Goal: Feedback & Contribution: Leave review/rating

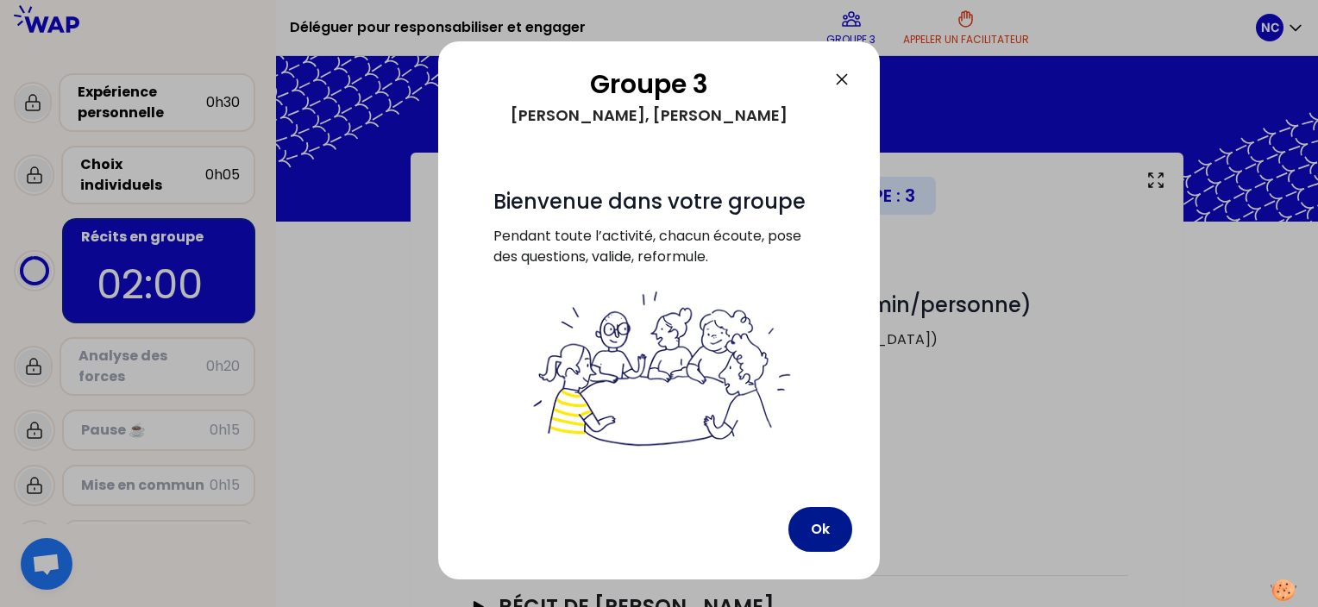
click at [817, 522] on button "Ok" at bounding box center [820, 529] width 64 height 45
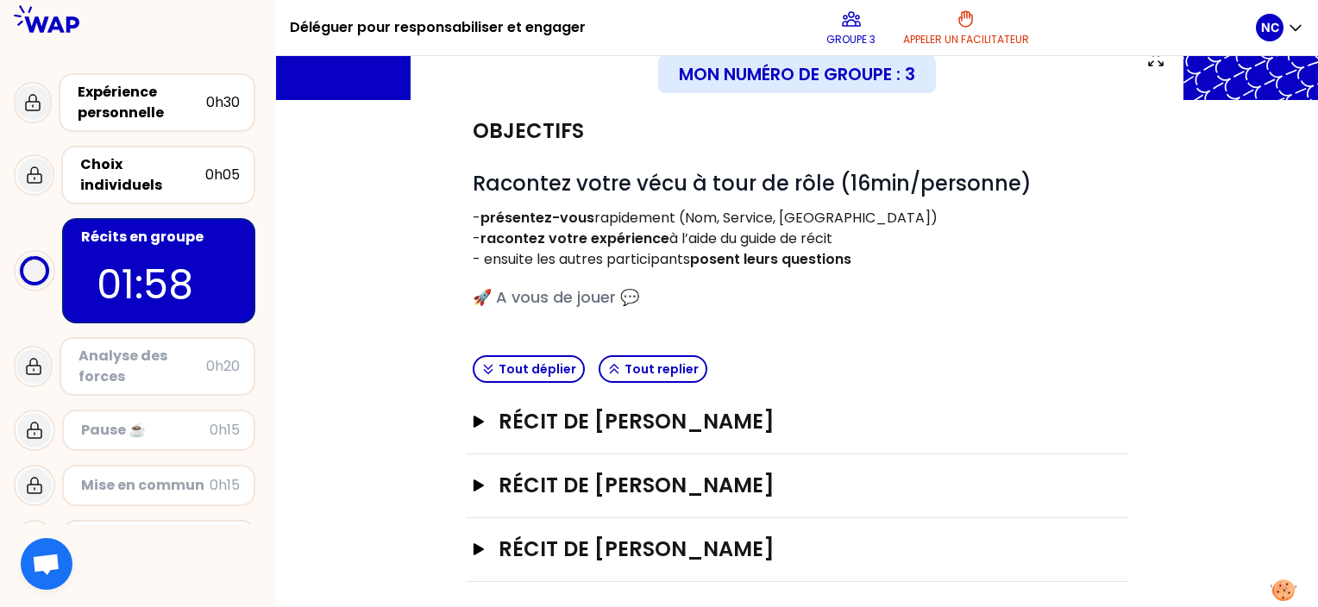
scroll to position [129, 0]
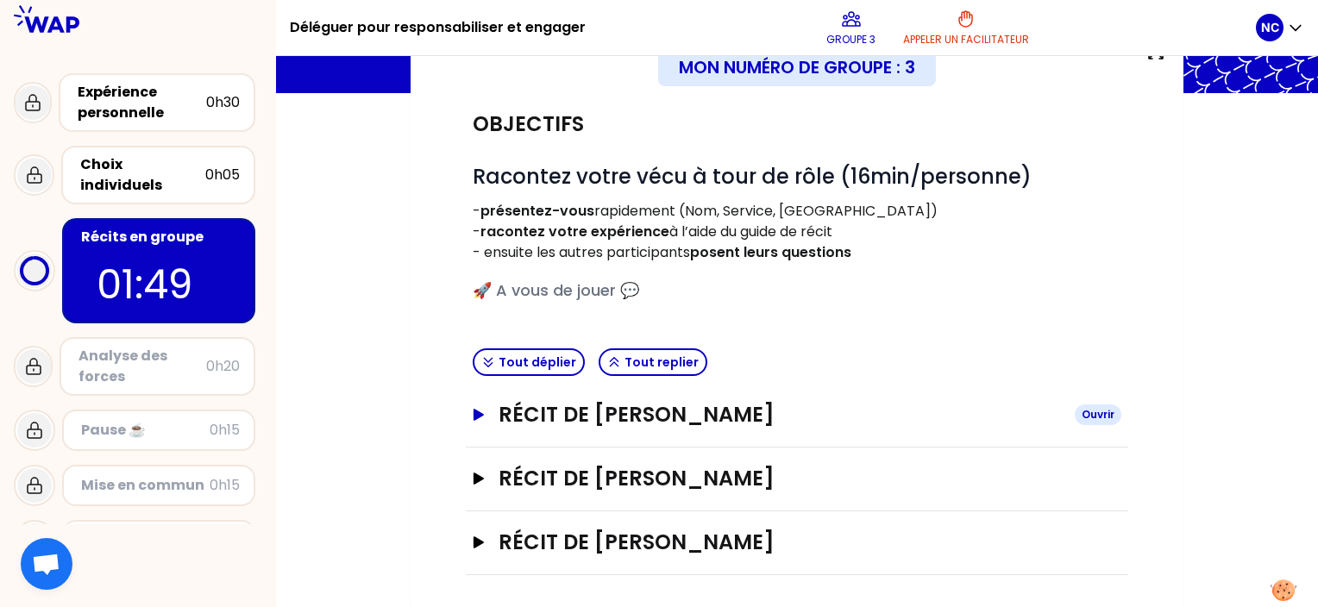
click at [476, 411] on icon "button" at bounding box center [479, 415] width 10 height 12
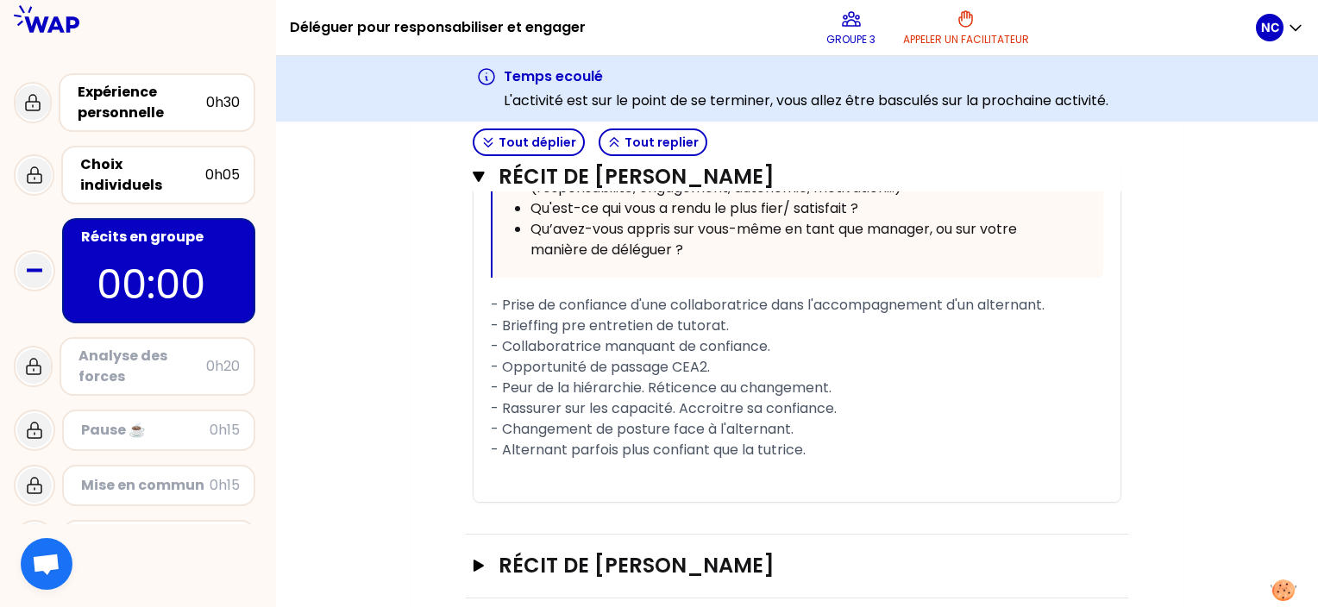
scroll to position [1163, 0]
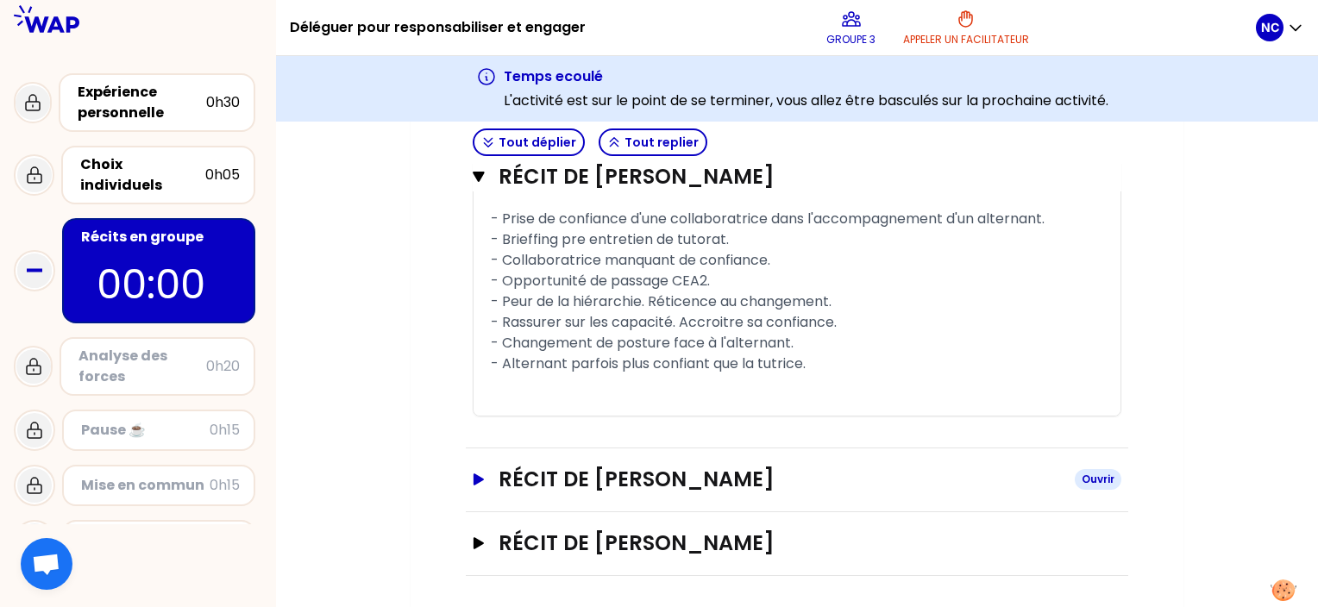
click at [480, 478] on icon "button" at bounding box center [479, 480] width 10 height 12
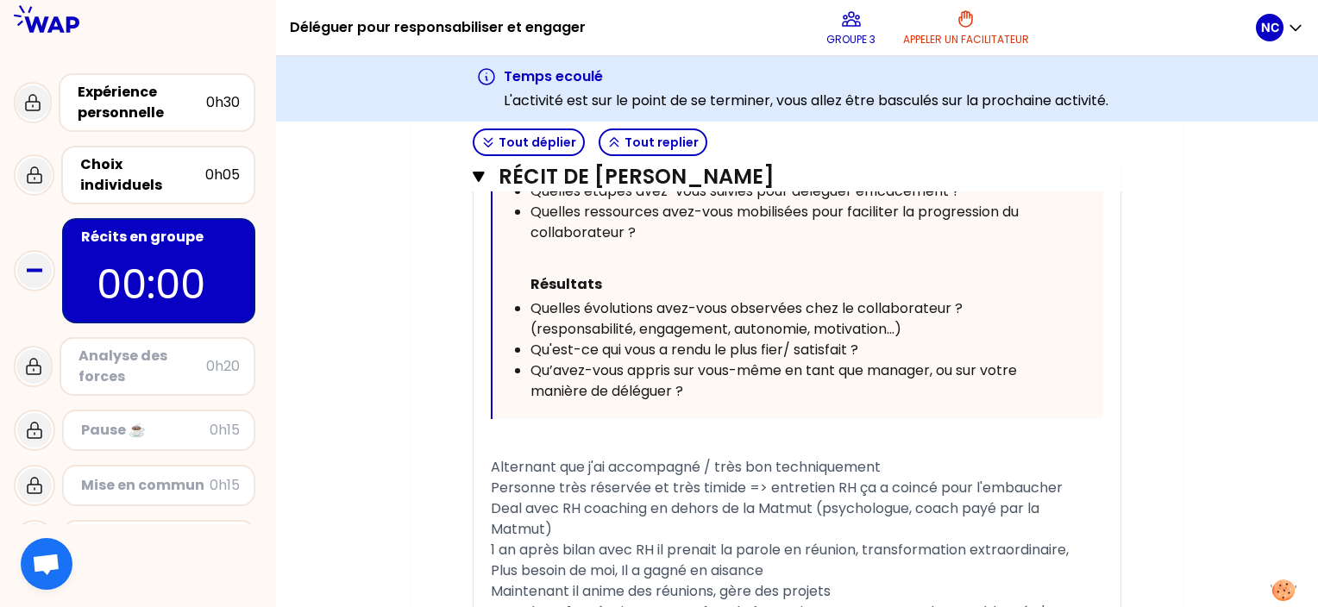
scroll to position [2198, 0]
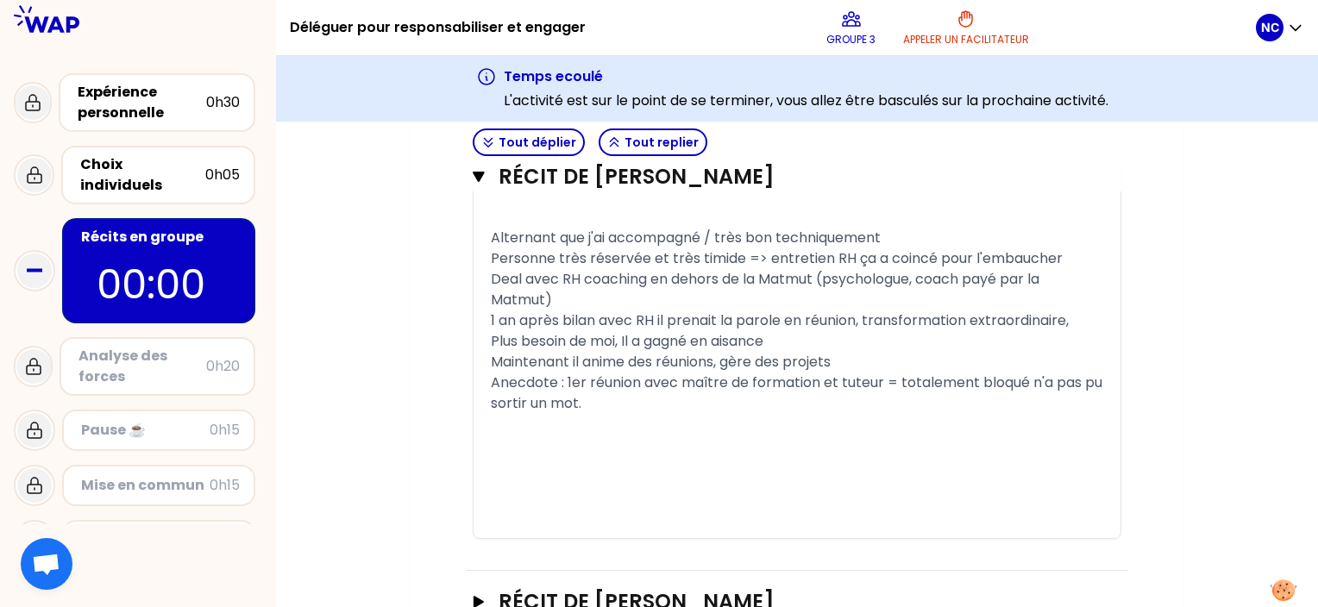
click at [508, 476] on div "﻿" at bounding box center [797, 465] width 612 height 21
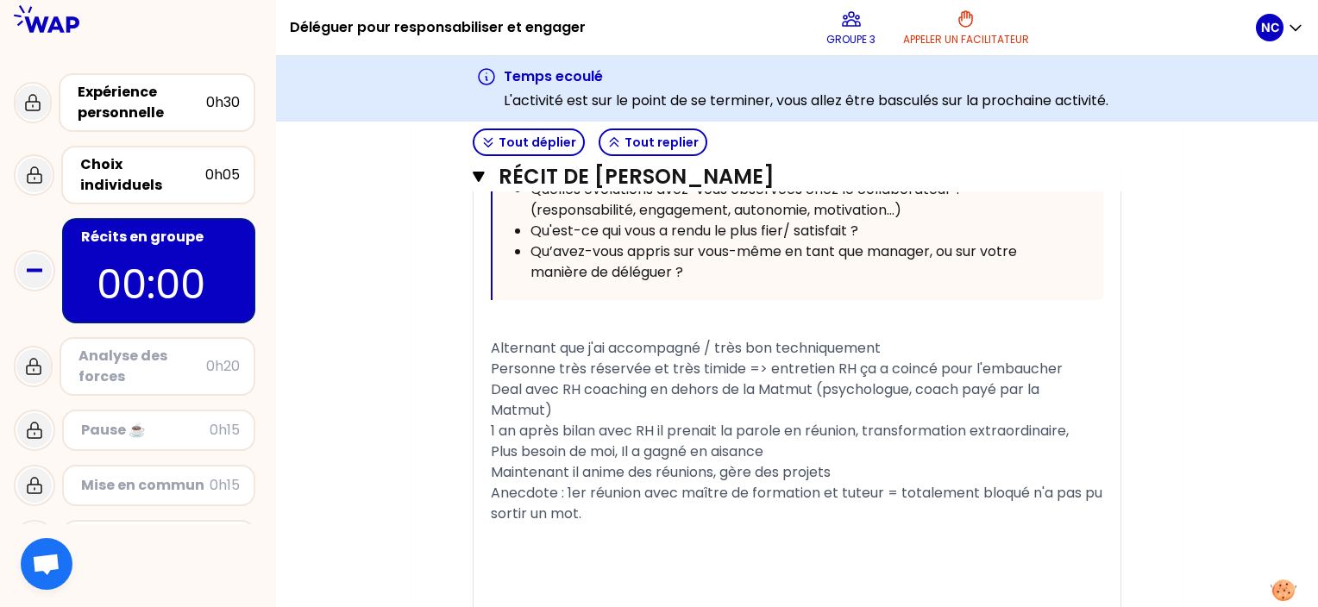
scroll to position [2117, 0]
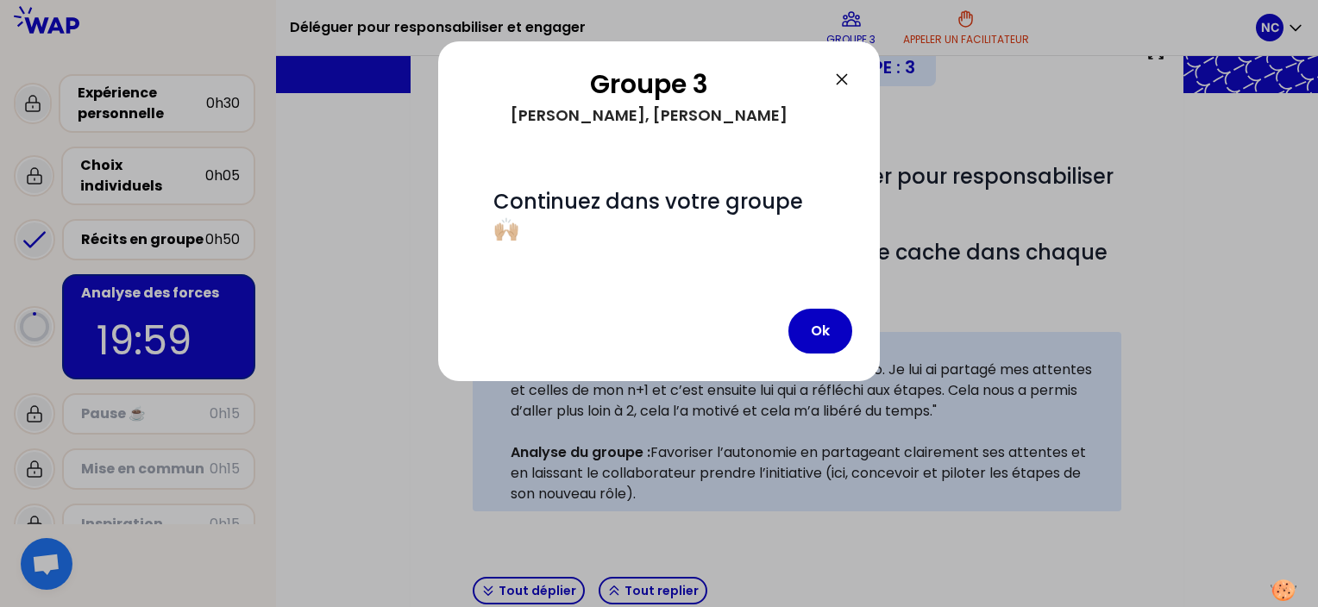
scroll to position [357, 0]
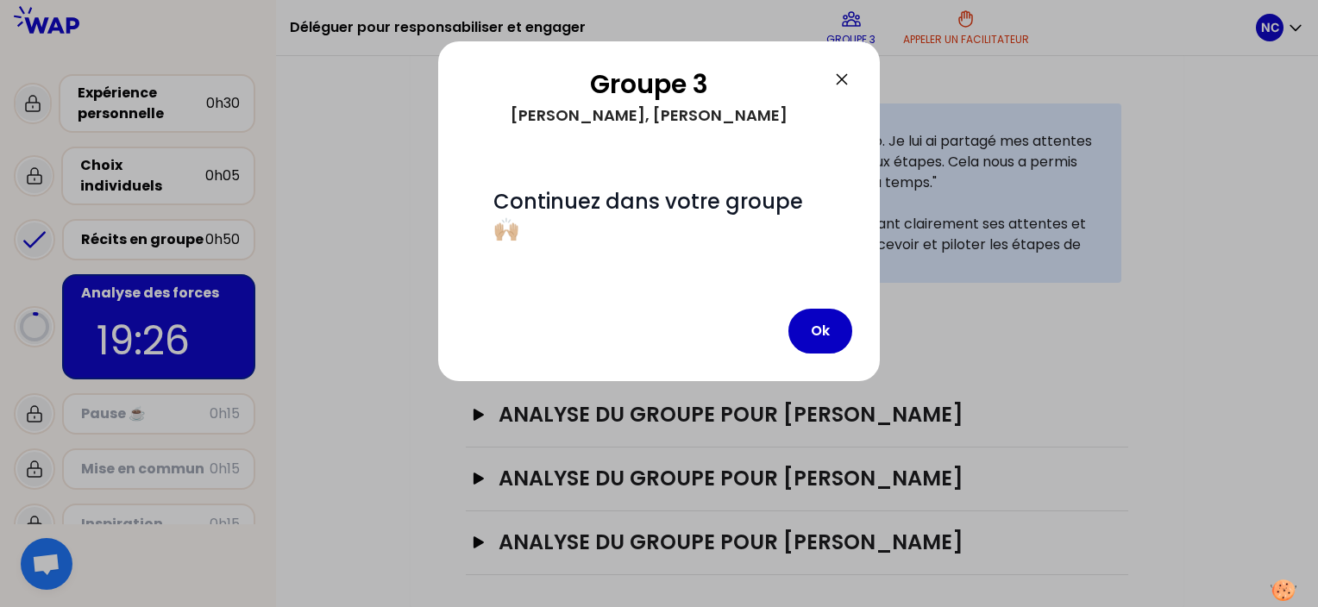
click at [849, 77] on icon at bounding box center [841, 79] width 21 height 21
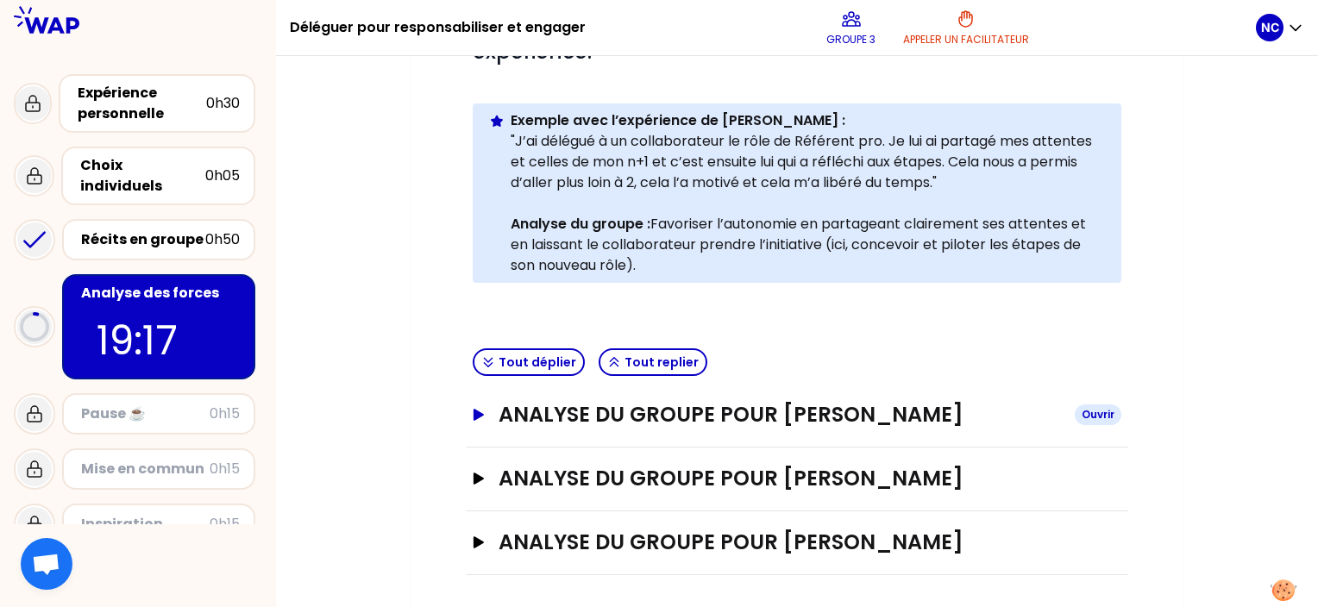
click at [544, 424] on h3 "ANALYSE DU GROUPE POUR [PERSON_NAME]" at bounding box center [780, 415] width 562 height 28
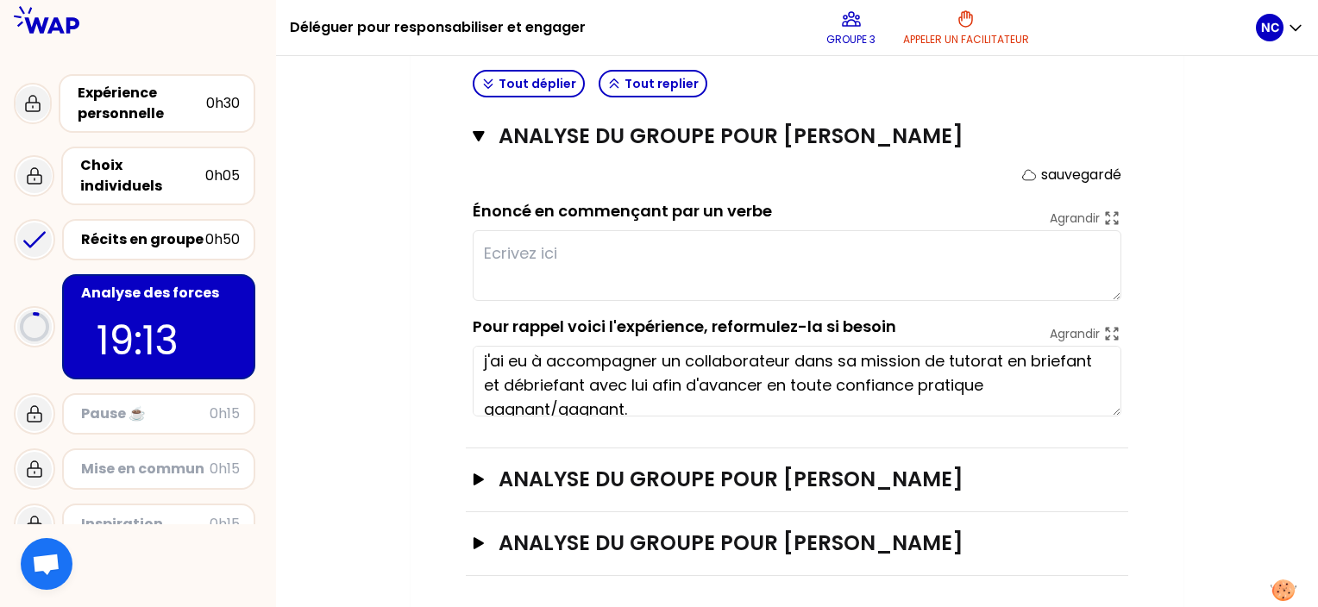
scroll to position [0, 0]
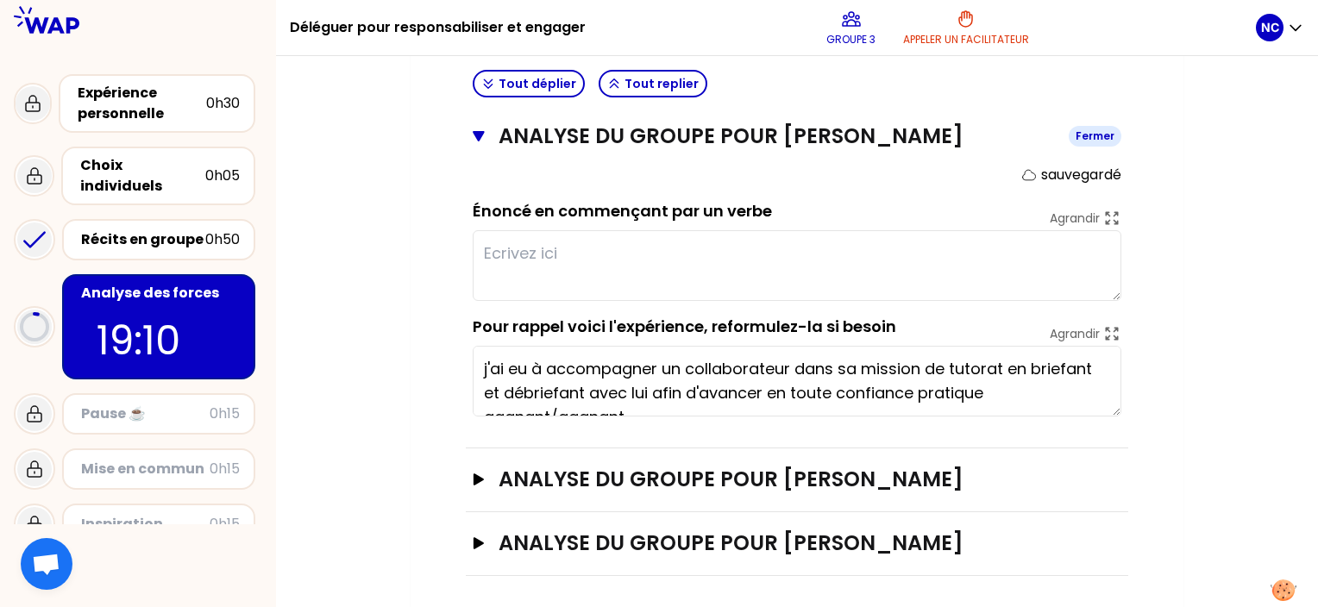
click at [477, 137] on icon "button" at bounding box center [478, 136] width 11 height 10
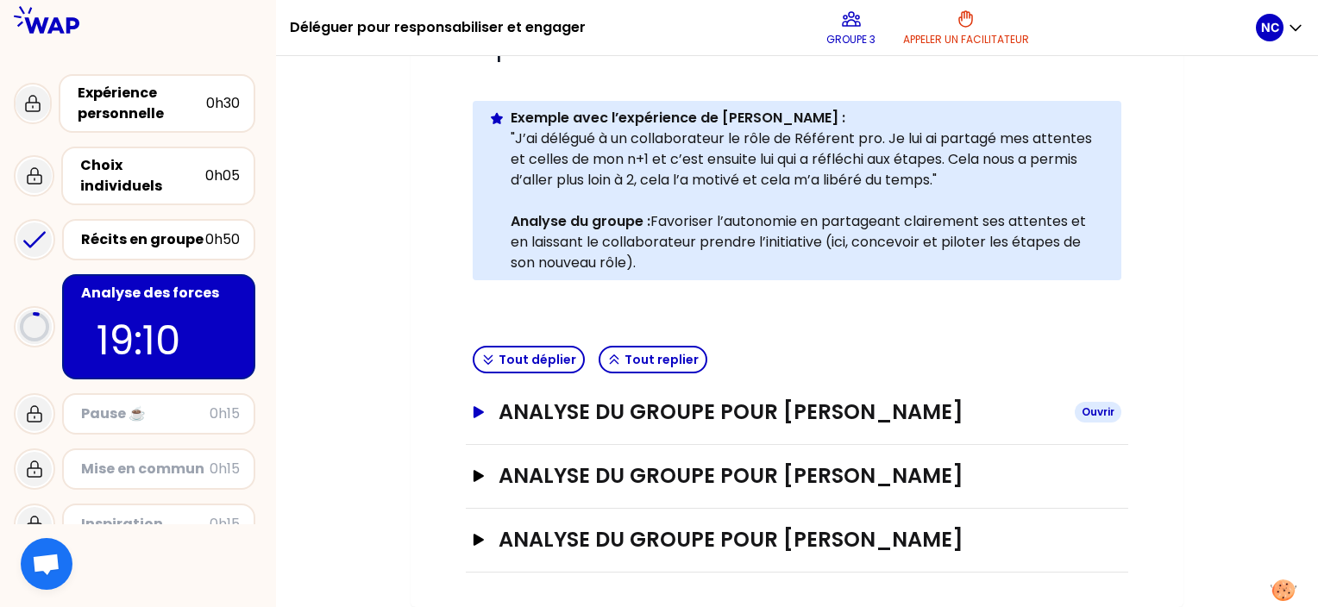
scroll to position [357, 0]
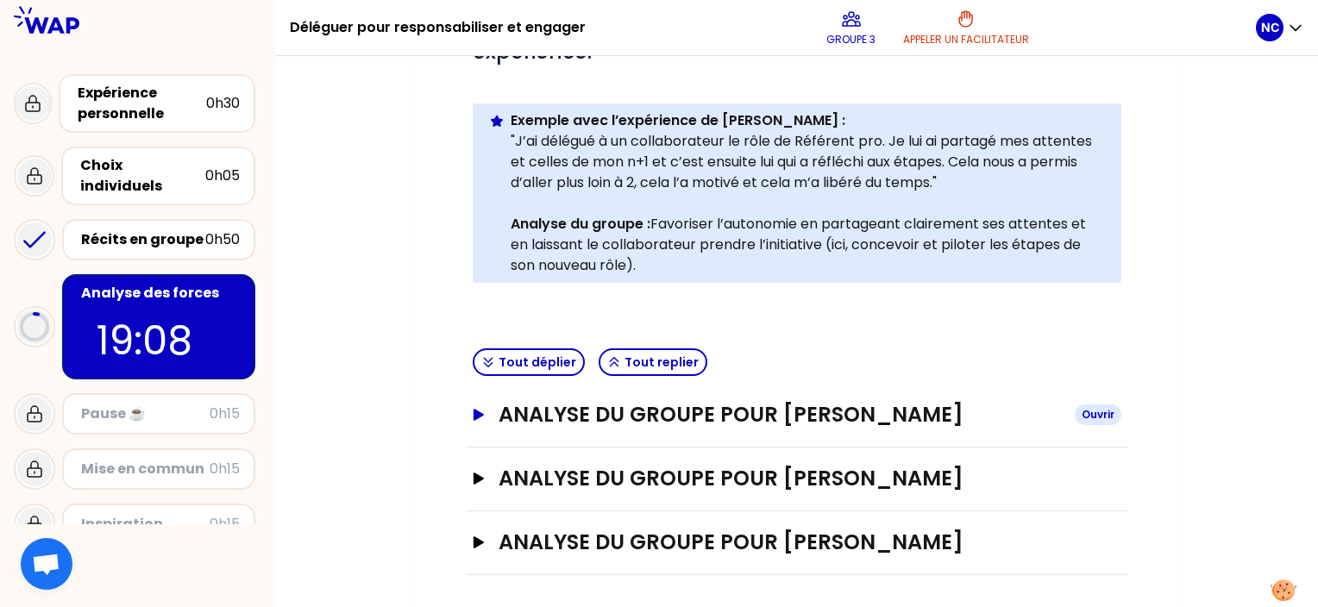
click at [476, 404] on button "ANALYSE DU GROUPE POUR [PERSON_NAME]" at bounding box center [797, 415] width 649 height 28
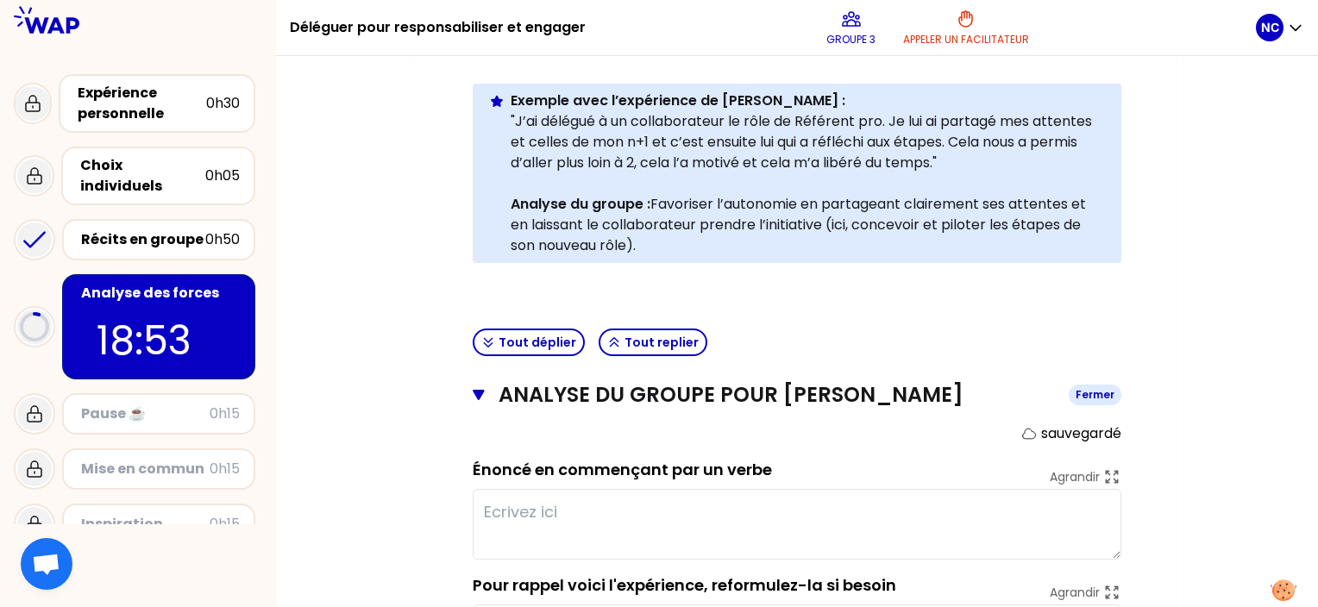
scroll to position [636, 0]
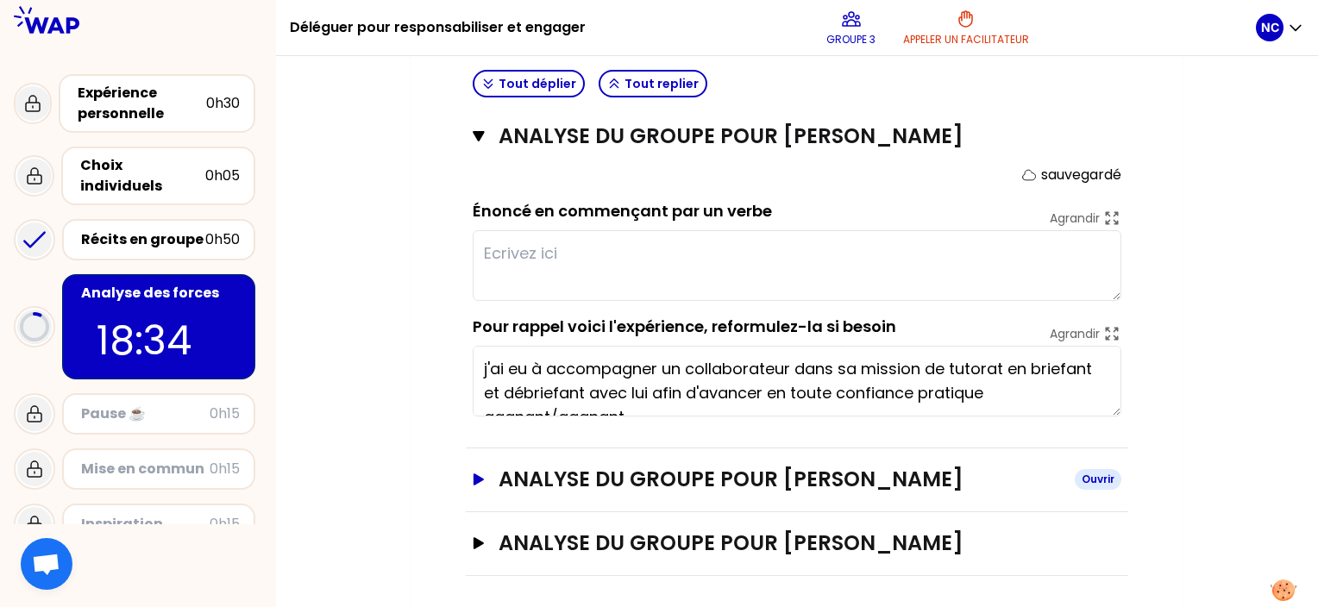
click at [473, 480] on icon "button" at bounding box center [479, 480] width 14 height 12
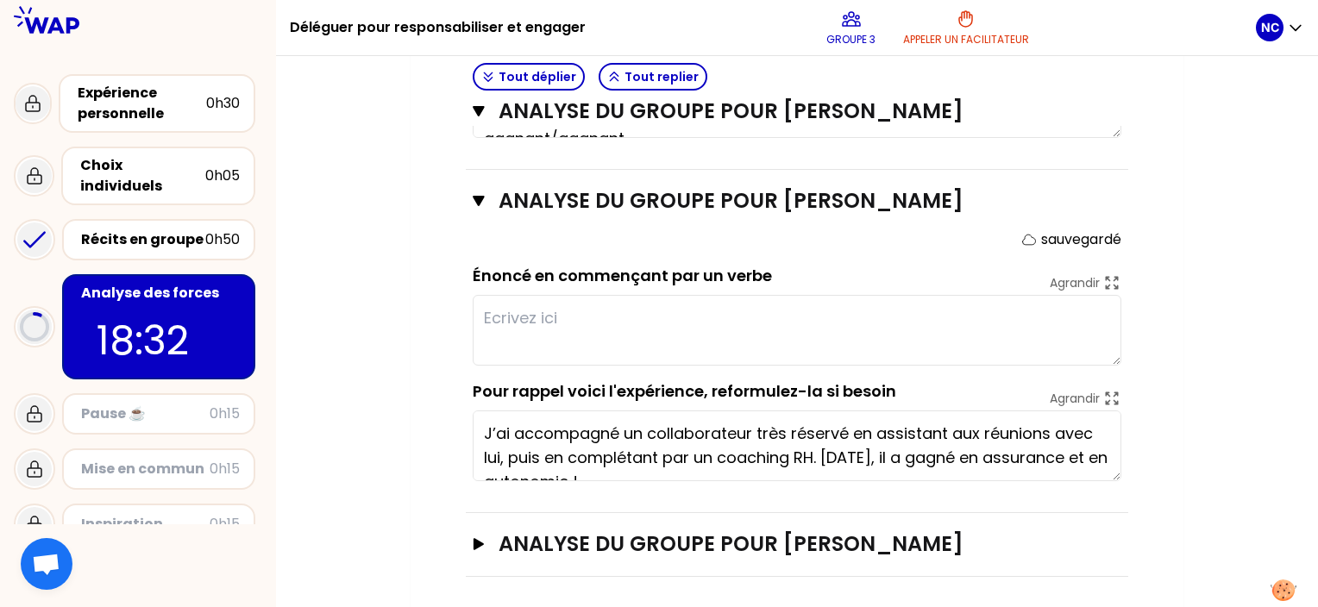
scroll to position [24, 0]
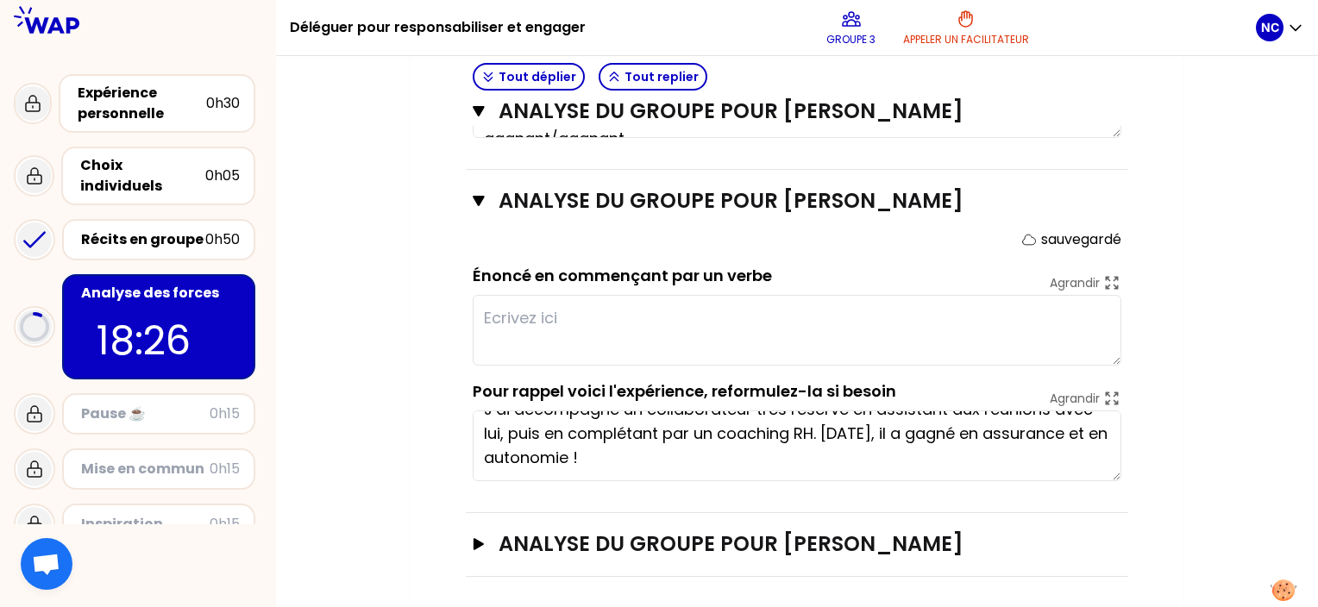
click at [628, 387] on label "Pour rappel voici l'expérience, reformulez-la si besoin" at bounding box center [684, 391] width 423 height 22
click at [1118, 398] on icon at bounding box center [1112, 398] width 13 height 13
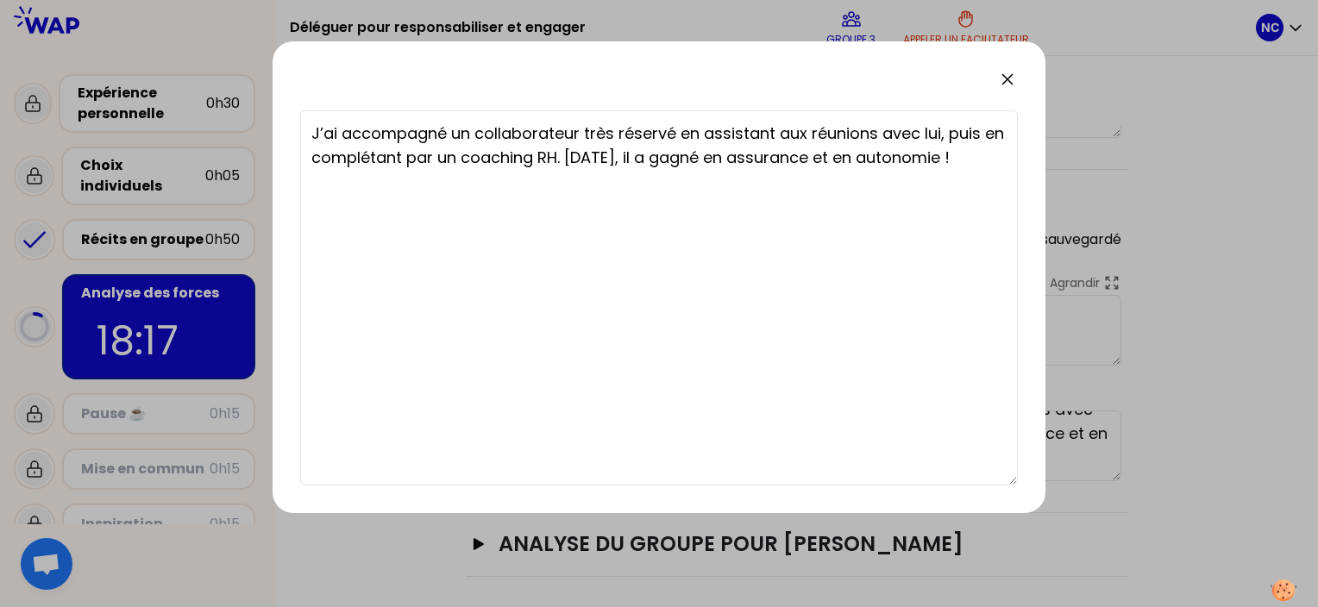
click at [1011, 85] on icon at bounding box center [1007, 79] width 21 height 21
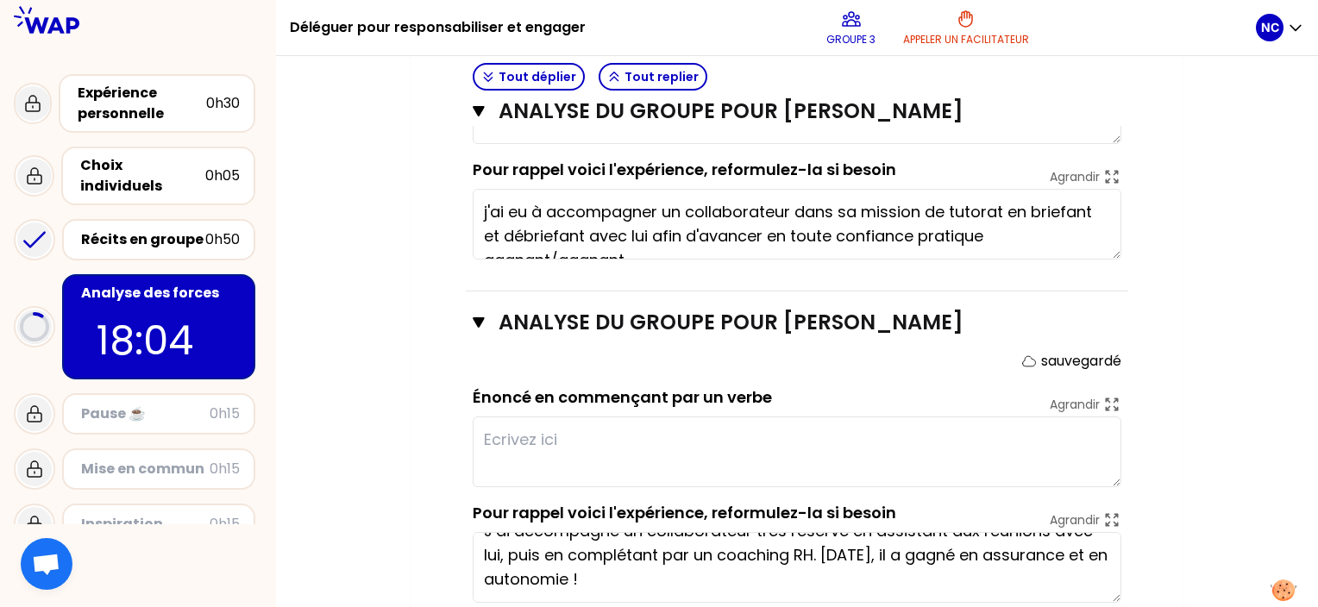
scroll to position [828, 0]
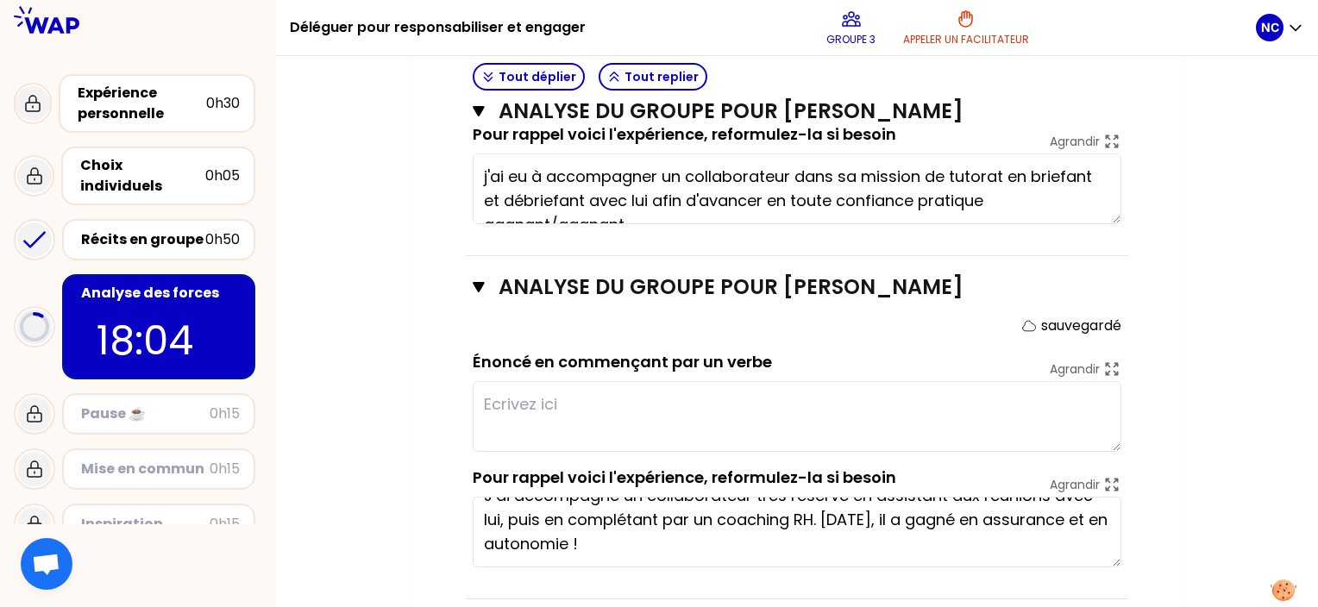
type textarea "Accroître confiance /"
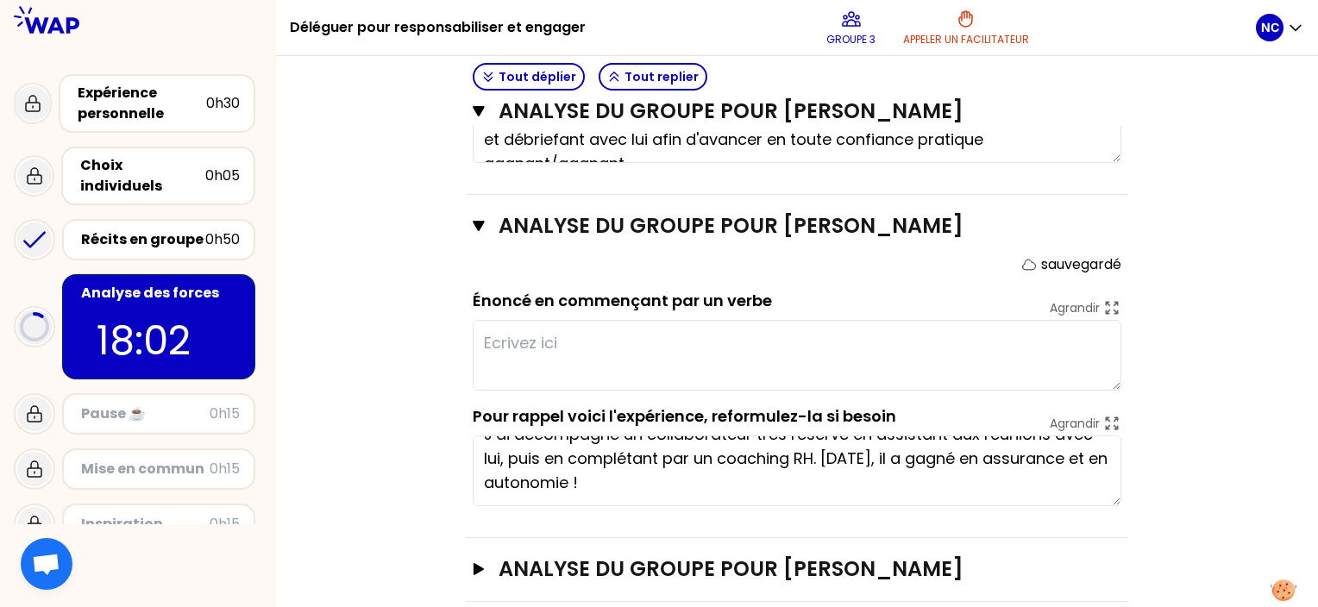
scroll to position [914, 0]
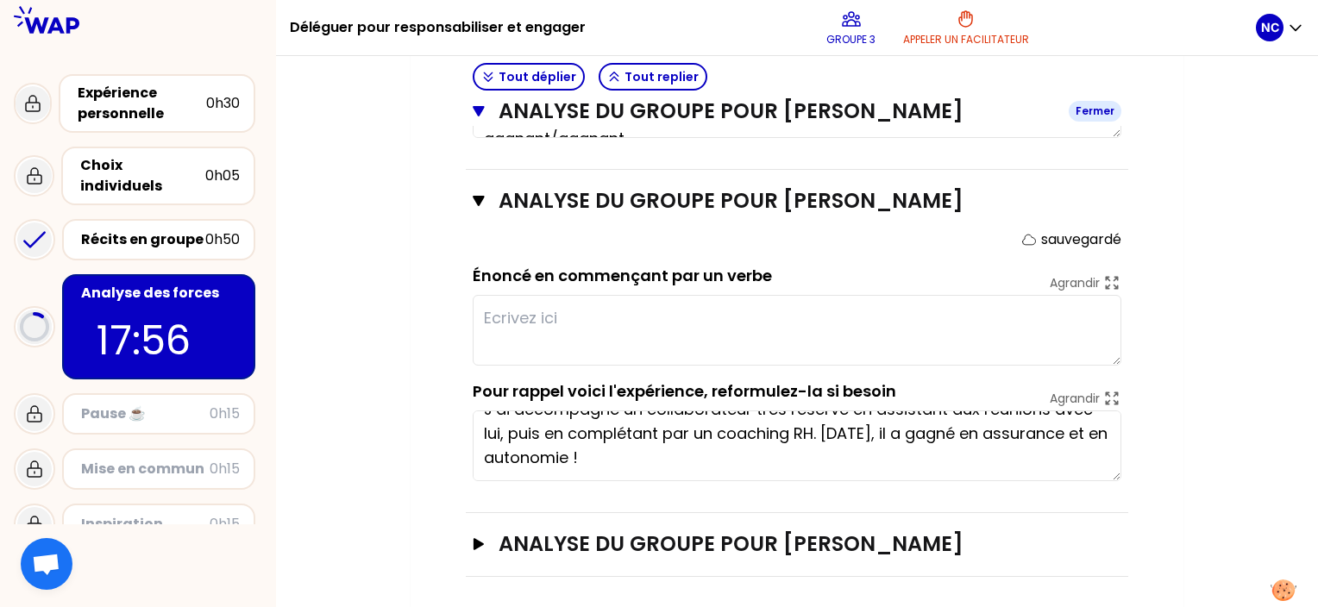
click at [476, 106] on icon "button" at bounding box center [478, 111] width 11 height 10
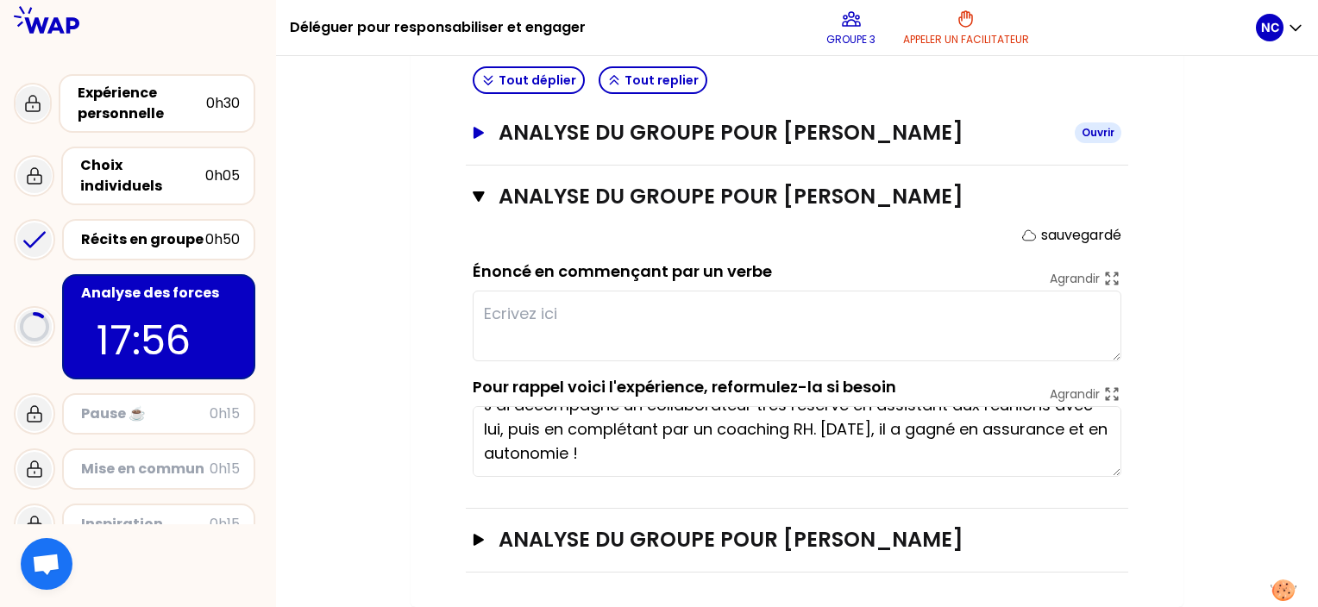
scroll to position [636, 0]
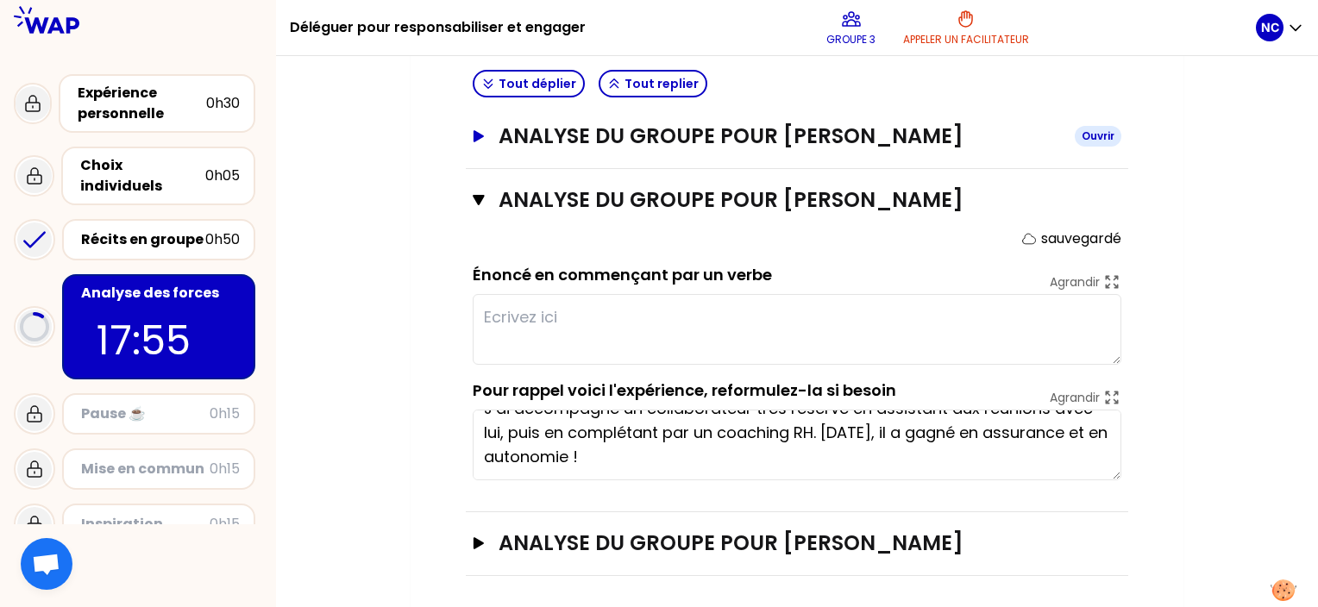
click at [475, 132] on icon "button" at bounding box center [479, 136] width 10 height 12
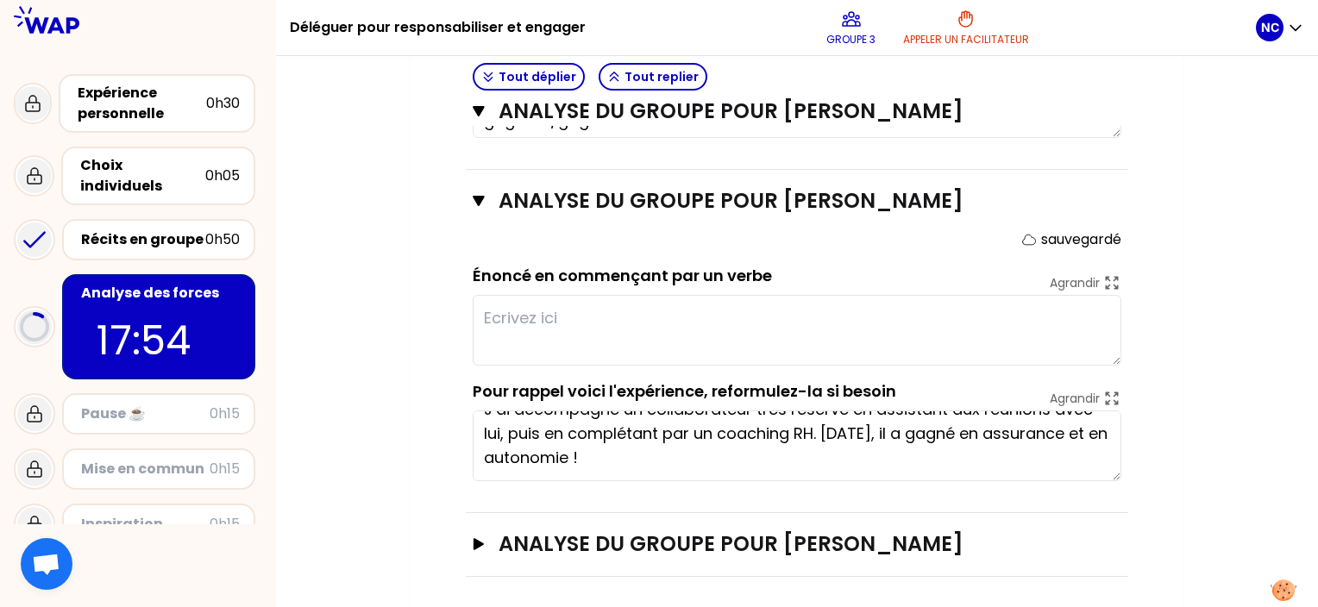
scroll to position [24, 0]
click at [1120, 131] on textarea "j'ai eu à accompagner un collaborateur dans sa mission de tutorat en briefant e…" at bounding box center [797, 102] width 649 height 71
click at [1117, 132] on textarea "j'ai eu à accompagner un collaborateur dans sa mission de tutorat en briefant e…" at bounding box center [797, 102] width 649 height 71
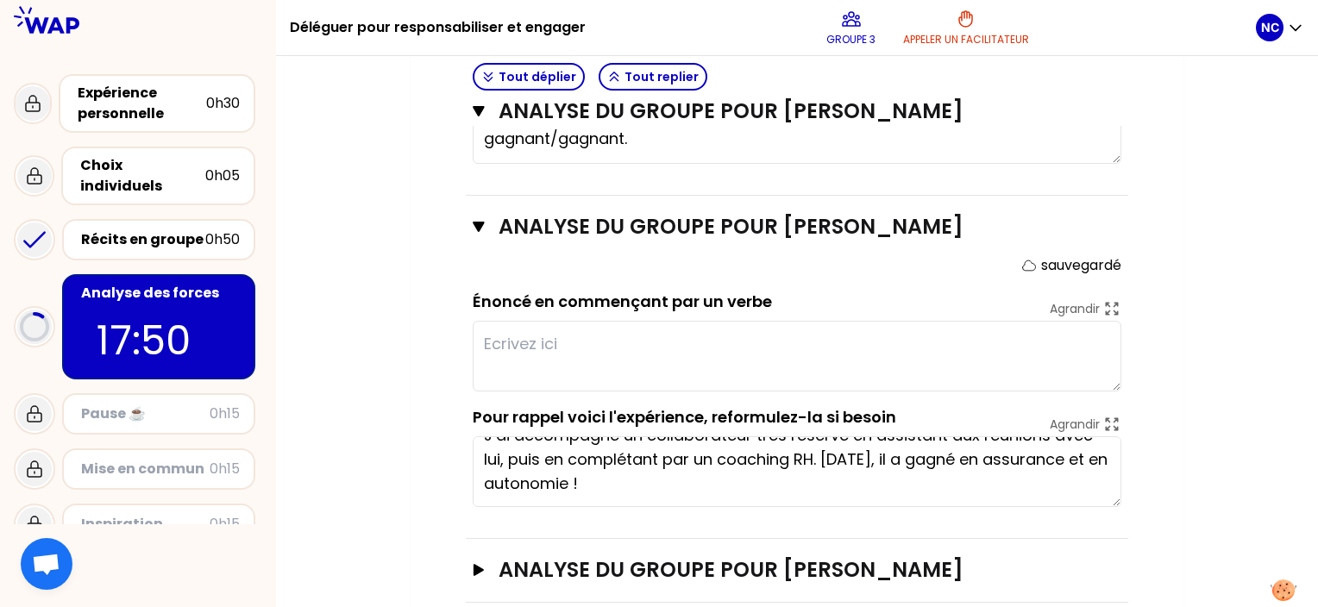
scroll to position [0, 0]
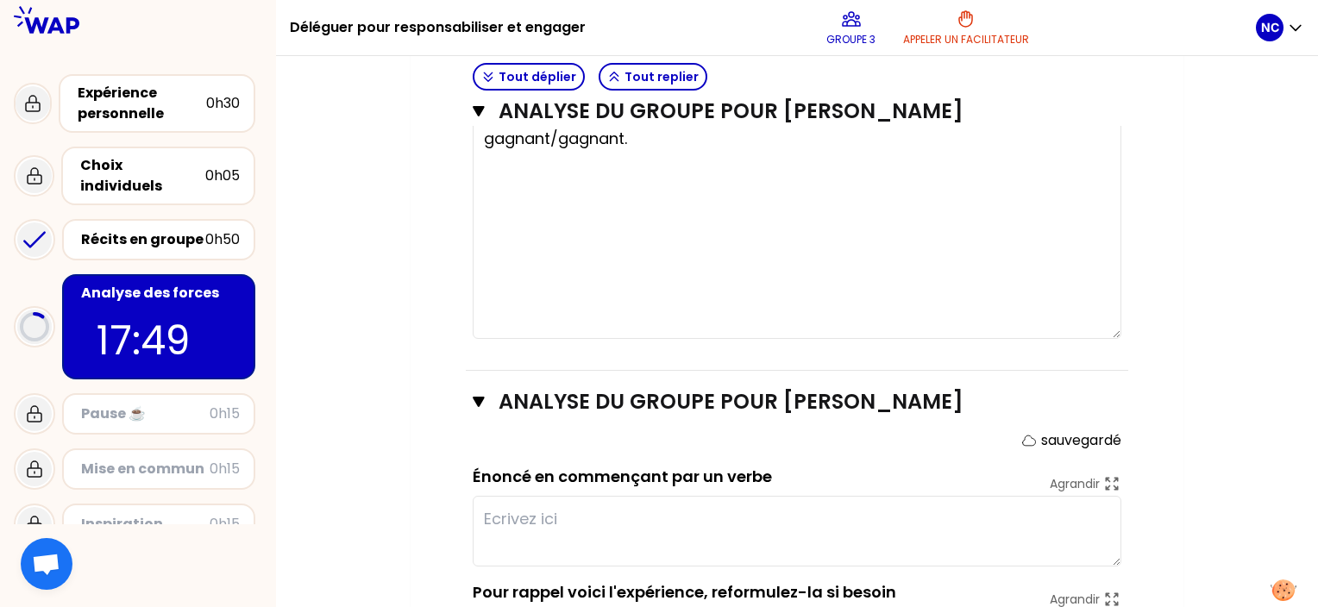
drag, startPoint x: 1117, startPoint y: 131, endPoint x: 1135, endPoint y: 325, distance: 194.9
click at [1135, 330] on div "Objectifs # Il y a de multiples manières de déléguer pour responsabiliser et en…" at bounding box center [797, 42] width 704 height 1471
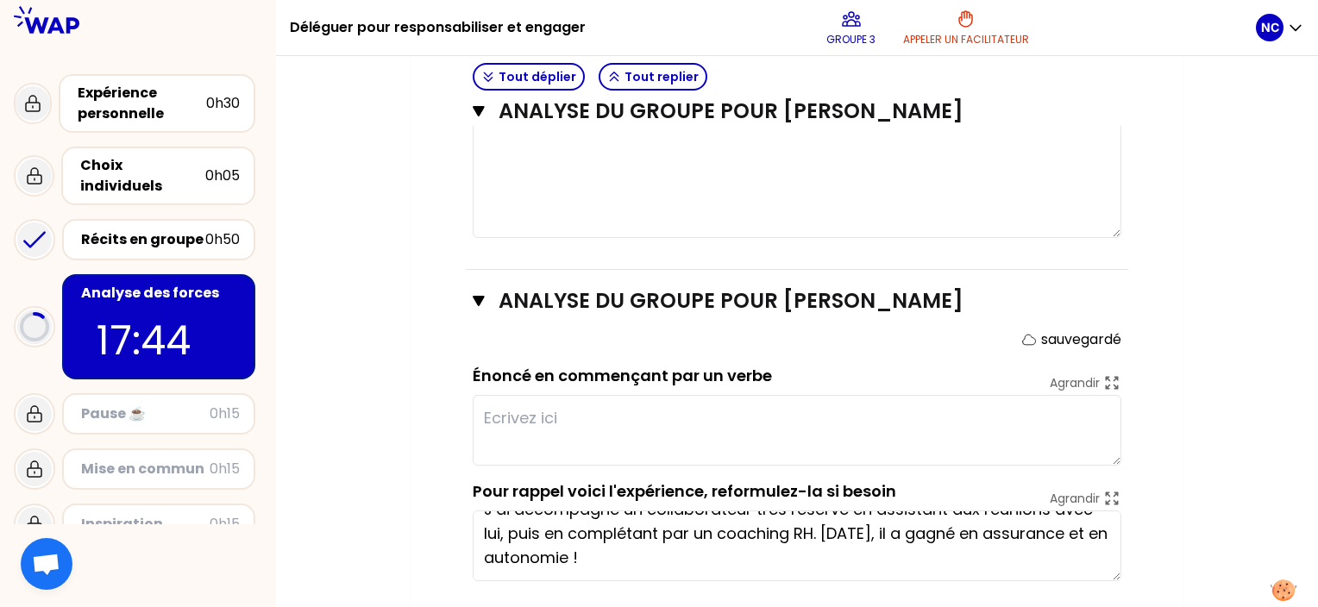
scroll to position [1113, 0]
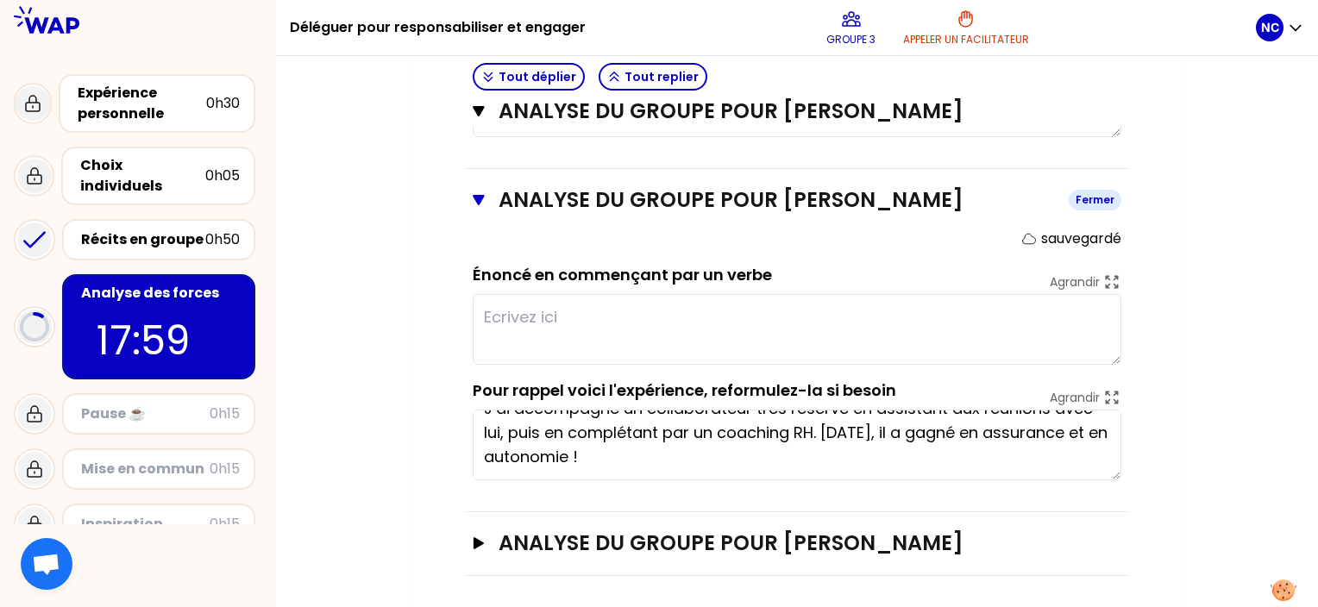
click at [476, 197] on icon "button" at bounding box center [478, 200] width 11 height 10
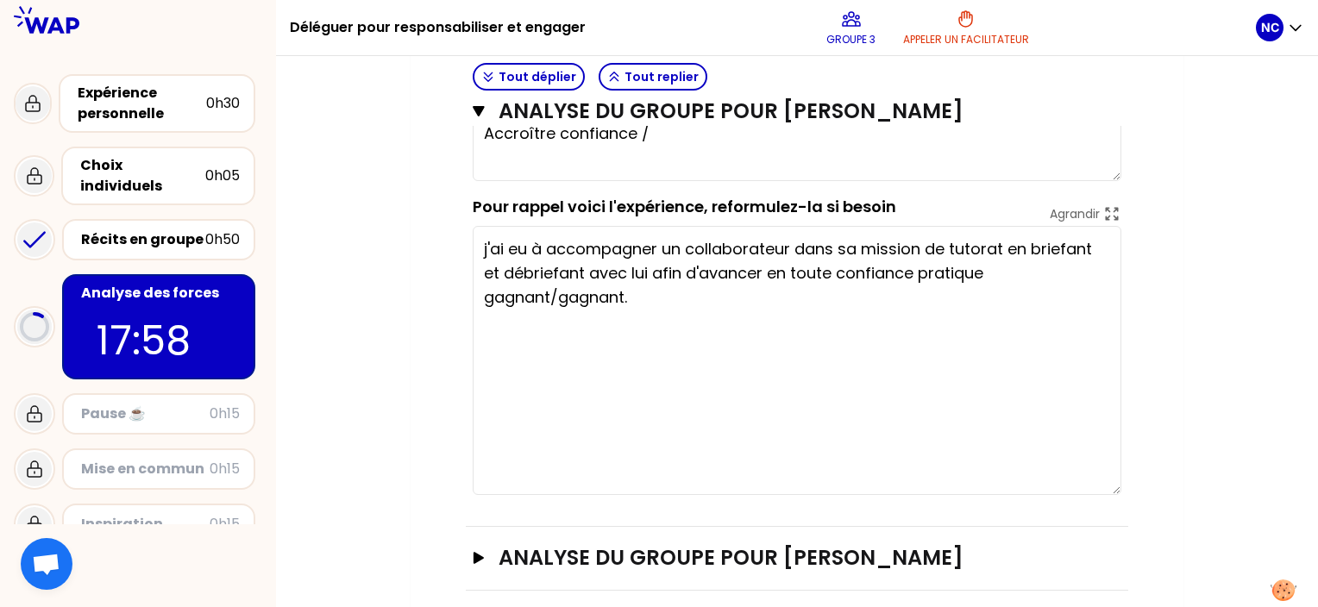
scroll to position [576, 0]
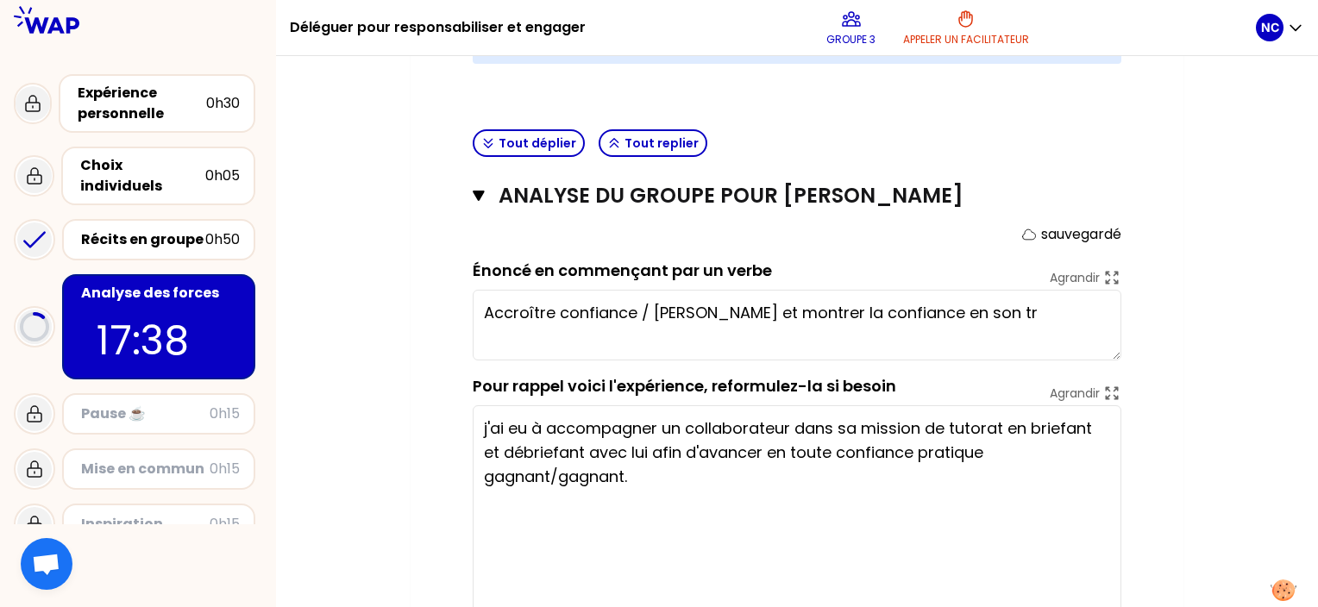
click at [440, 550] on div "Mon numéro de groupe : 3 Objectifs # Il y a de multiples manières de déléguer p…" at bounding box center [797, 223] width 773 height 1292
click at [414, 540] on div "Mon numéro de groupe : 3 Objectifs # Il y a de multiples manières de déléguer p…" at bounding box center [797, 223] width 773 height 1292
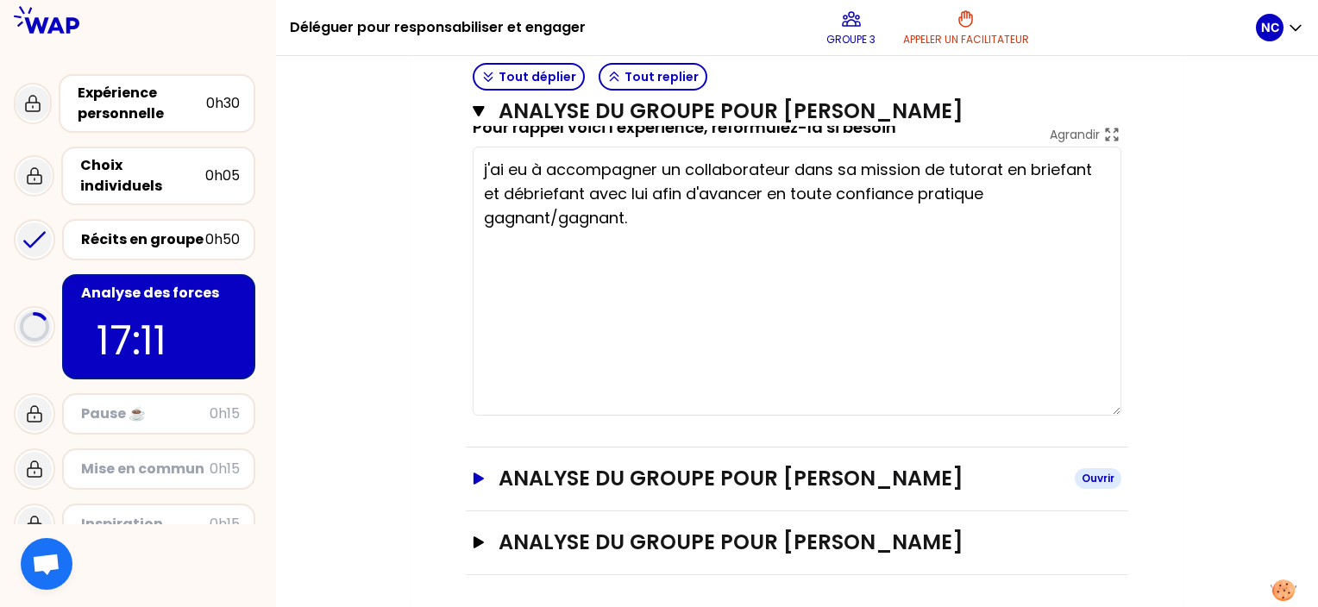
click at [474, 473] on icon "button" at bounding box center [479, 479] width 10 height 12
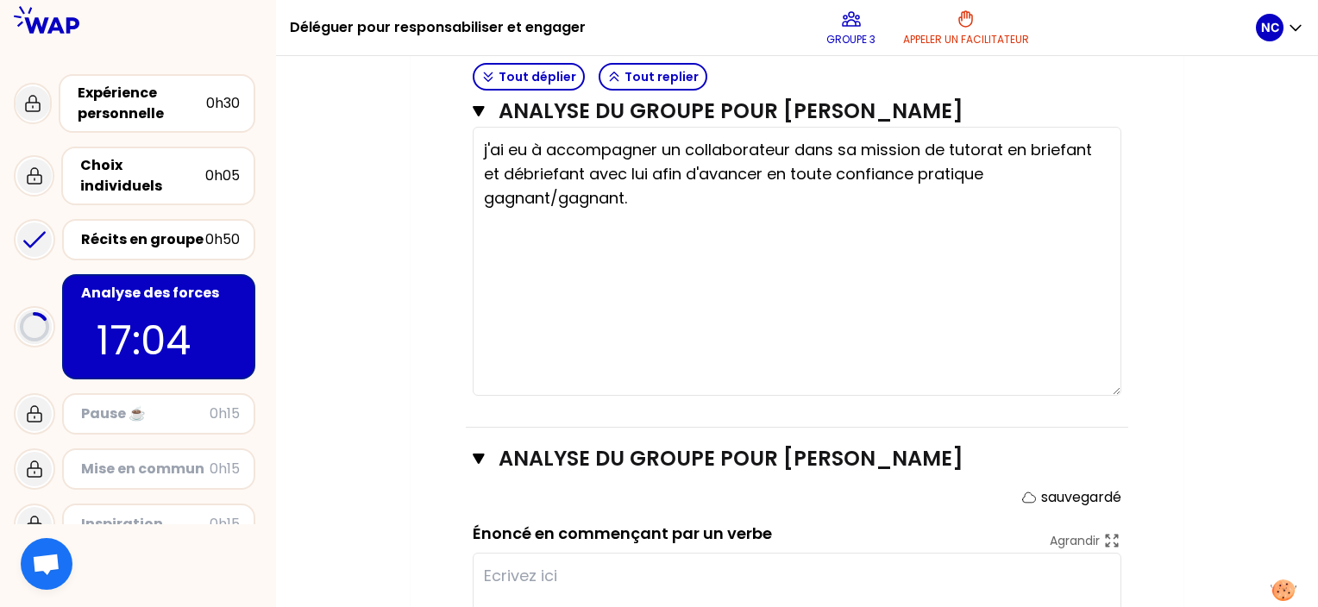
scroll to position [510, 0]
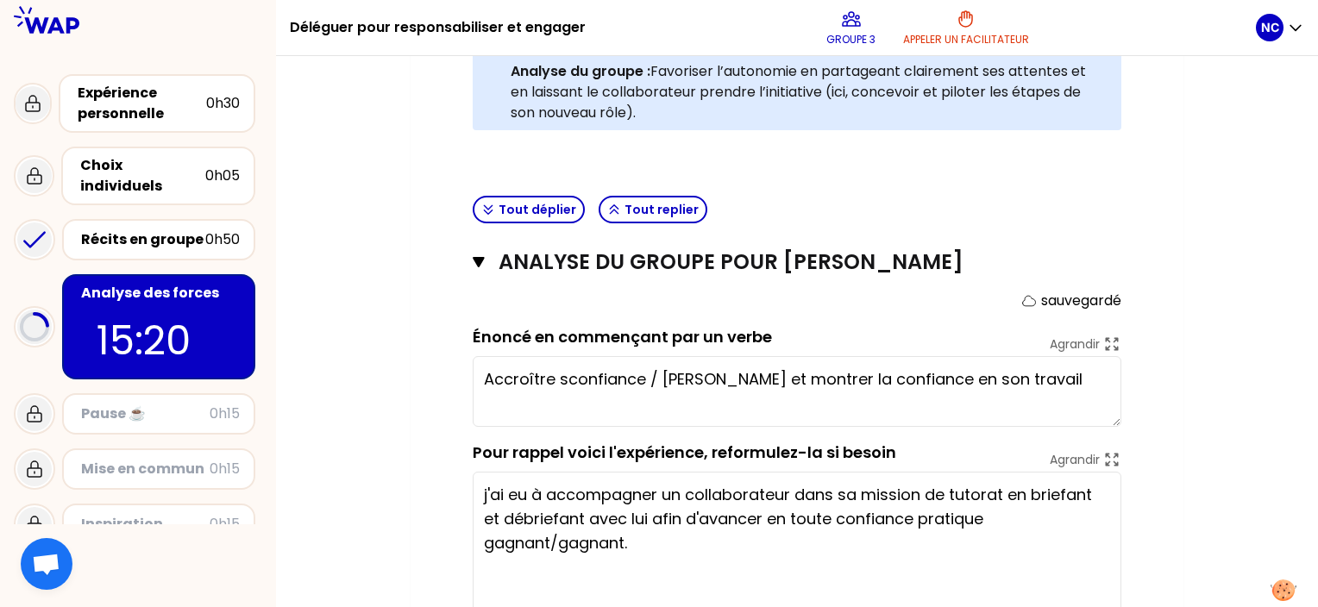
type textarea "Accroître sa confiance / [PERSON_NAME] et montrer la confiance en son travail"
click at [411, 548] on div "Mon numéro de groupe : 3 Objectifs # Il y a de multiples manières de déléguer p…" at bounding box center [797, 428] width 773 height 1571
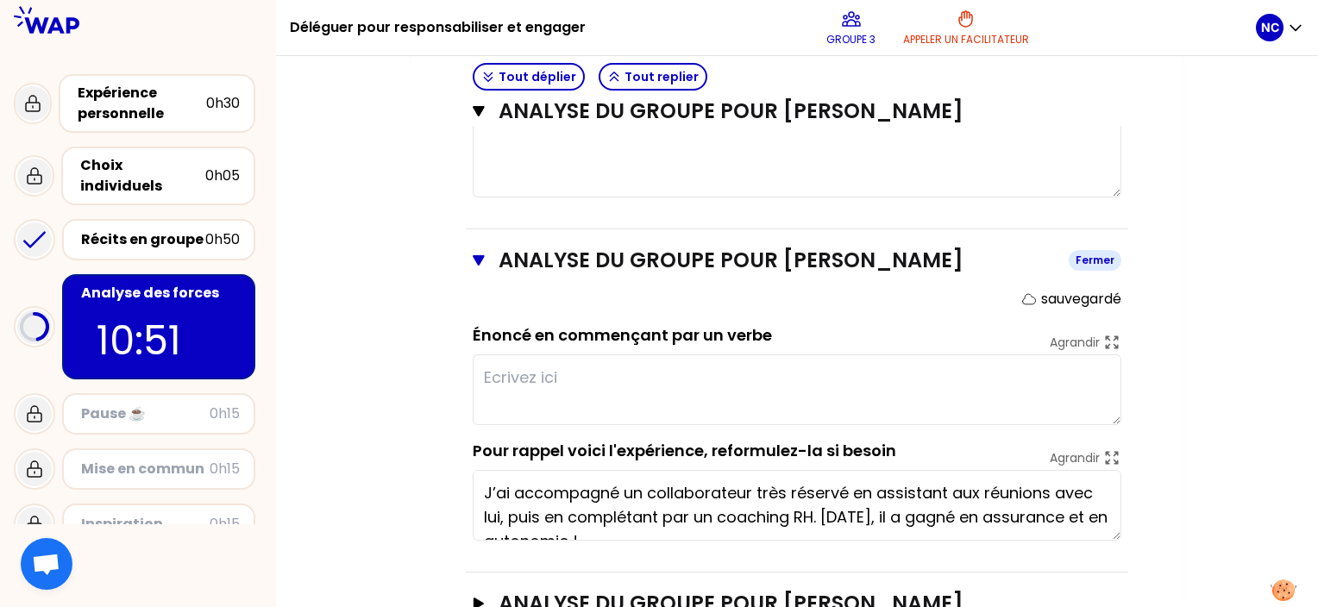
scroll to position [1027, 0]
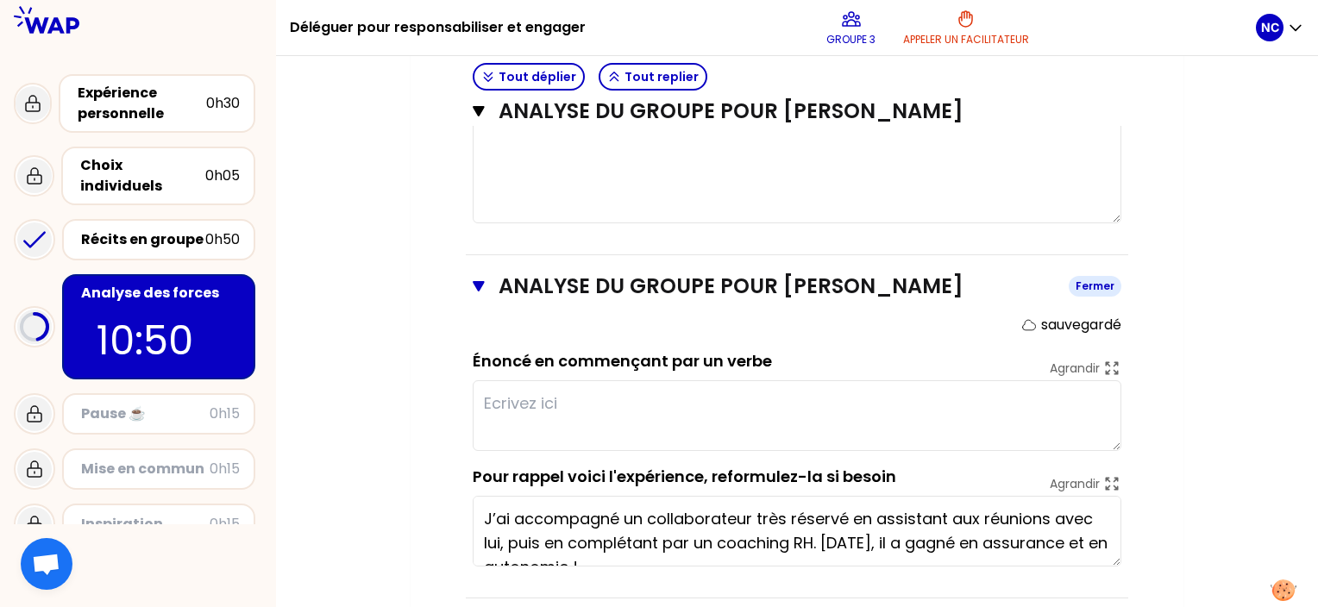
click at [480, 286] on icon "button" at bounding box center [479, 286] width 12 height 14
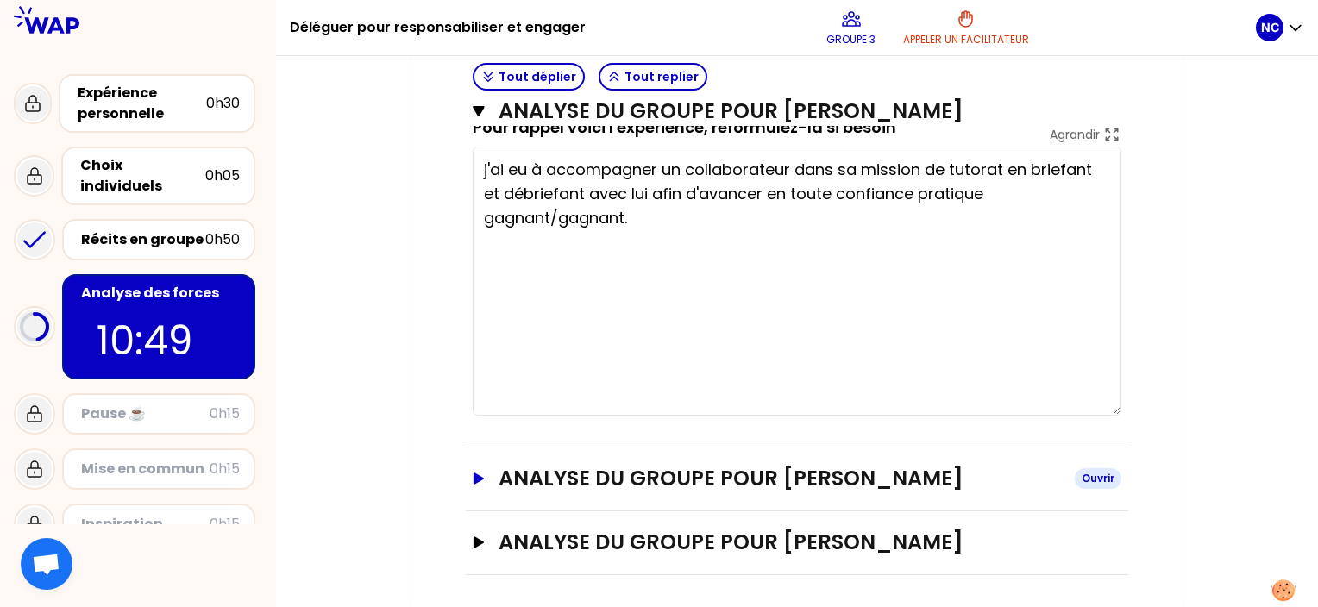
click at [486, 472] on button "ANALYSE DU GROUPE POUR [PERSON_NAME] Ouvrir" at bounding box center [797, 479] width 649 height 28
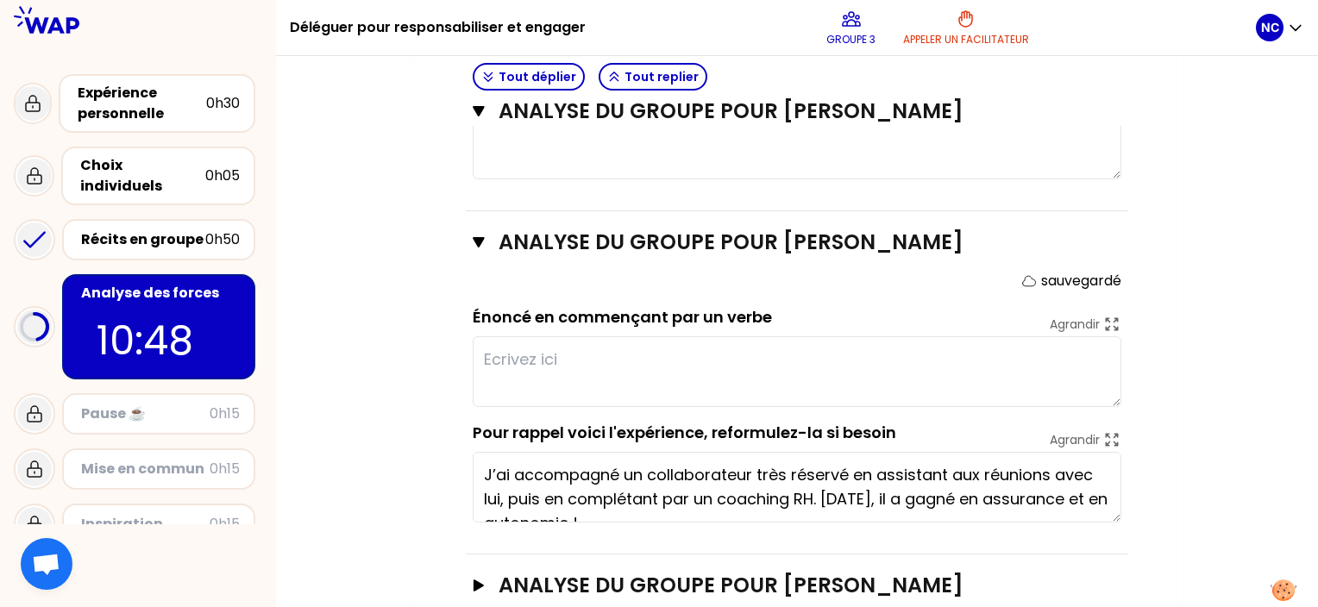
scroll to position [1113, 0]
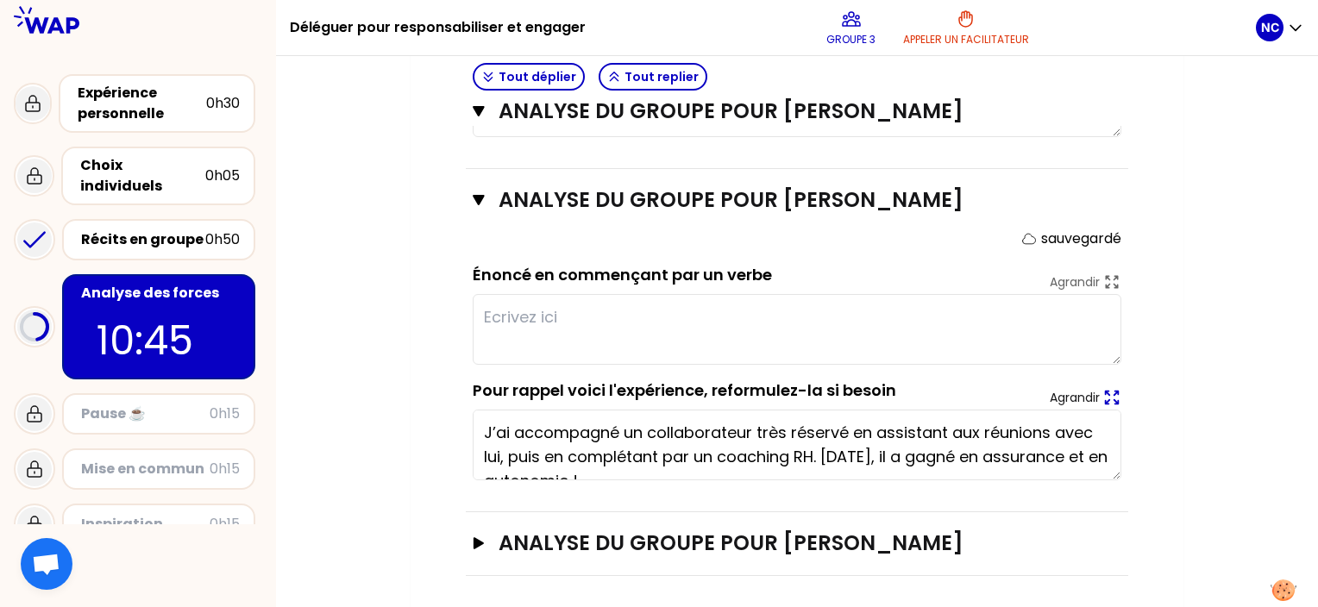
click at [1114, 398] on icon at bounding box center [1112, 398] width 13 height 13
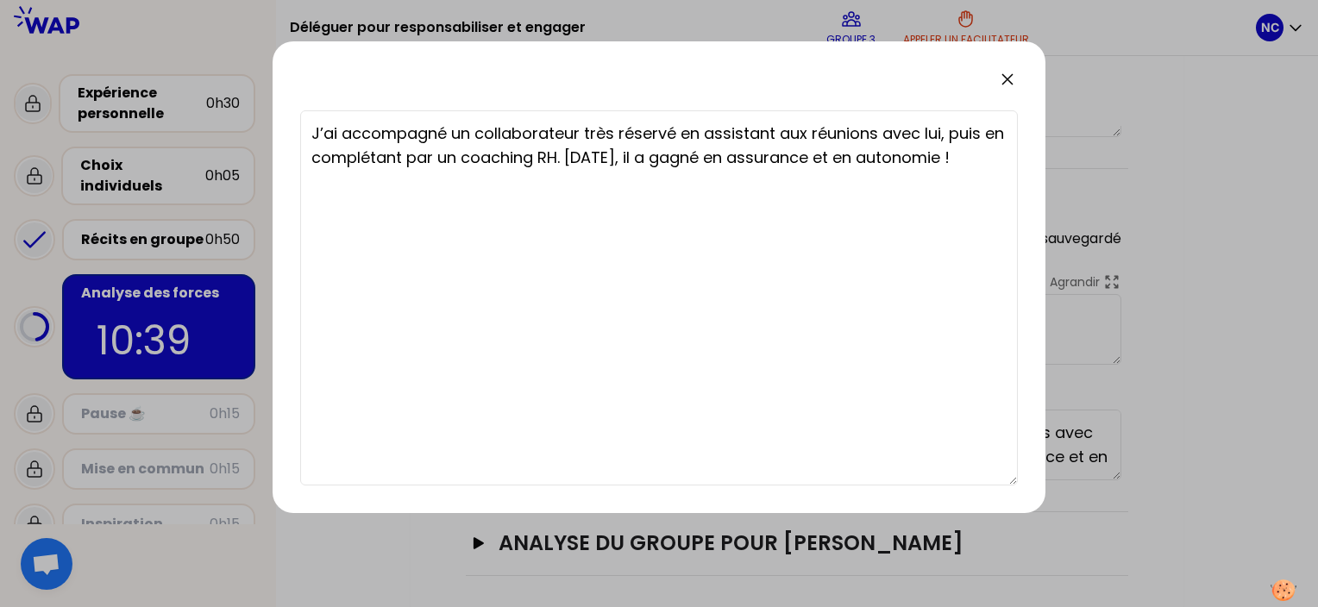
click at [1011, 83] on icon at bounding box center [1007, 79] width 10 height 10
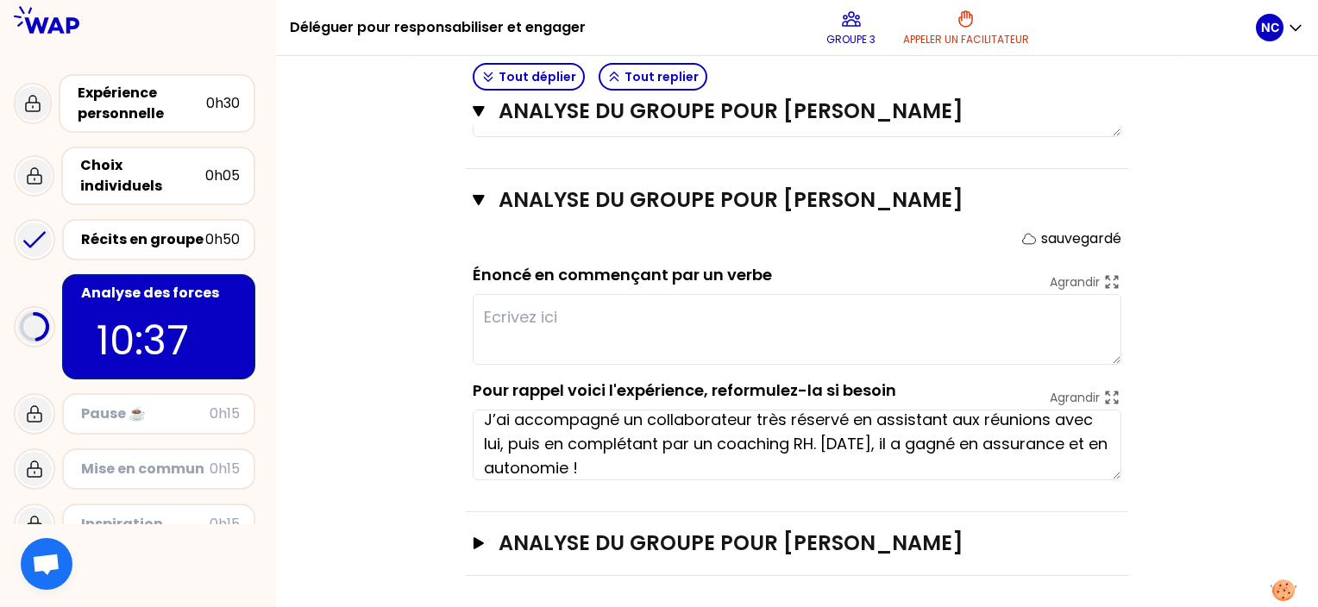
scroll to position [24, 0]
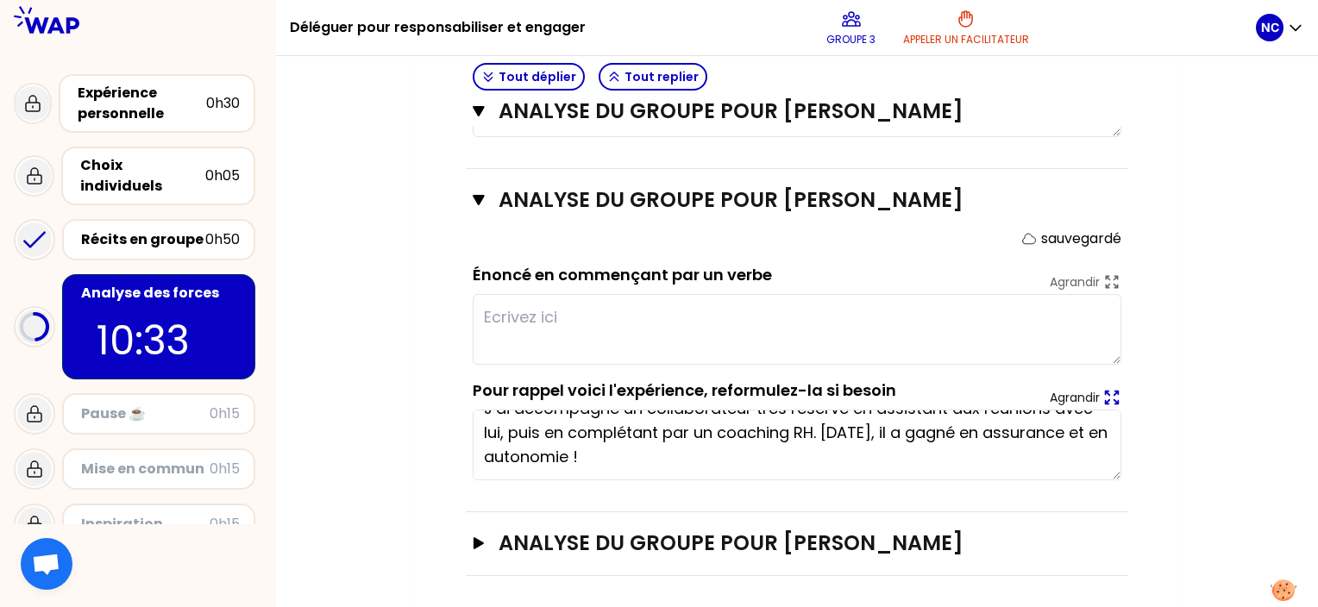
click at [1116, 399] on icon at bounding box center [1112, 398] width 13 height 13
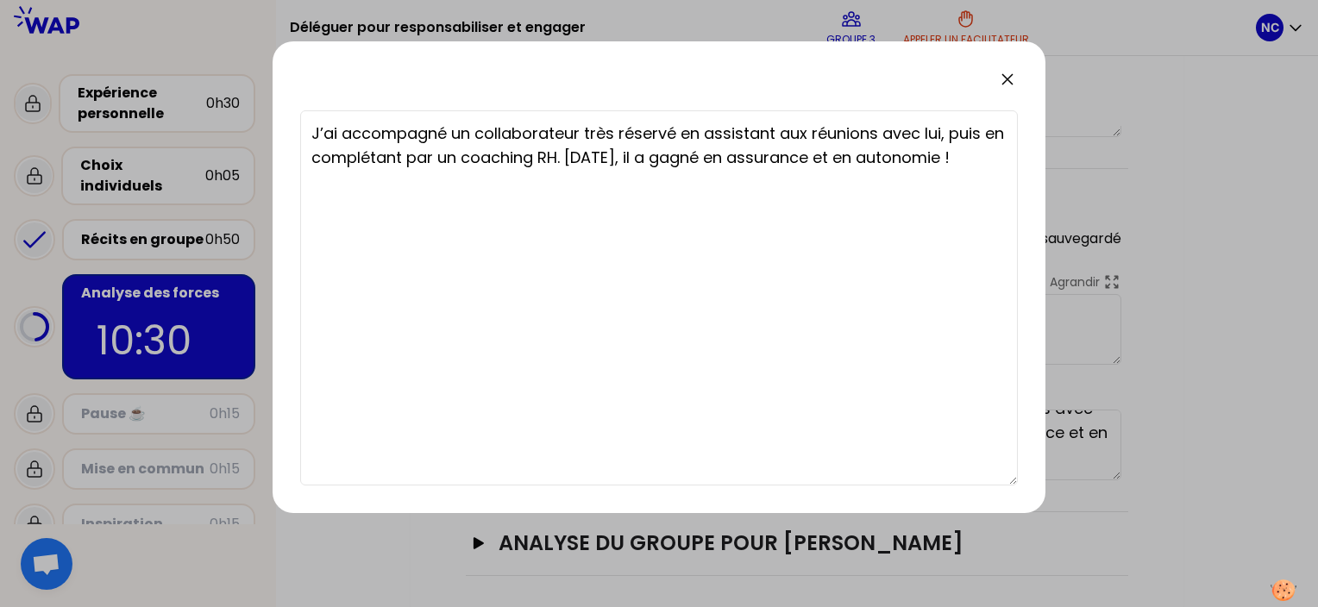
click at [1007, 82] on icon at bounding box center [1007, 79] width 21 height 21
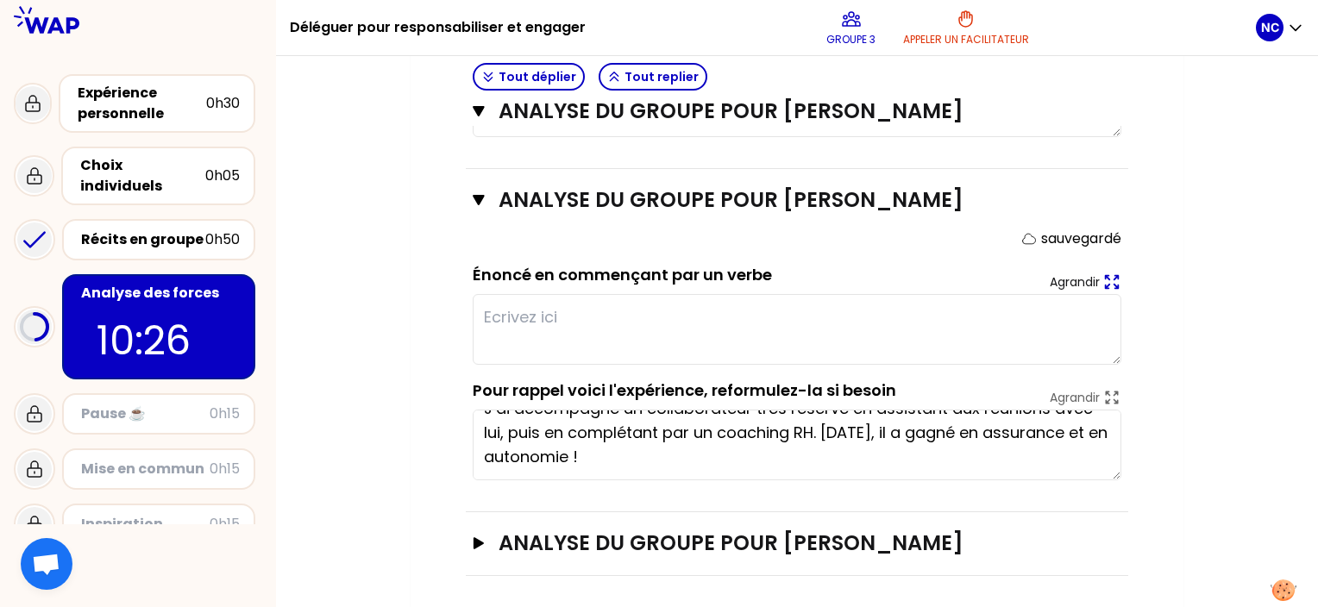
click at [1114, 277] on icon at bounding box center [1112, 282] width 13 height 13
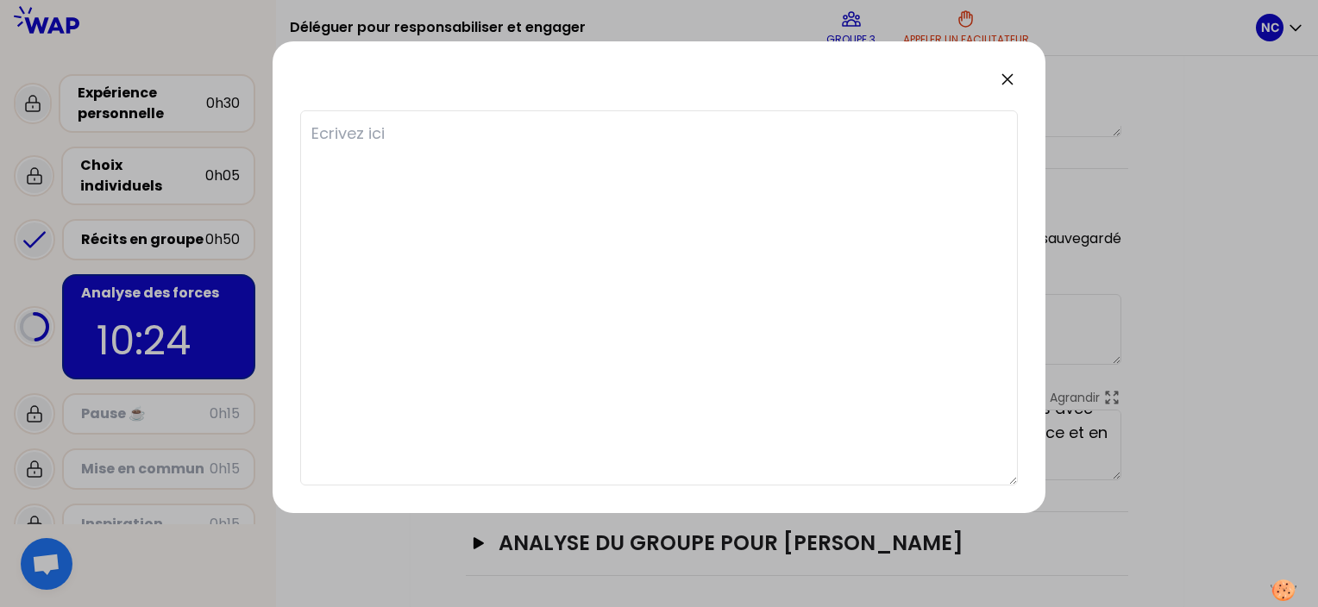
click at [1008, 85] on icon at bounding box center [1007, 79] width 21 height 21
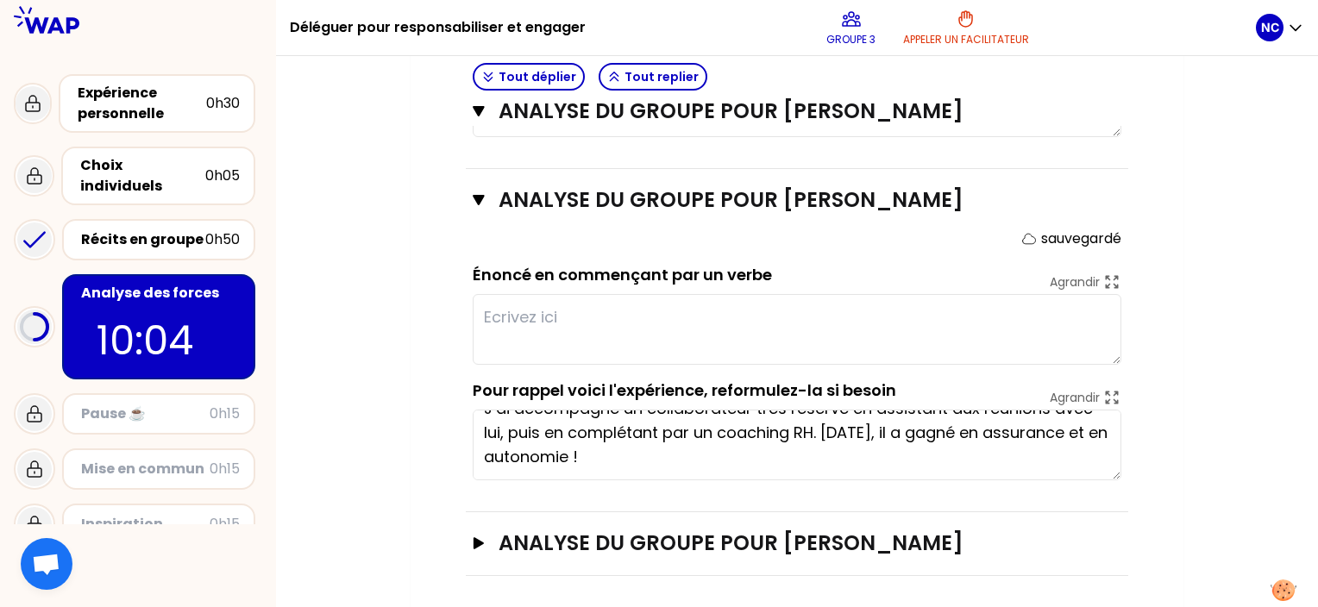
click at [1117, 472] on textarea "J’ai accompagné un collaborateur très réservé en assistant aux réunions avec lu…" at bounding box center [797, 445] width 649 height 71
click at [1117, 467] on textarea "J’ai accompagné un collaborateur très réservé en assistant aux réunions avec lu…" at bounding box center [797, 445] width 649 height 71
click at [1117, 478] on div "ANALYSE DU GROUPE POUR [PERSON_NAME] Fermer sauvegardé Énoncé en commençant par…" at bounding box center [797, 340] width 662 height 343
click at [1117, 472] on textarea "J’ai accompagné un collaborateur très réservé en assistant aux réunions avec lu…" at bounding box center [797, 445] width 649 height 71
click at [1117, 473] on textarea "J’ai accompagné un collaborateur très réservé en assistant aux réunions avec lu…" at bounding box center [797, 445] width 649 height 71
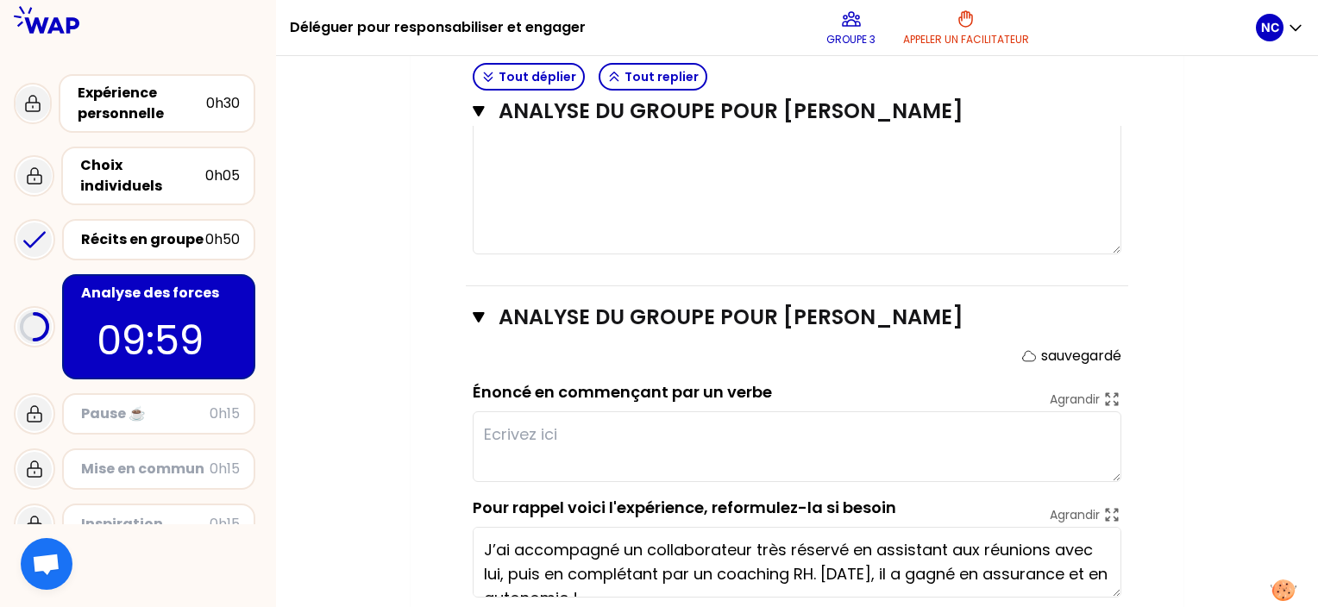
scroll to position [1113, 0]
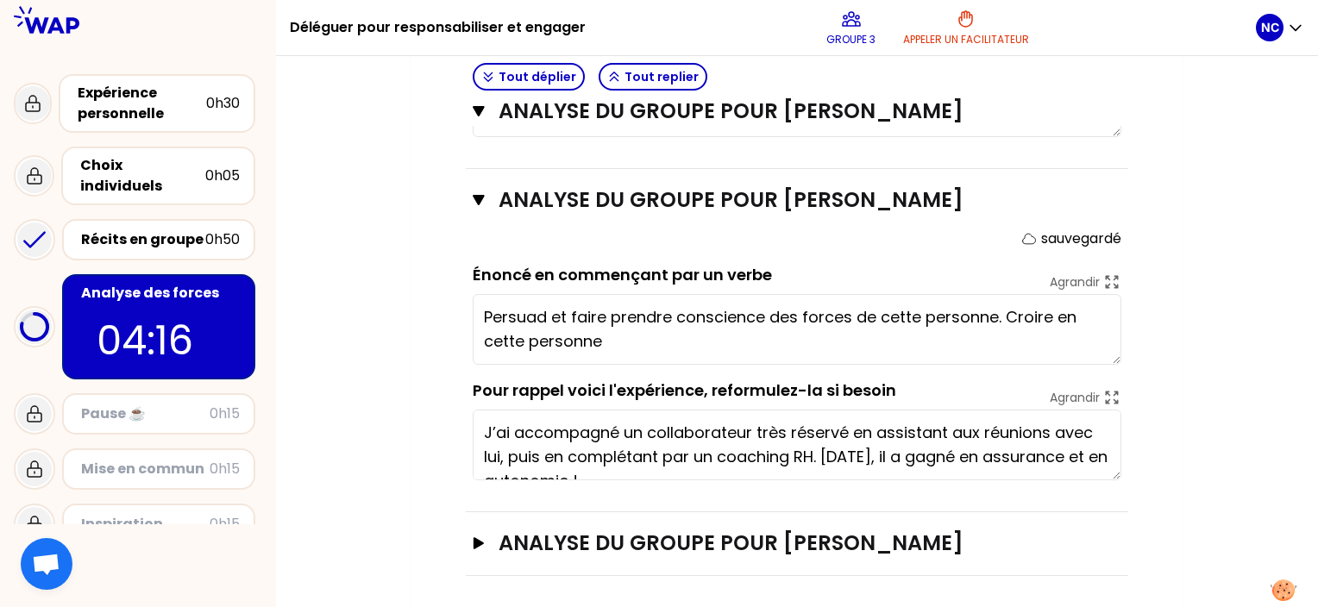
type textarea "Persuader et faire prendre conscience des forces de cette personne. Croire en c…"
click at [496, 536] on button "ANALYSE DU GROUPE POUR [PERSON_NAME]" at bounding box center [797, 544] width 649 height 28
click at [483, 538] on icon "button" at bounding box center [478, 543] width 11 height 10
click at [477, 539] on icon "button" at bounding box center [479, 543] width 10 height 12
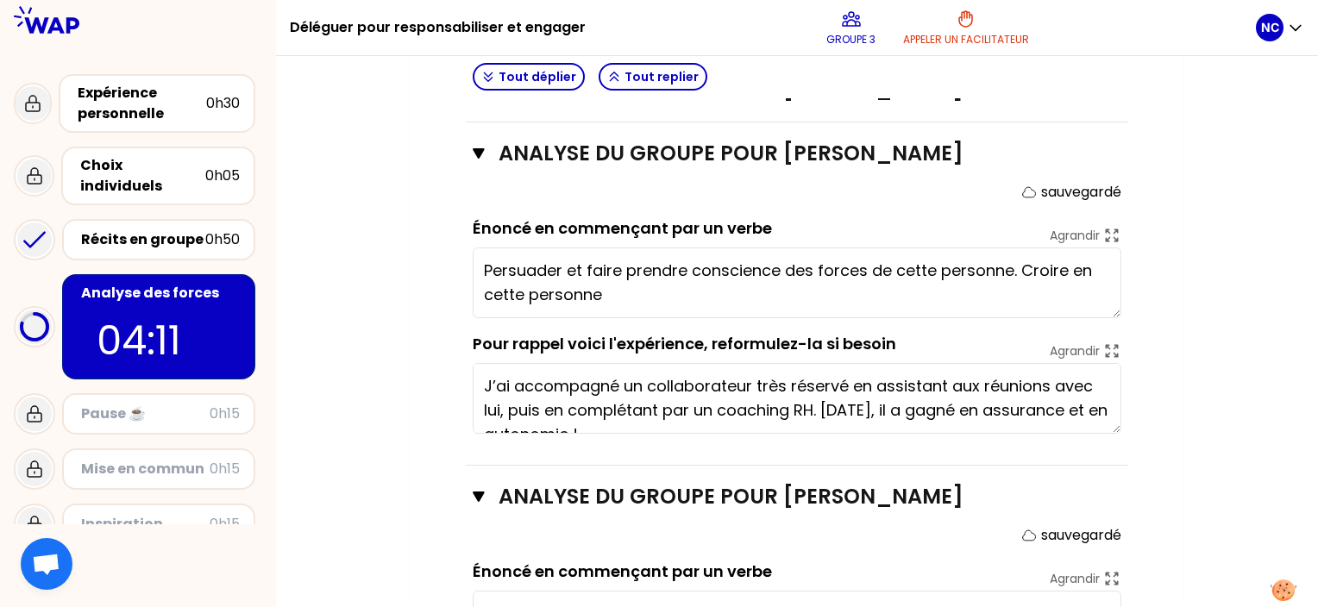
scroll to position [1372, 0]
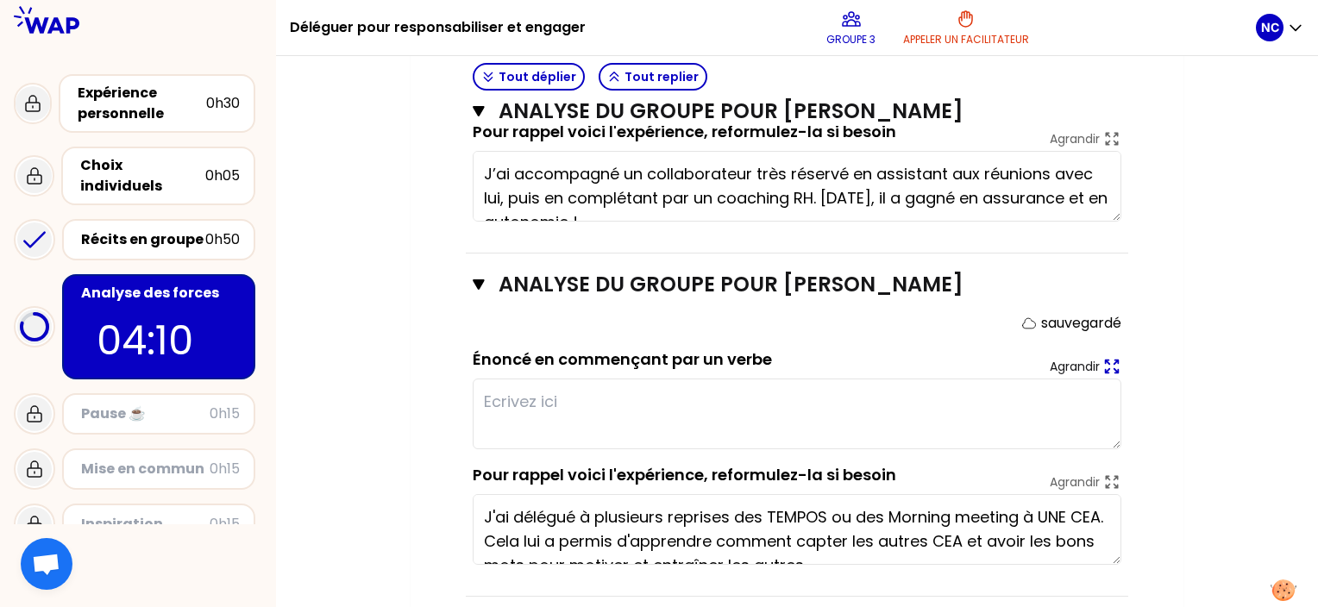
click at [1106, 367] on icon at bounding box center [1112, 367] width 13 height 13
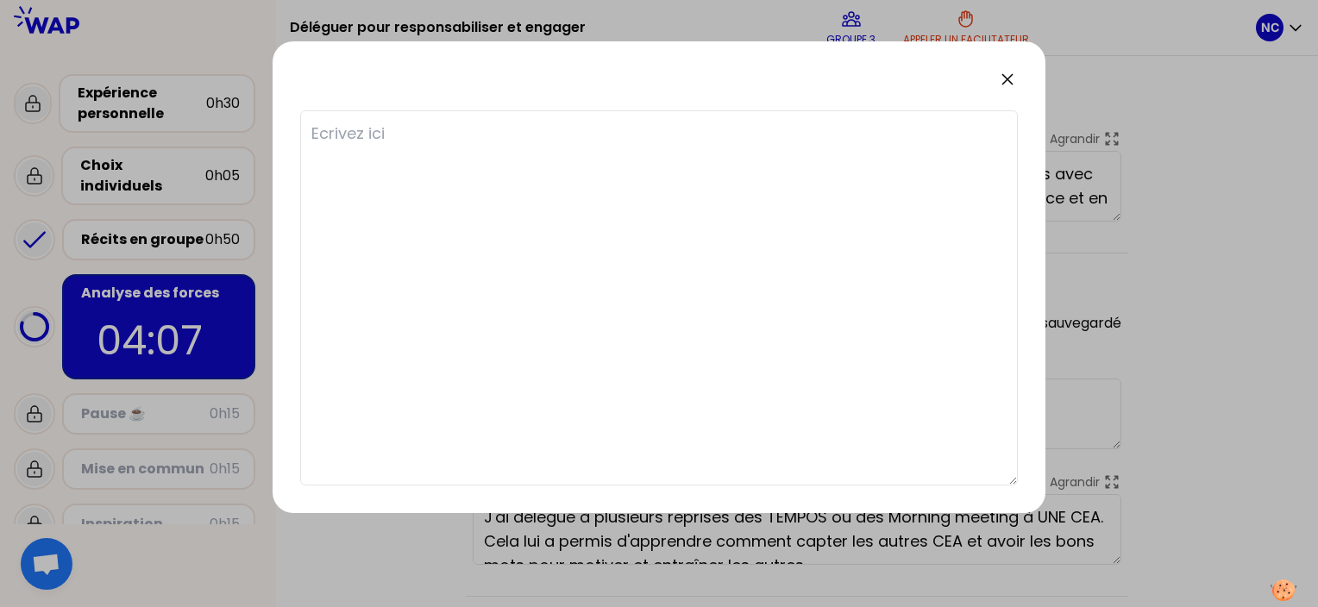
click at [1004, 81] on icon at bounding box center [1007, 79] width 21 height 21
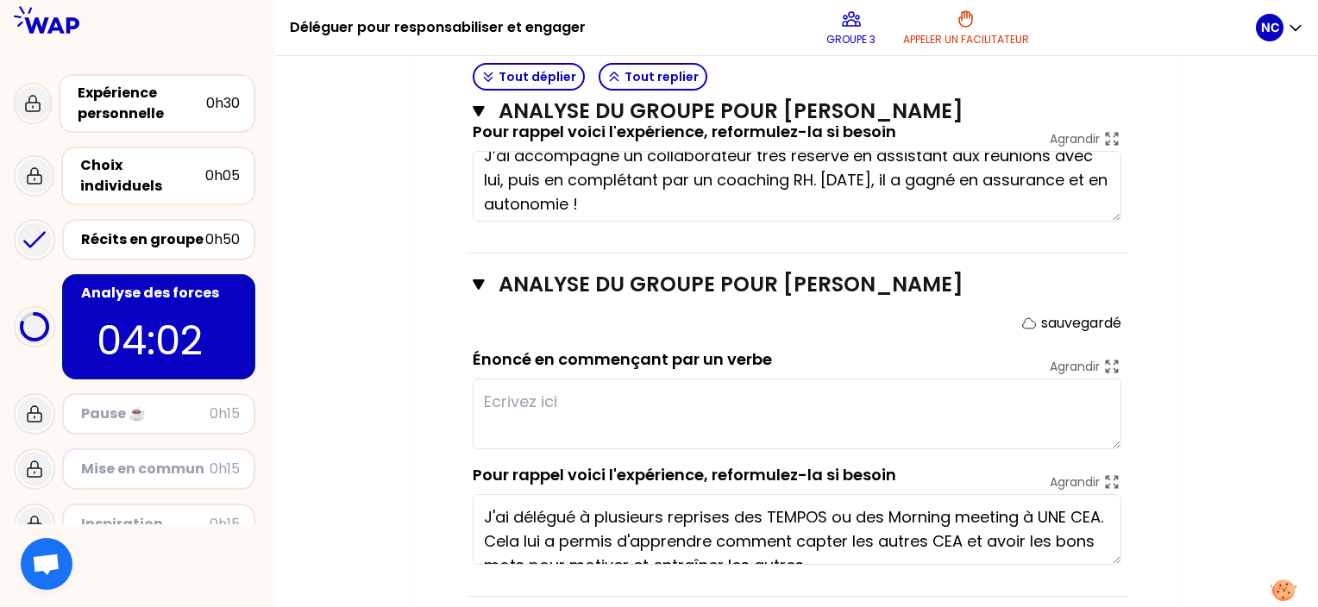
scroll to position [24, 0]
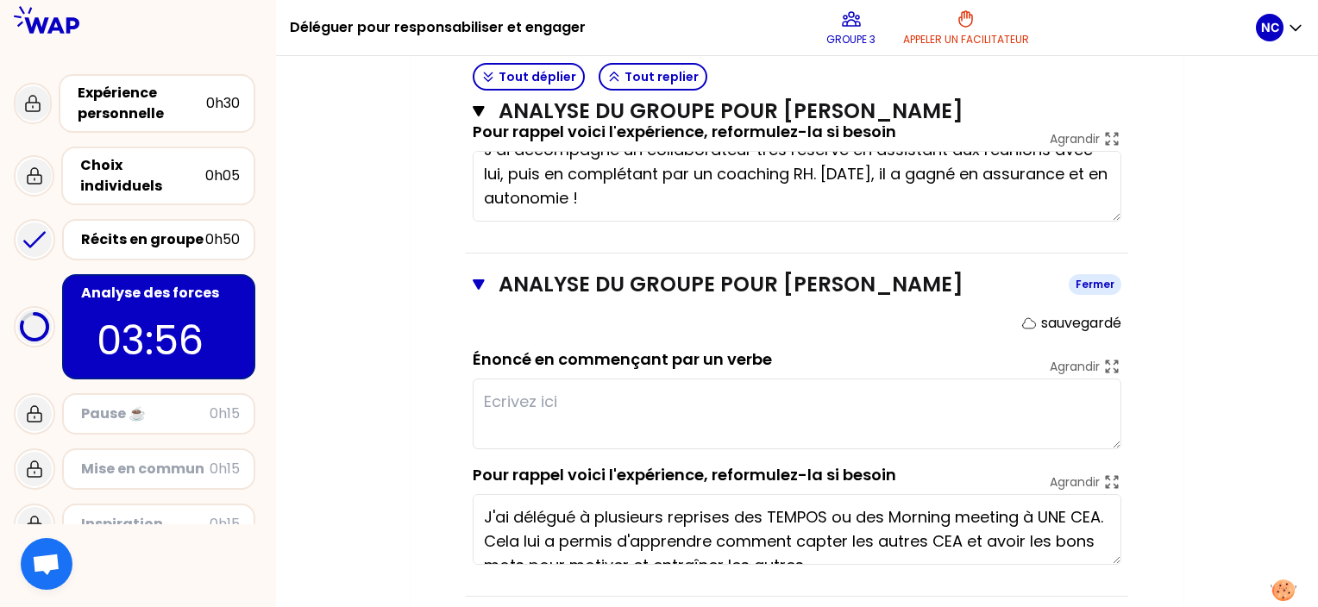
click at [483, 285] on icon "button" at bounding box center [479, 285] width 12 height 14
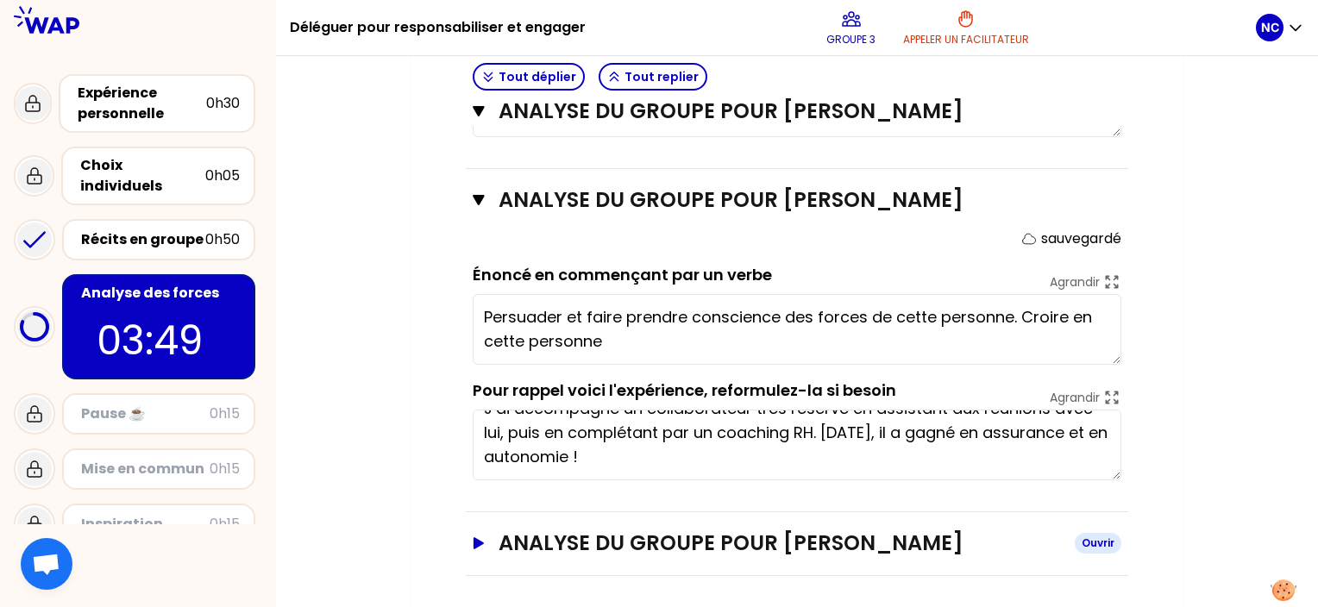
click at [483, 538] on icon "button" at bounding box center [479, 543] width 14 height 12
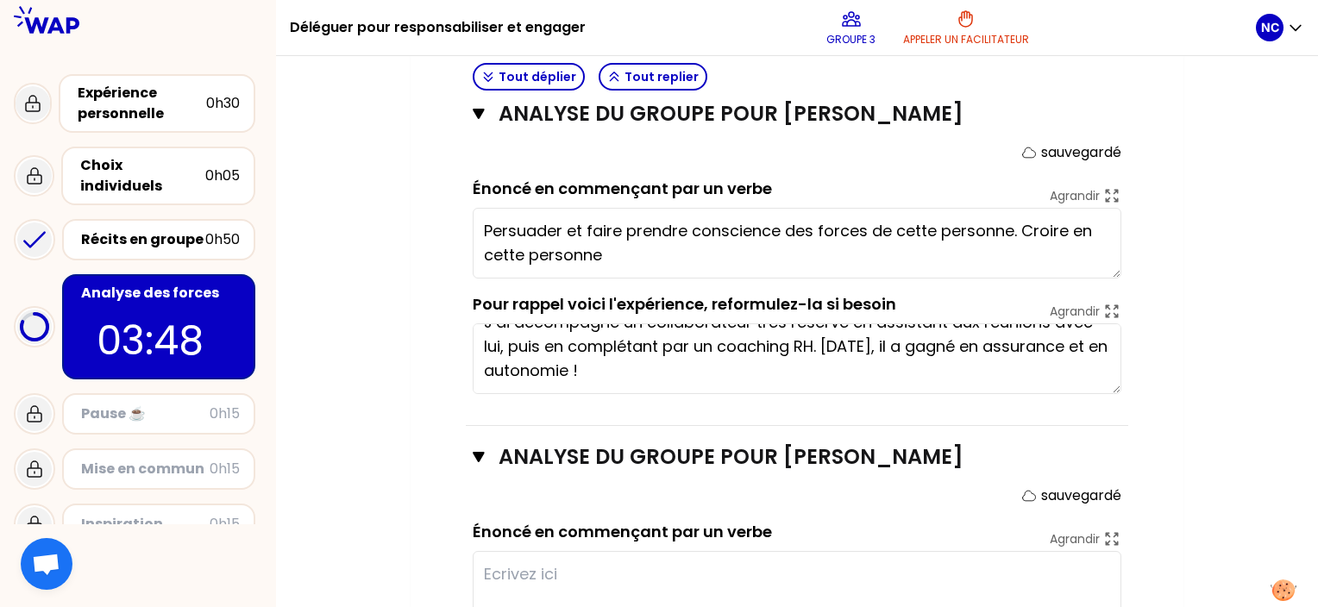
scroll to position [1286, 0]
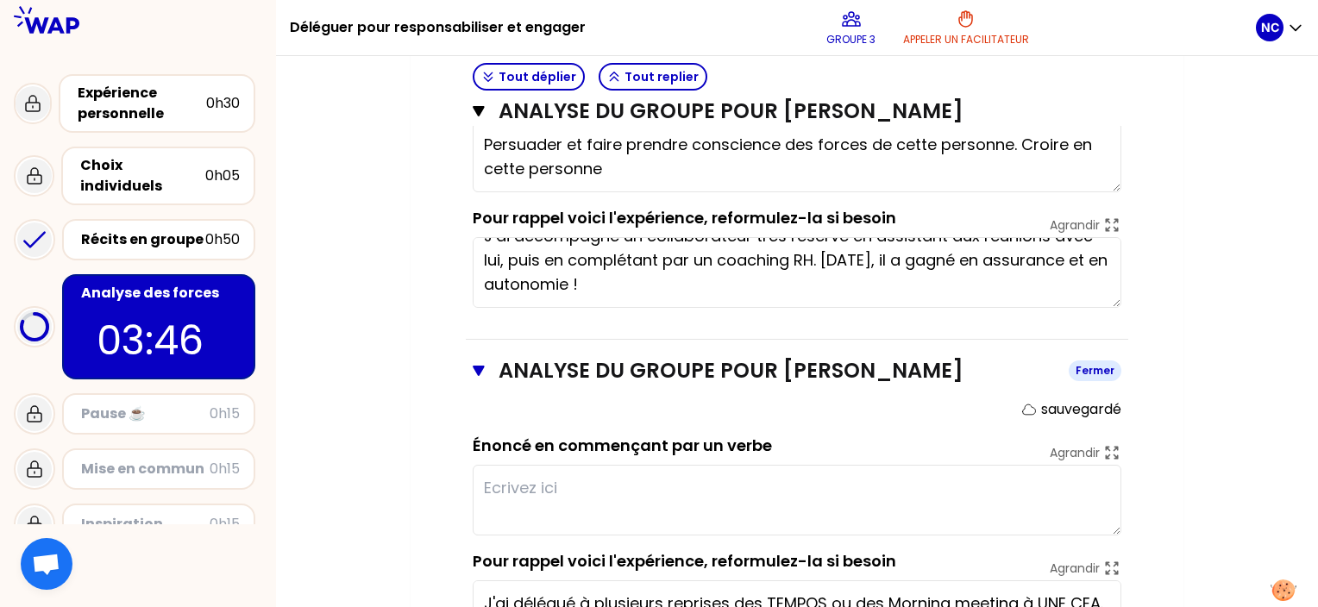
click at [481, 370] on icon "button" at bounding box center [479, 371] width 12 height 14
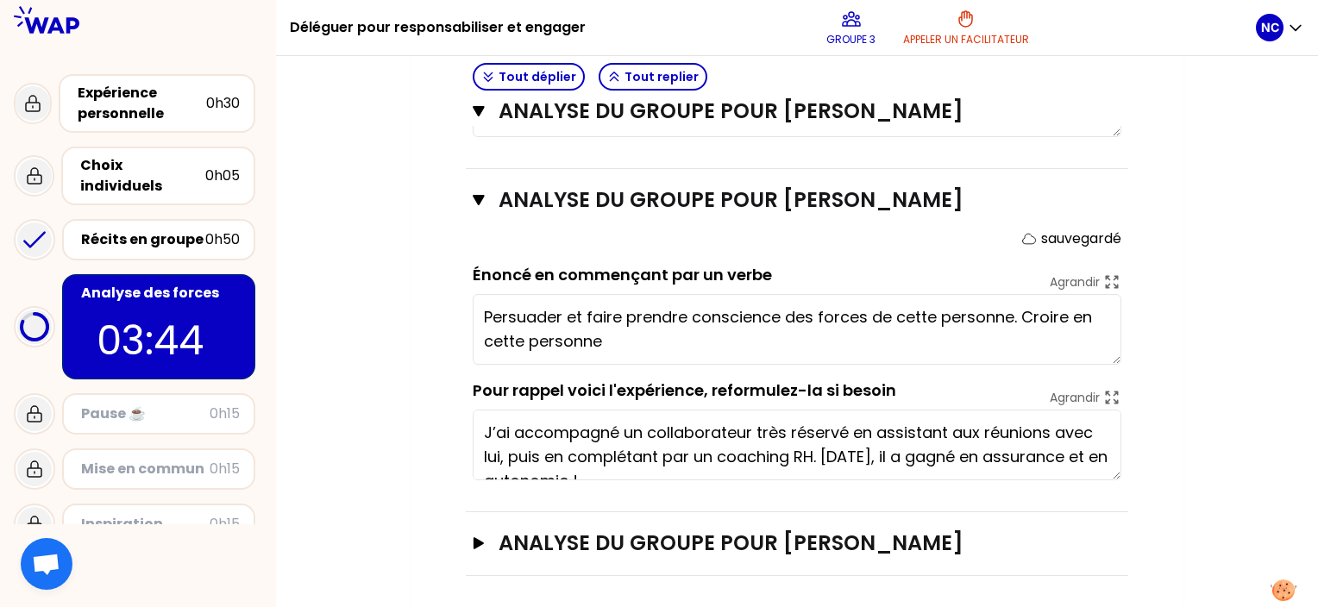
scroll to position [24, 0]
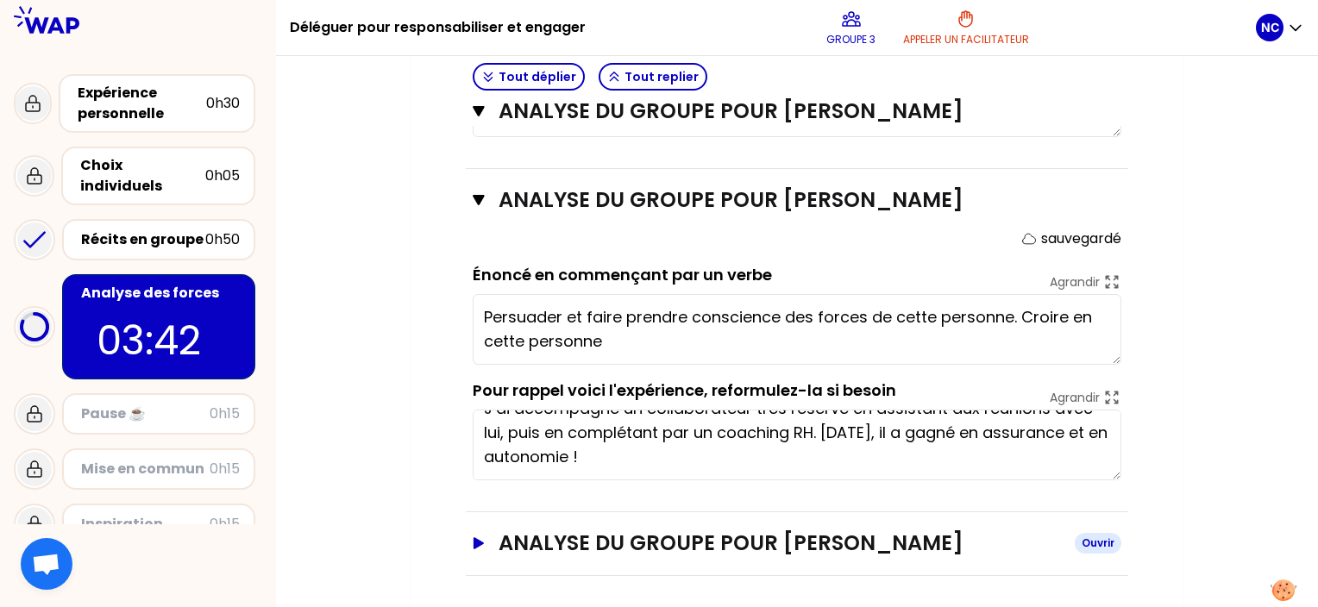
click at [475, 541] on icon "button" at bounding box center [479, 543] width 10 height 12
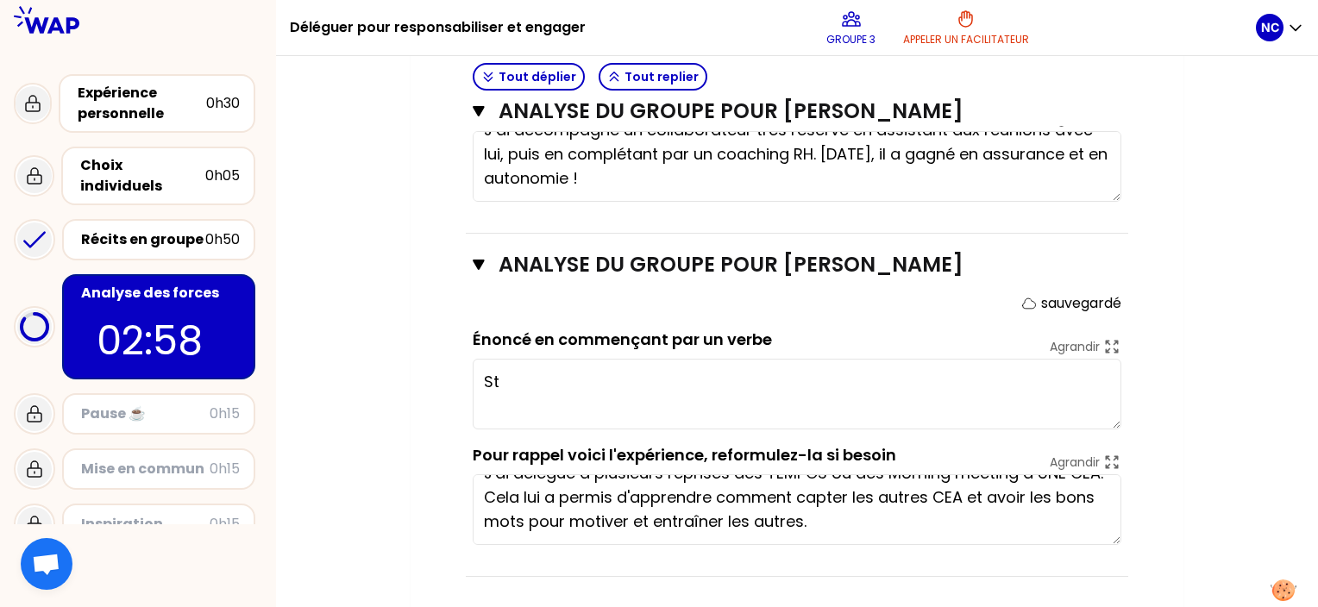
type textarea "S"
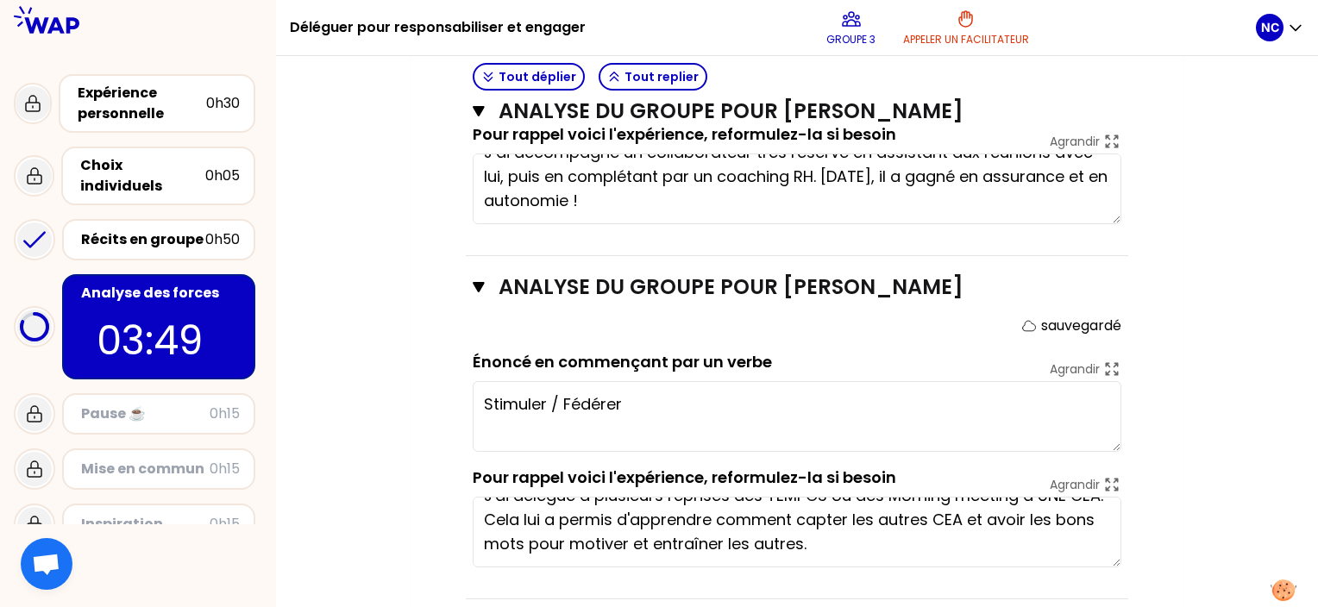
scroll to position [1306, 0]
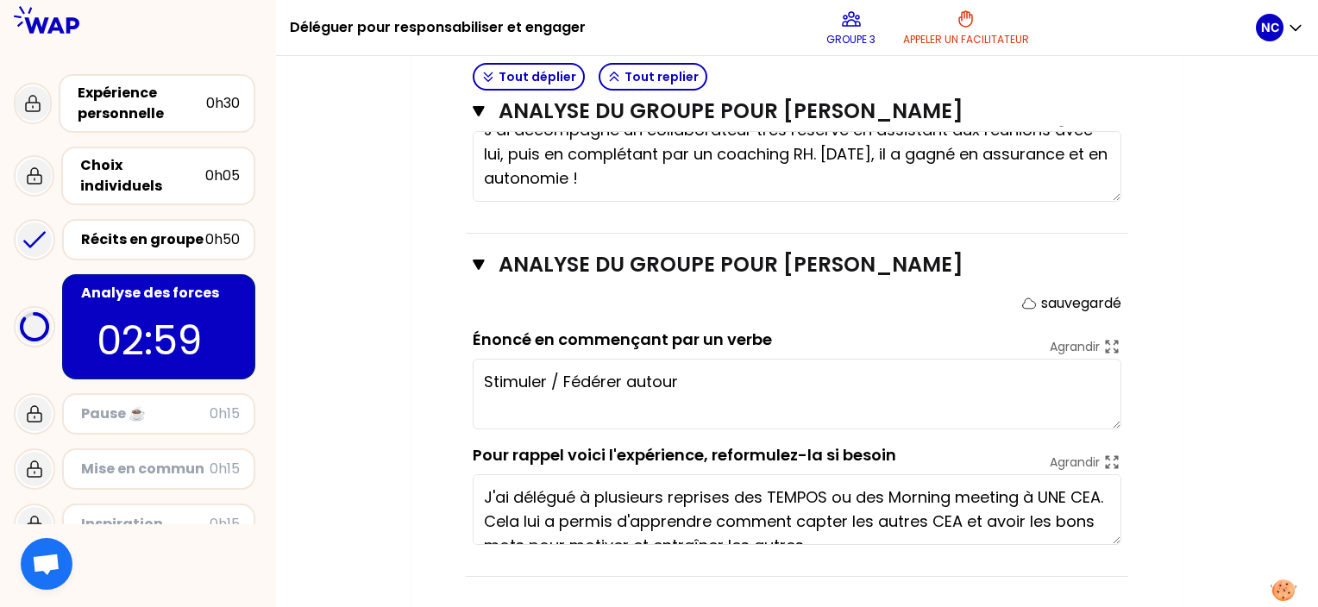
scroll to position [24, 0]
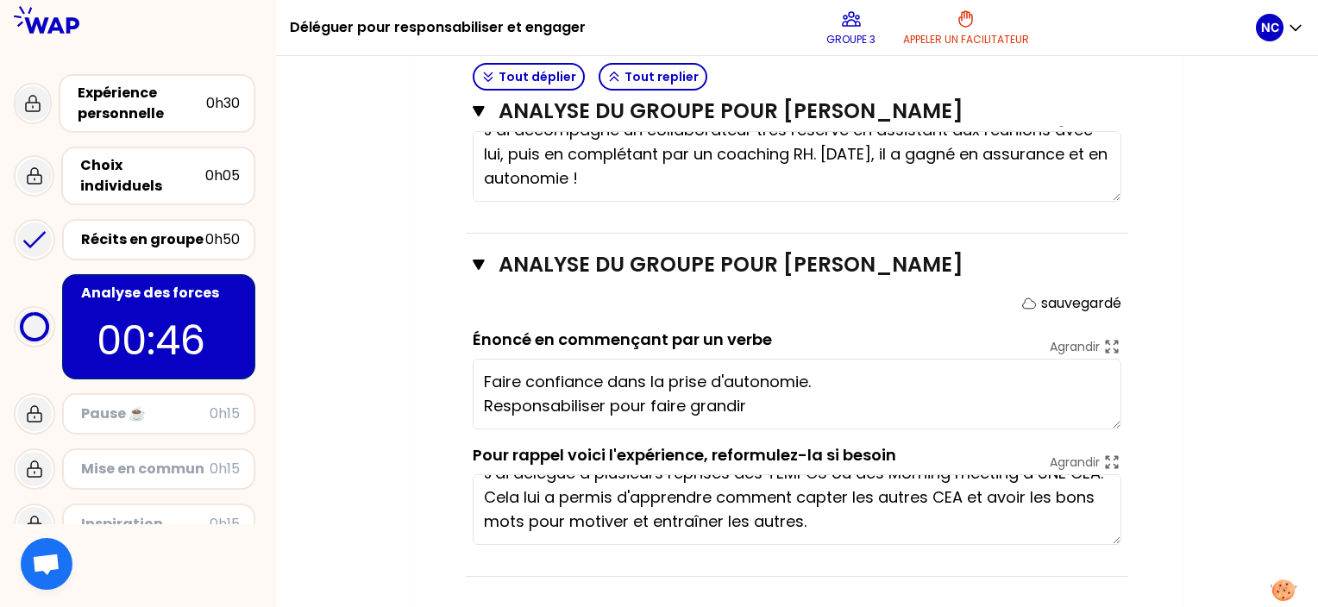
type textarea "Faire confiance dans la prise d'autonomie. Responsabiliser pour faire grandir."
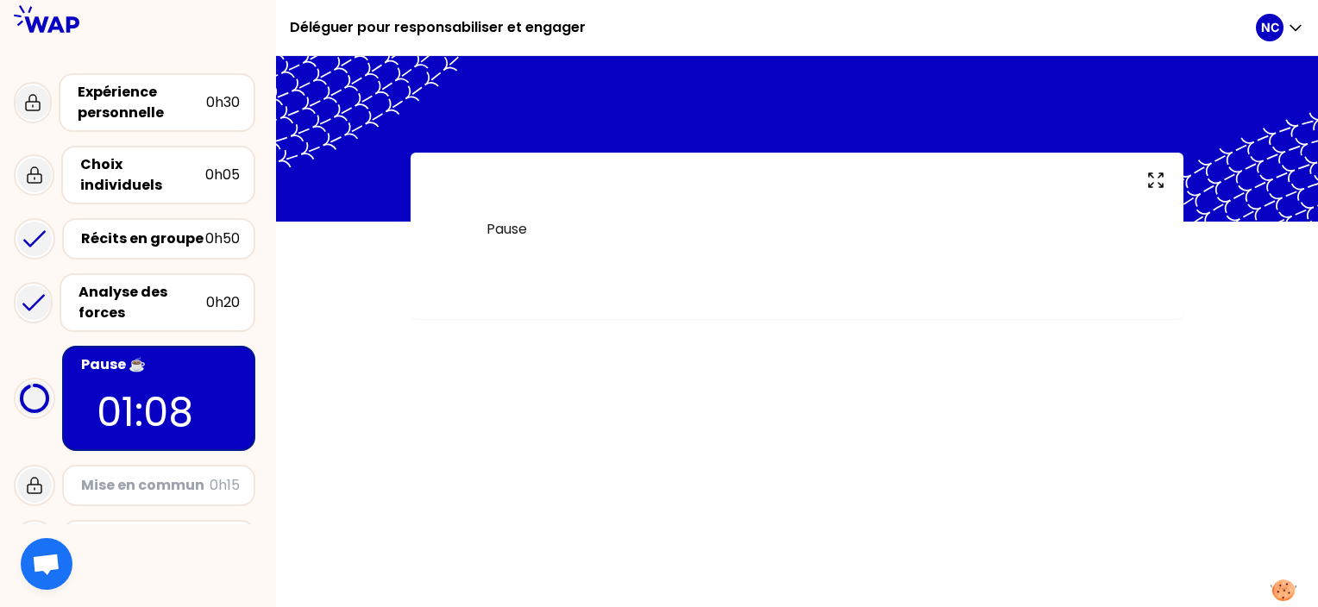
click at [415, 530] on div "Pause" at bounding box center [797, 331] width 1042 height 551
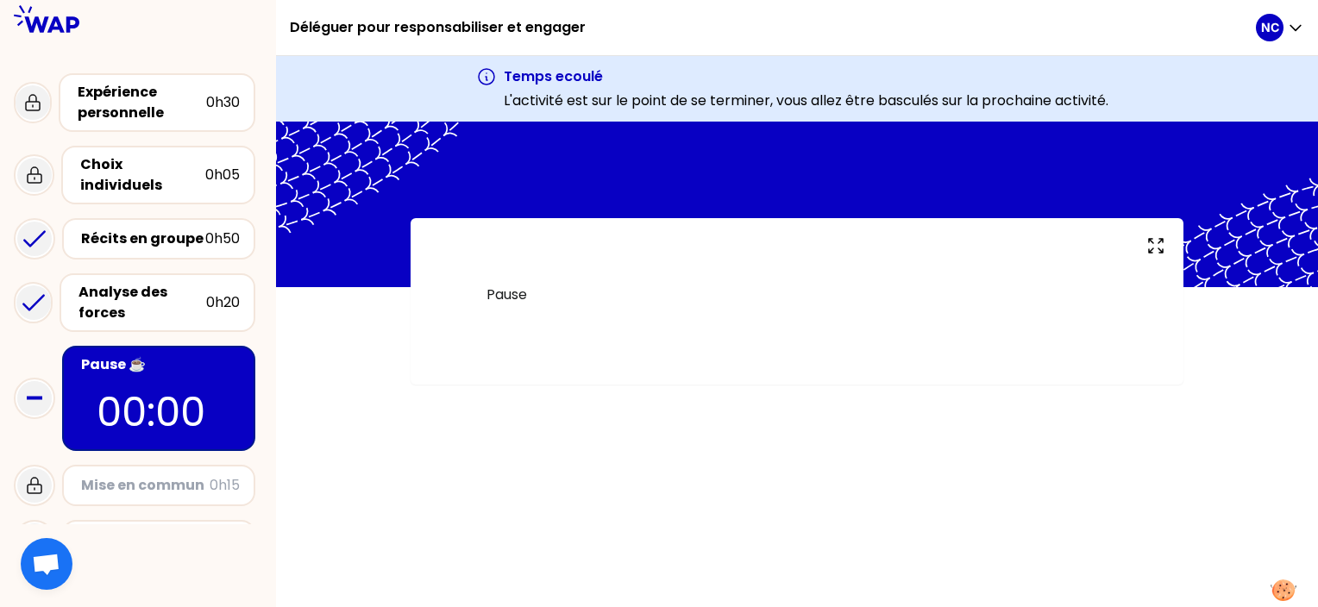
click at [359, 533] on div "Pause" at bounding box center [797, 365] width 1042 height 486
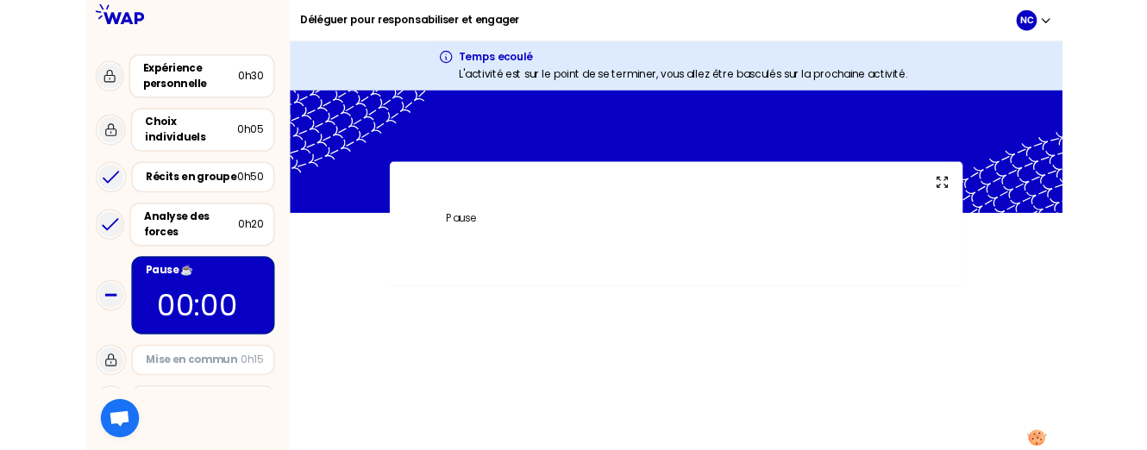
scroll to position [86, 0]
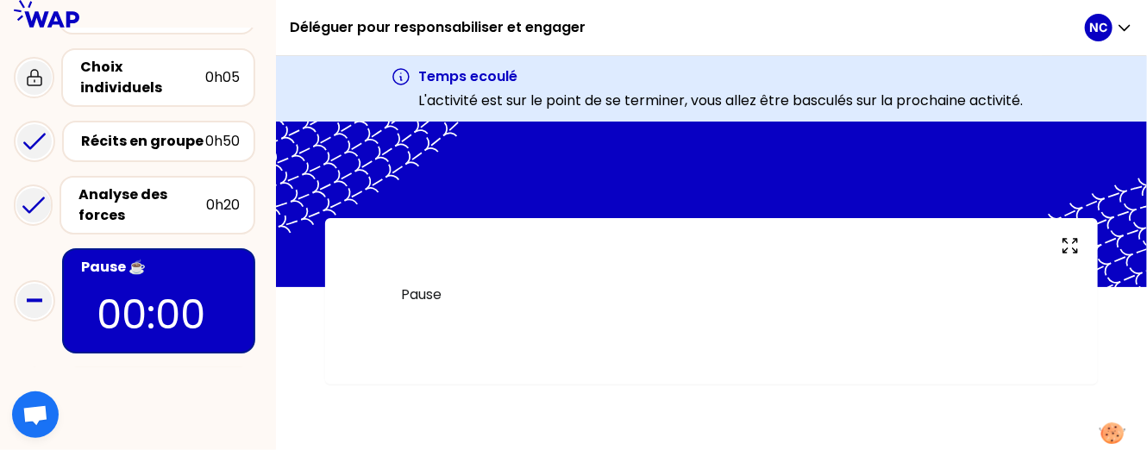
click at [532, 279] on div "Pause" at bounding box center [711, 299] width 635 height 73
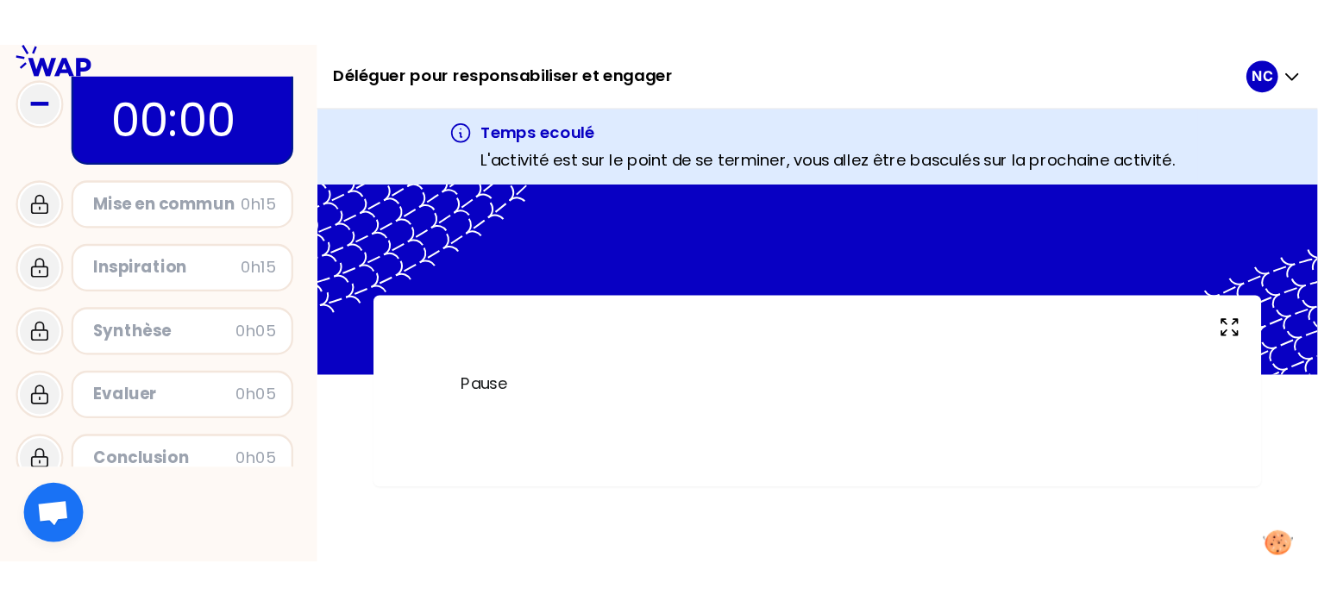
scroll to position [191, 0]
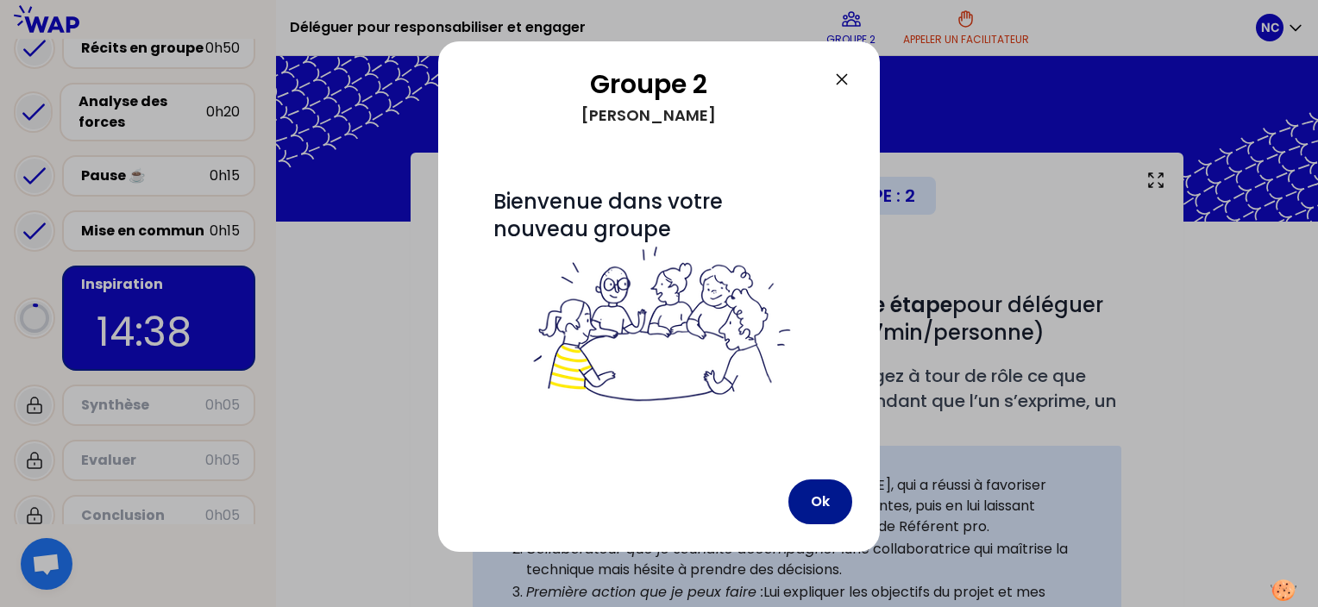
click at [842, 500] on button "Ok" at bounding box center [820, 502] width 64 height 45
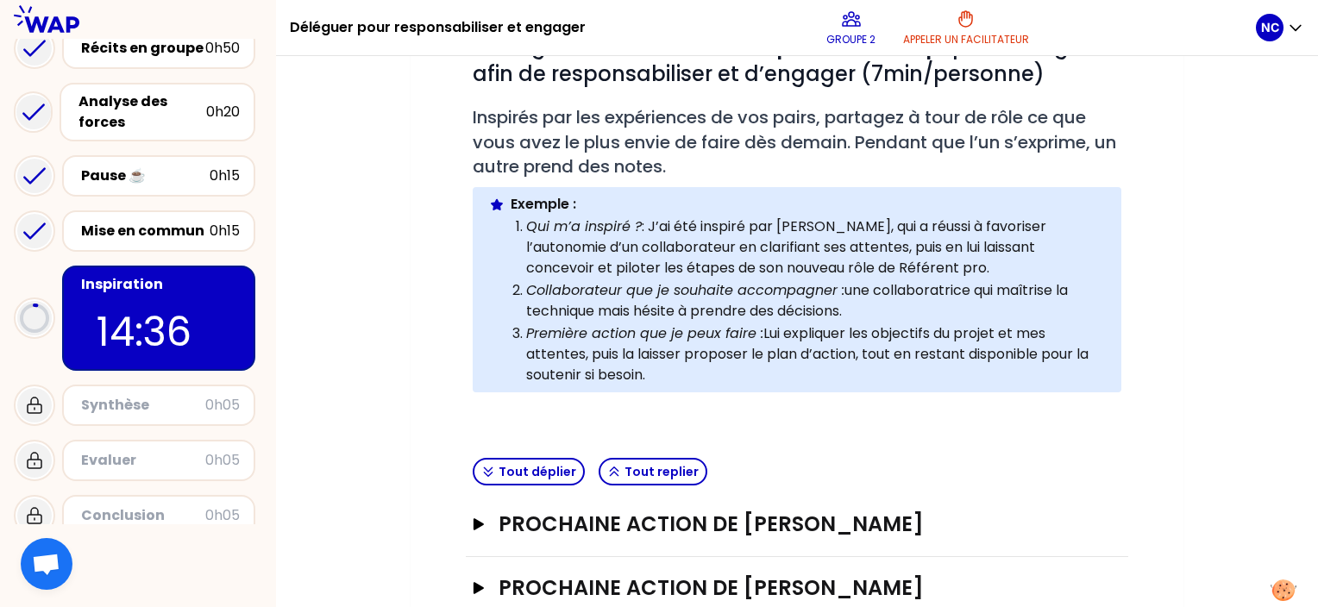
scroll to position [304, 0]
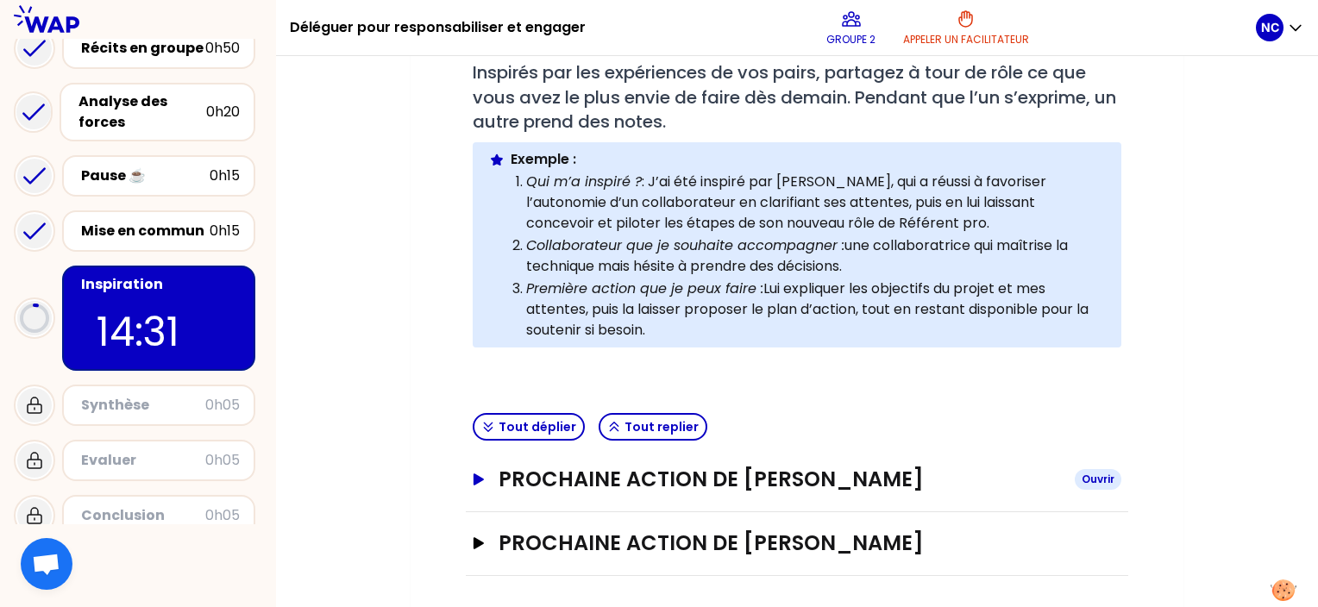
click at [476, 480] on icon "button" at bounding box center [479, 480] width 10 height 12
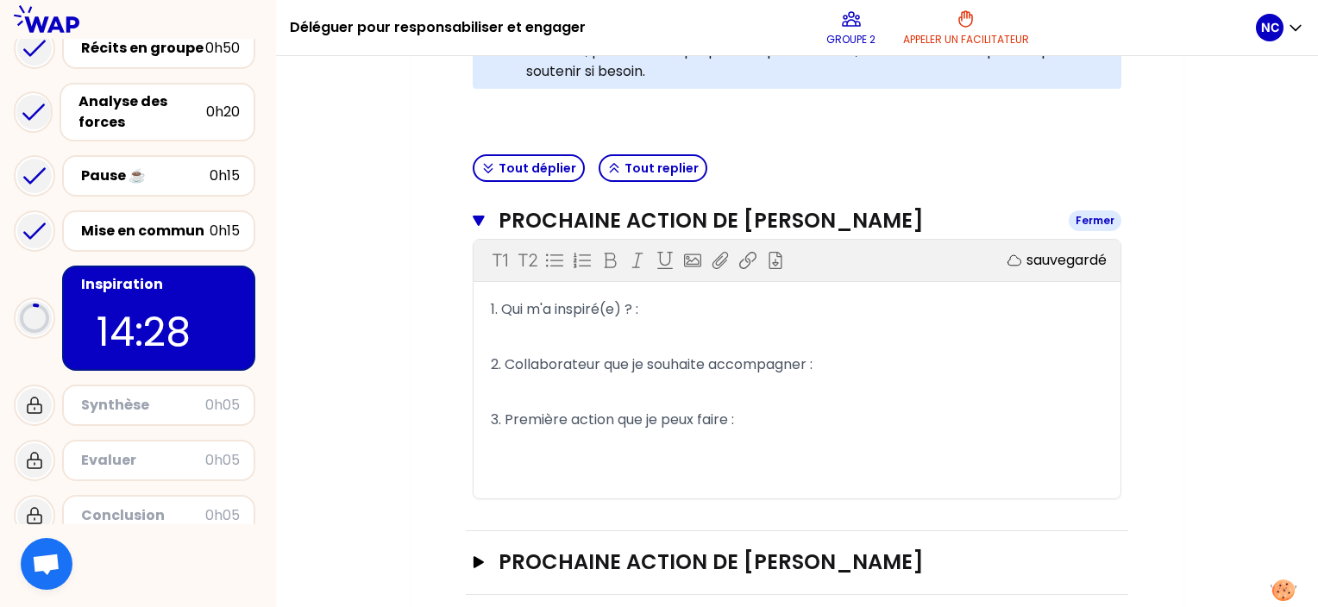
scroll to position [580, 0]
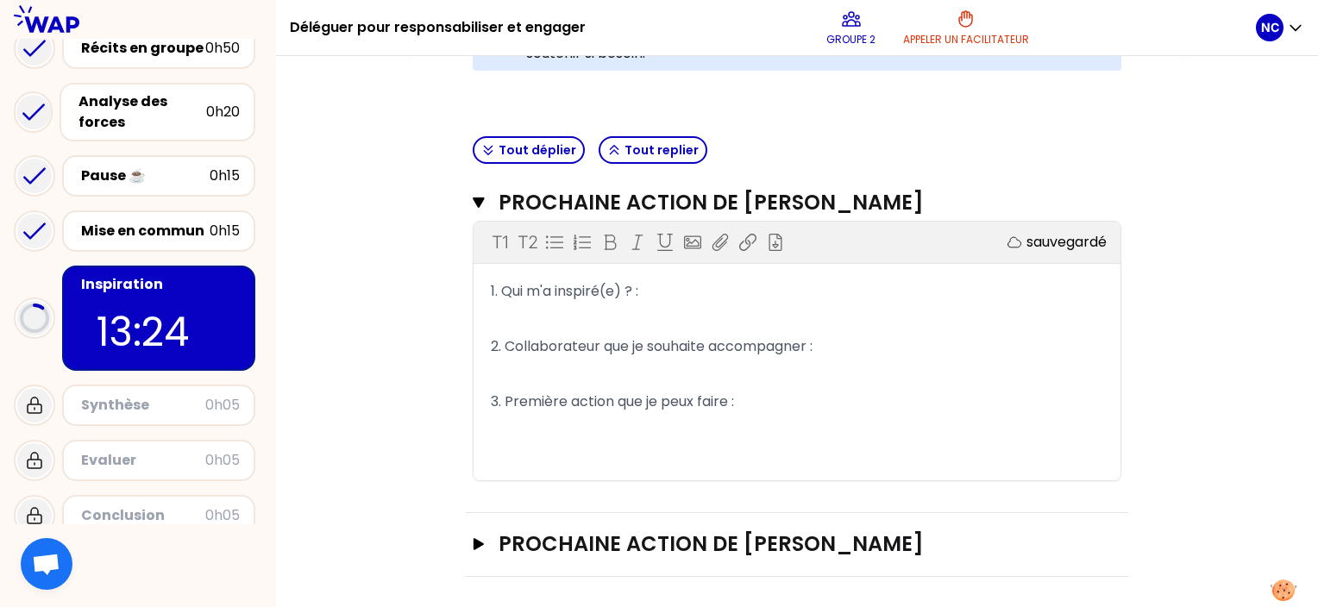
click at [406, 481] on div "Mon numéro de groupe : 2 Objectifs # Partagez à tour de rôle votre prochaine ét…" at bounding box center [797, 91] width 1042 height 1039
click at [366, 507] on div "Mon numéro de groupe : 2 Objectifs # Partagez à tour de rôle votre prochaine ét…" at bounding box center [797, 91] width 1042 height 1039
click at [438, 500] on div "Mon numéro de groupe : 2 Objectifs # Partagez à tour de rôle votre prochaine ét…" at bounding box center [797, 91] width 773 height 1039
click at [549, 308] on p "﻿" at bounding box center [797, 319] width 612 height 28
click at [507, 285] on span "1. Qui m'a inspiré(e) ? :" at bounding box center [564, 291] width 147 height 20
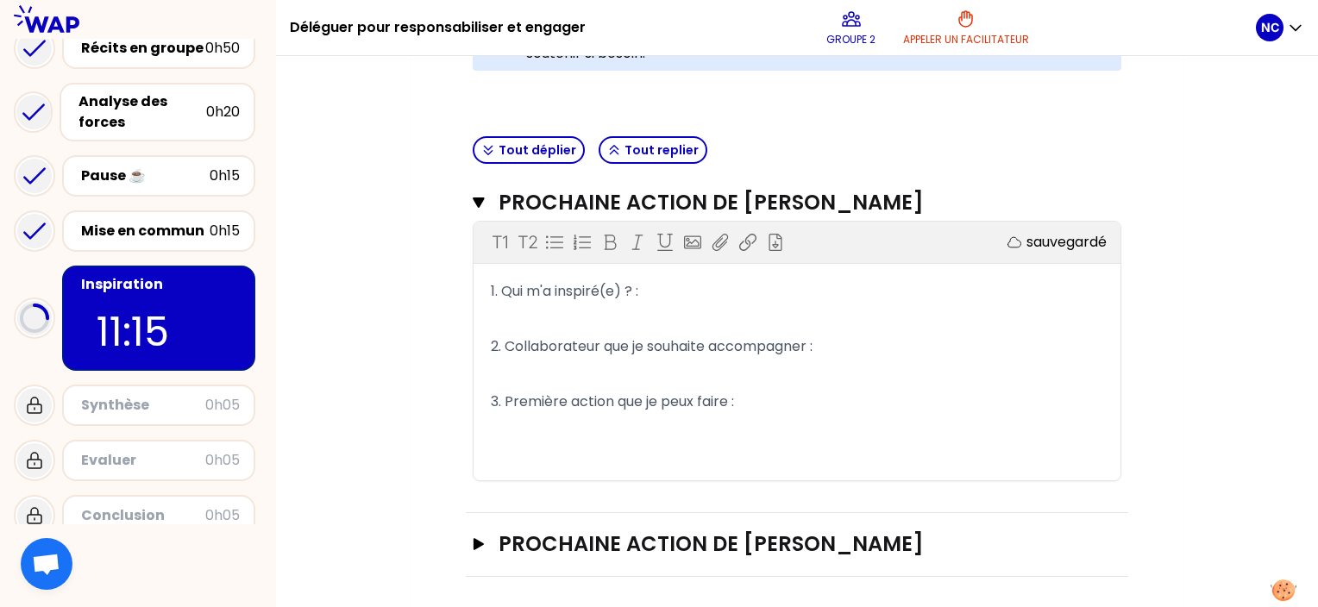
click at [505, 293] on span "1. Qui m'a inspiré(e) ? :" at bounding box center [564, 291] width 147 height 20
click at [504, 305] on p "﻿" at bounding box center [797, 319] width 612 height 28
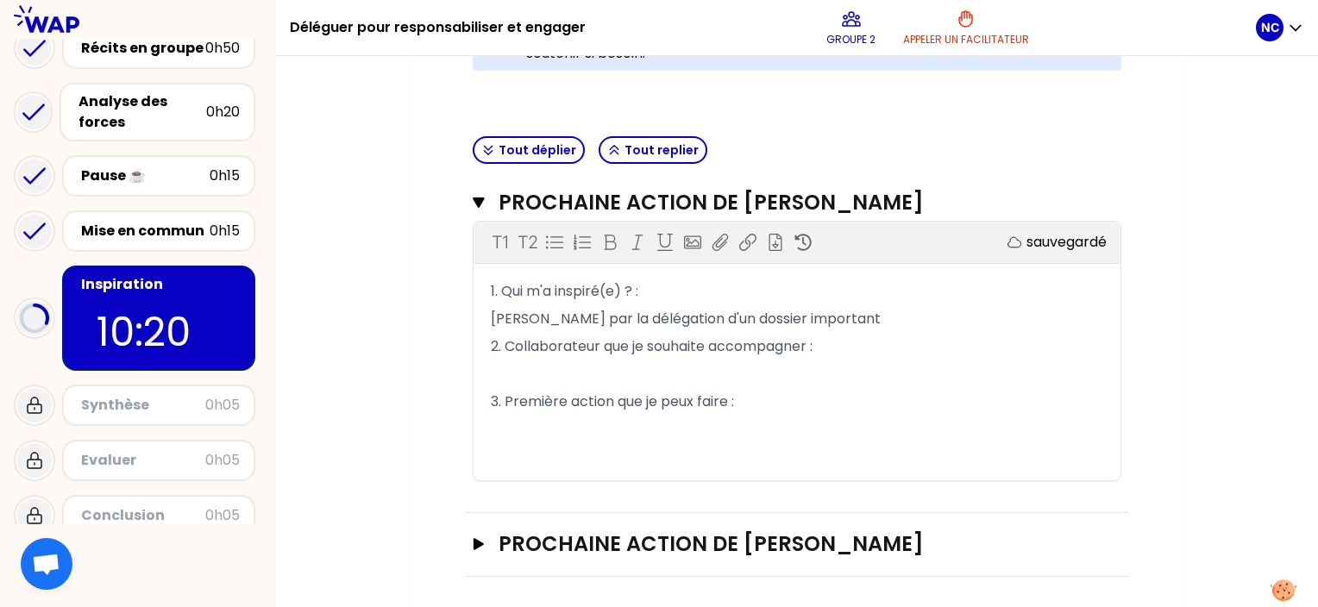
click at [546, 367] on p "﻿" at bounding box center [797, 375] width 612 height 28
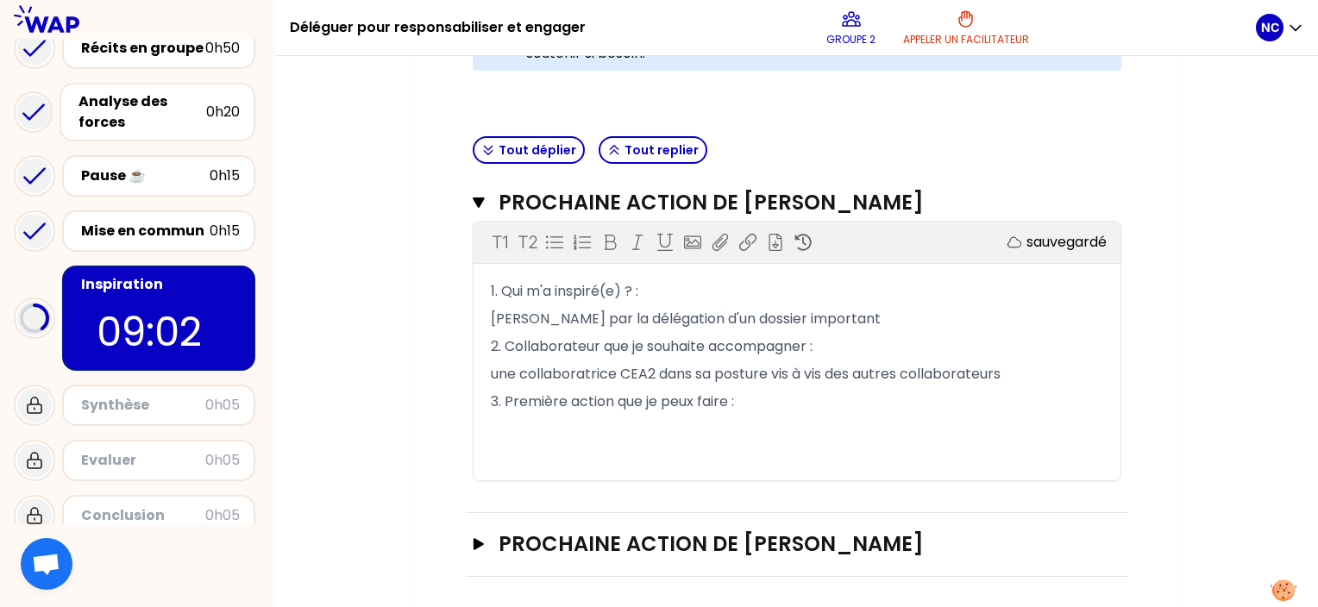
click at [520, 430] on p "﻿" at bounding box center [797, 430] width 612 height 28
click at [597, 461] on div "T1 T2 Exporter sauvegardé 1. Qui m'a inspiré(e) ? : [PERSON_NAME] par la déléga…" at bounding box center [797, 351] width 647 height 259
click at [612, 447] on div "T1 T2 Exporter sauvegardé 1. Qui m'a inspiré(e) ? : [PERSON_NAME] par la déléga…" at bounding box center [797, 351] width 647 height 259
click at [599, 442] on div "T1 T2 Exporter sauvegardé 1. Qui m'a inspiré(e) ? : [PERSON_NAME] par la déléga…" at bounding box center [797, 351] width 647 height 259
click at [528, 431] on p "﻿" at bounding box center [797, 430] width 612 height 28
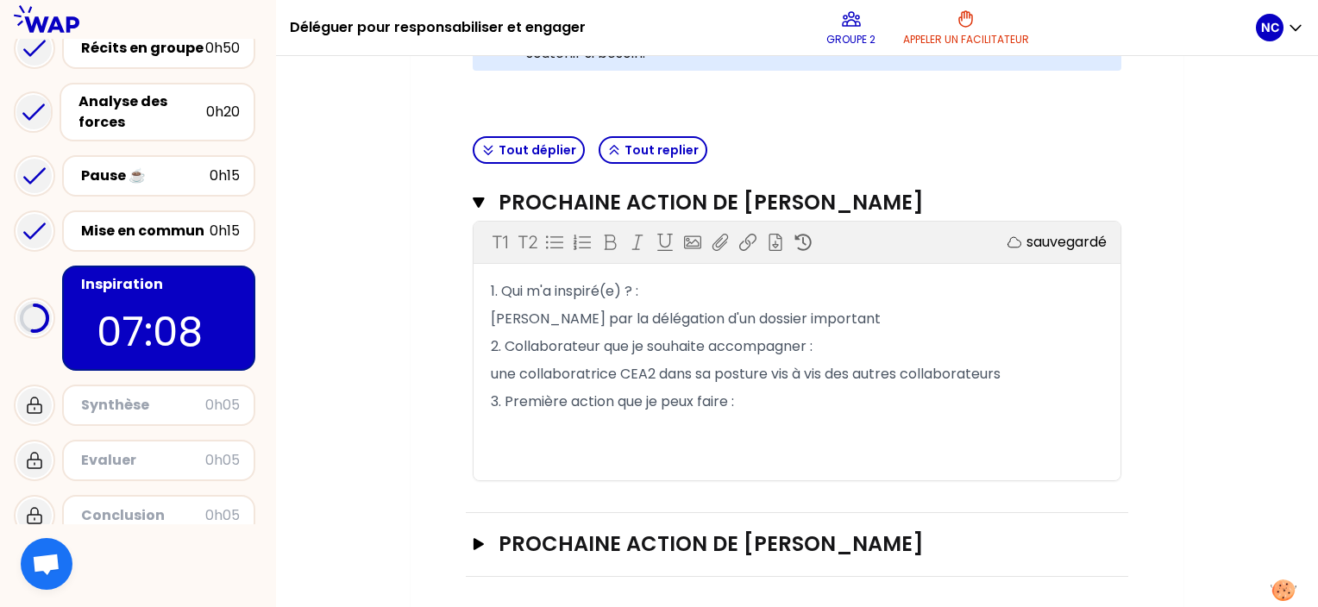
click at [571, 309] on span "[PERSON_NAME] par la délégation d'un dossier important" at bounding box center [686, 319] width 390 height 20
click at [528, 421] on p "﻿" at bounding box center [797, 430] width 612 height 28
click at [526, 418] on p "﻿" at bounding box center [797, 430] width 612 height 28
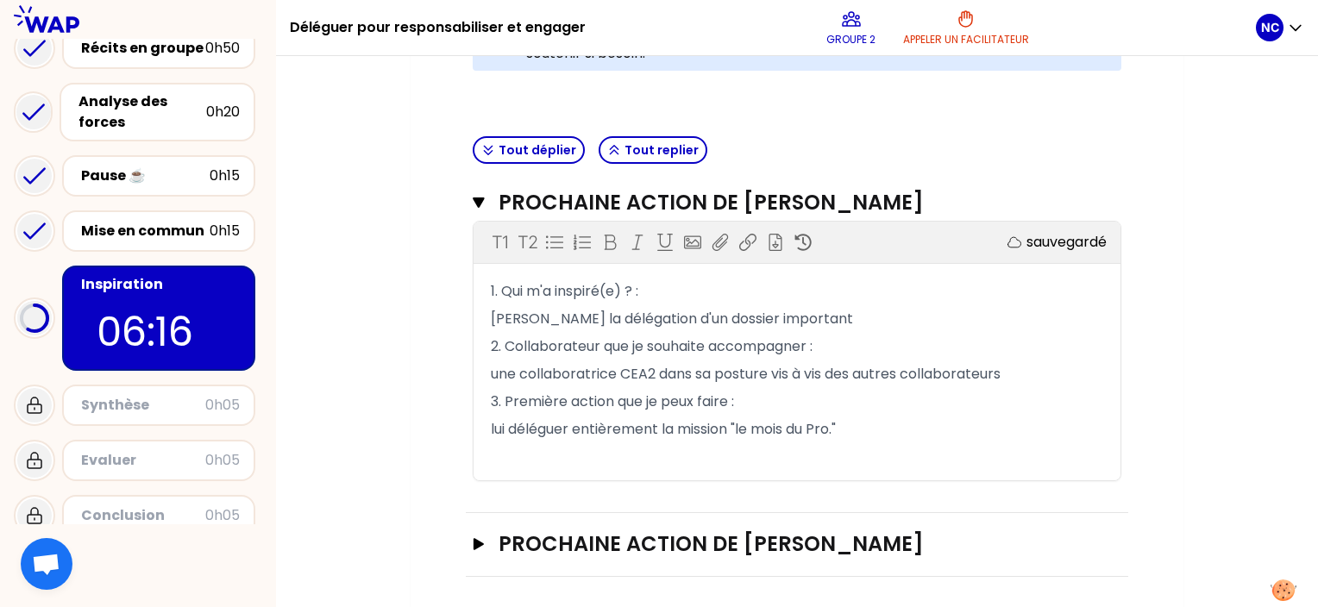
click at [456, 552] on div "Objectifs # Partagez à tour de rôle votre prochaine étape pour déléguer afin de…" at bounding box center [797, 109] width 704 height 936
click at [476, 541] on icon "button" at bounding box center [479, 544] width 10 height 12
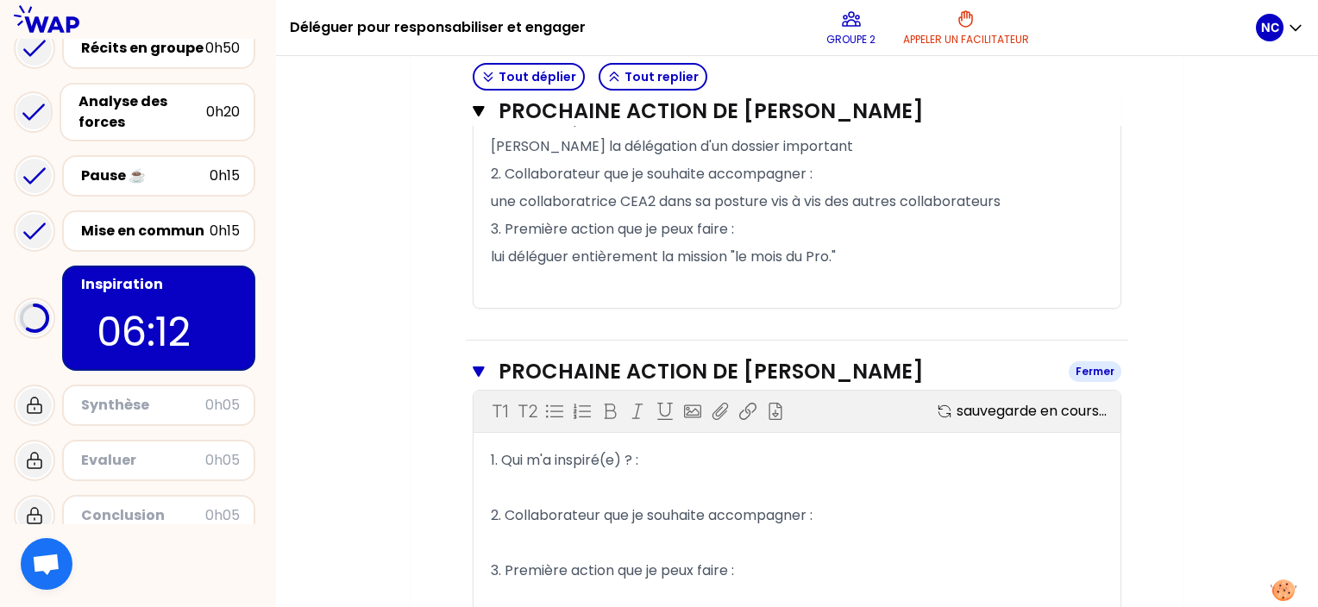
scroll to position [839, 0]
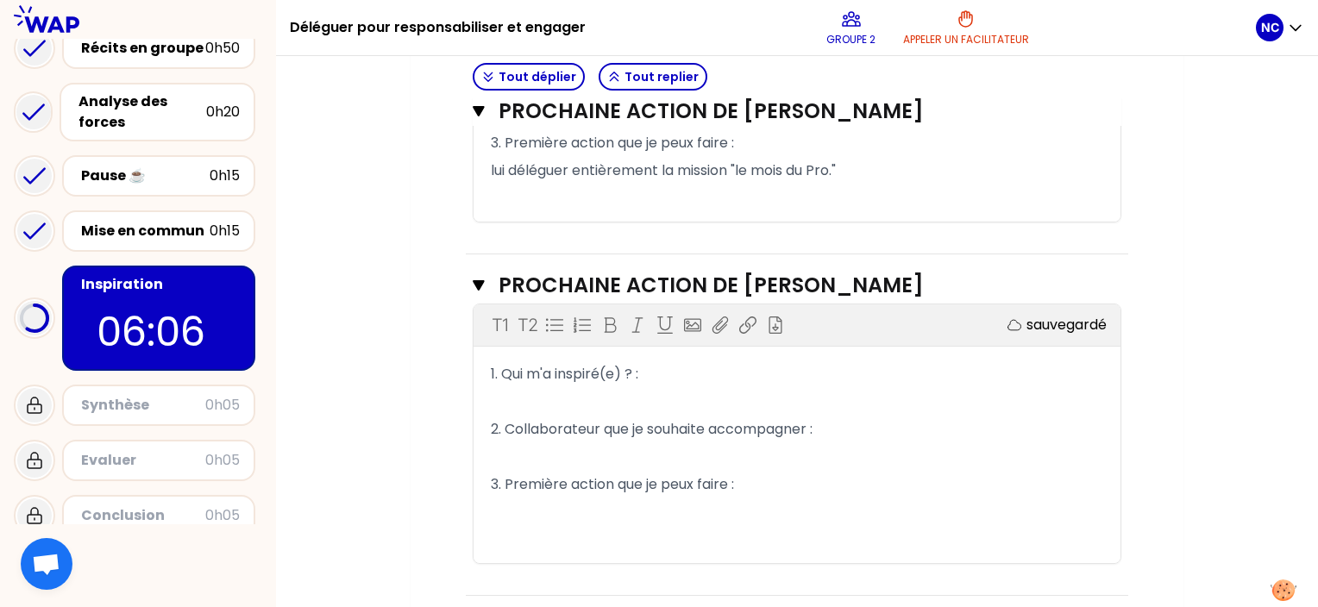
click at [531, 391] on p "﻿" at bounding box center [797, 402] width 612 height 28
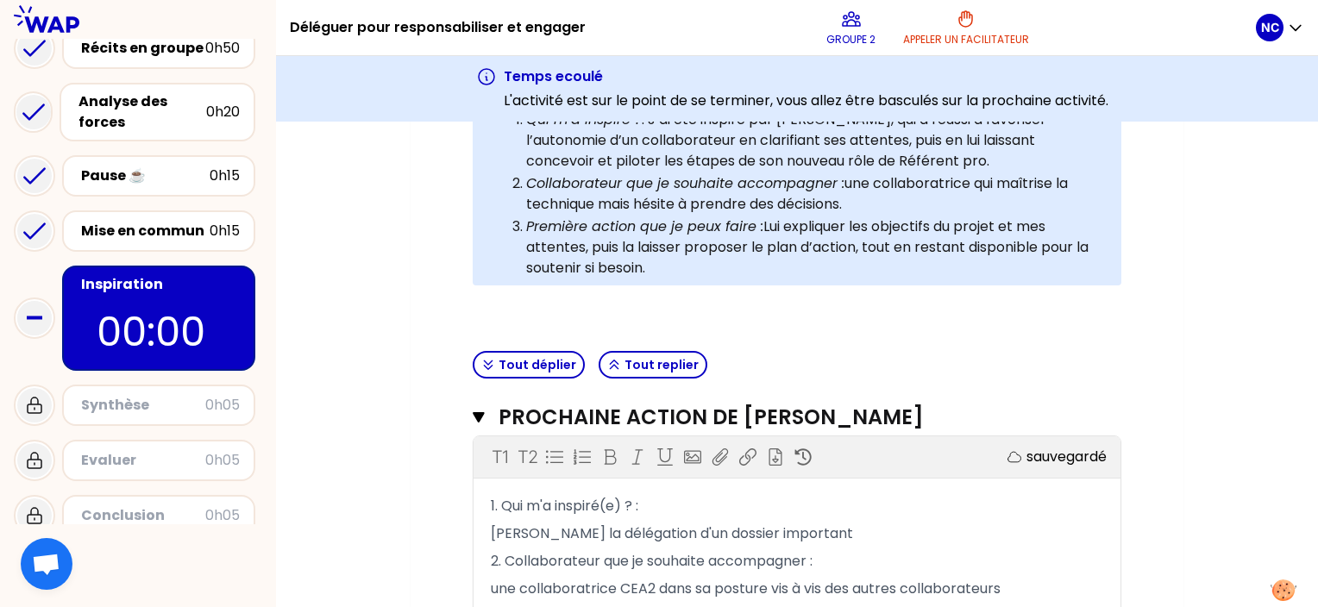
scroll to position [0, 0]
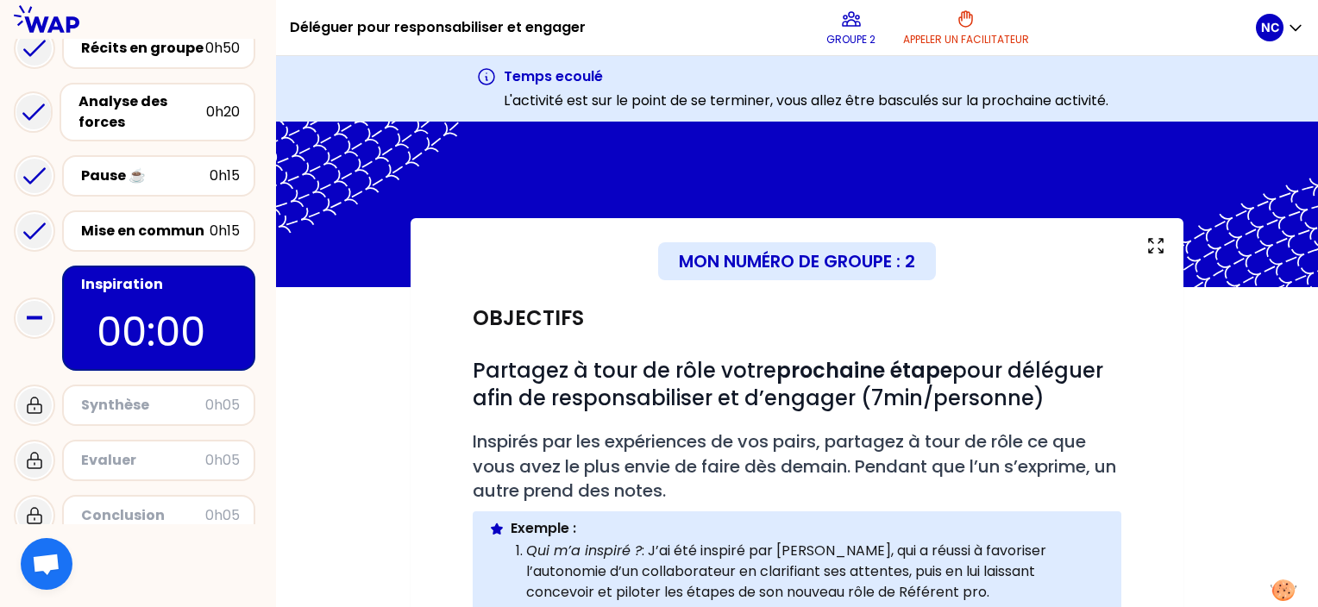
click at [776, 272] on div "Mon numéro de groupe : 2" at bounding box center [797, 261] width 278 height 38
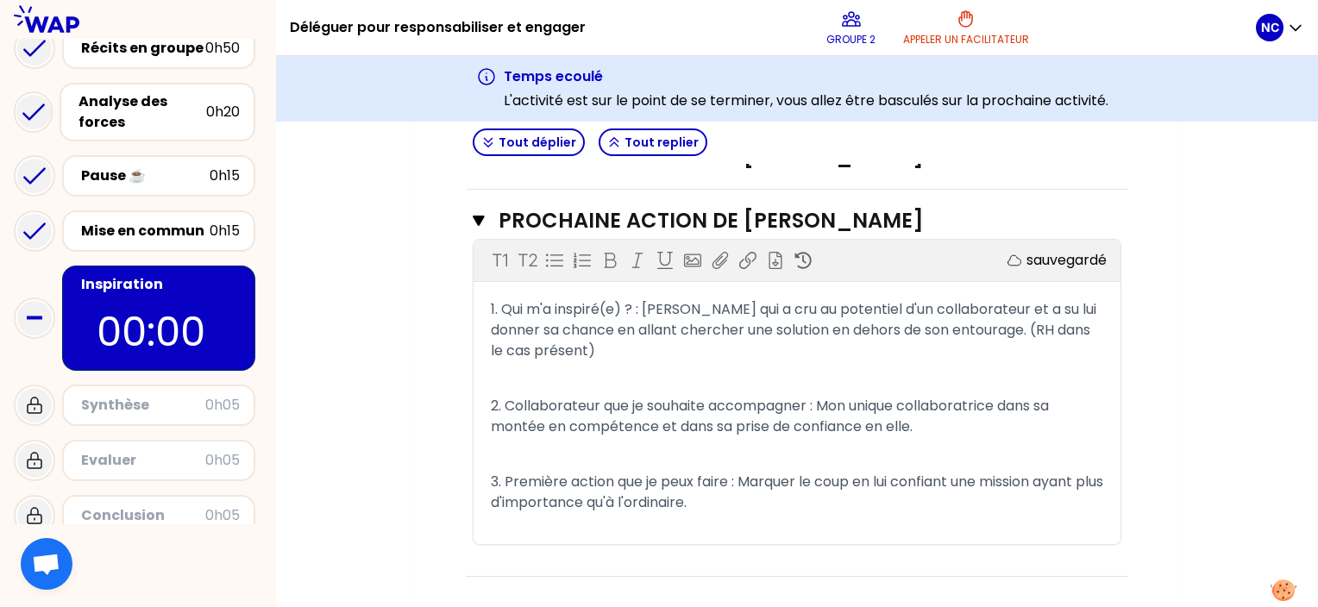
scroll to position [604, 0]
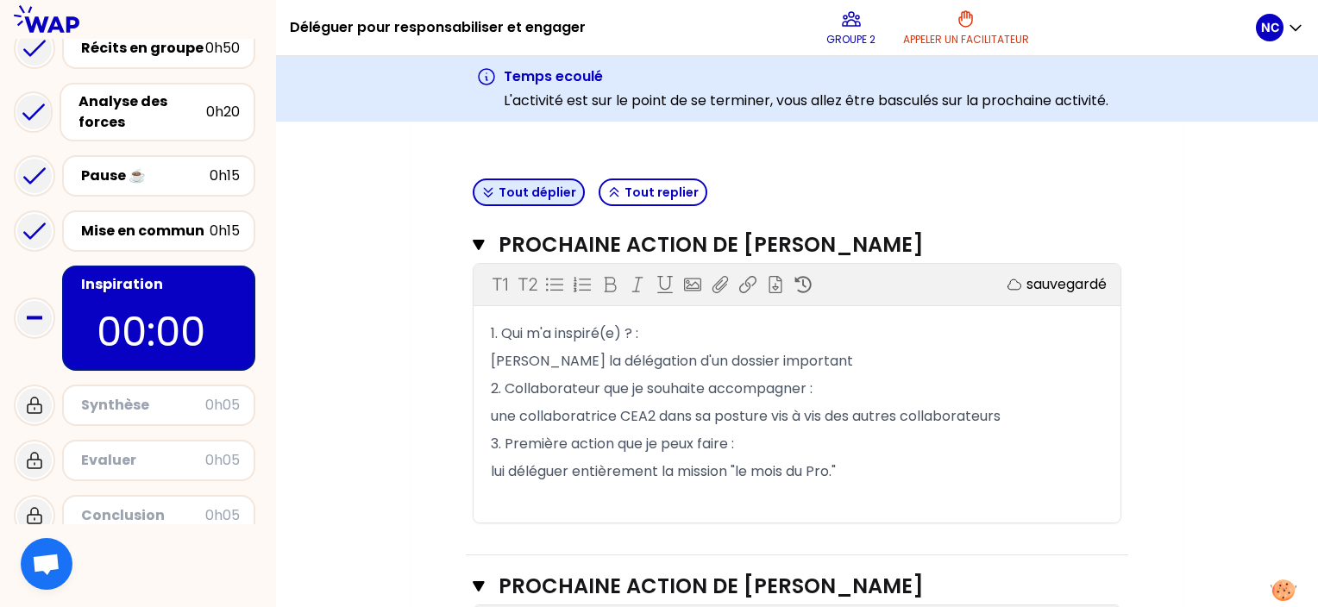
click at [490, 193] on icon "button" at bounding box center [488, 192] width 14 height 14
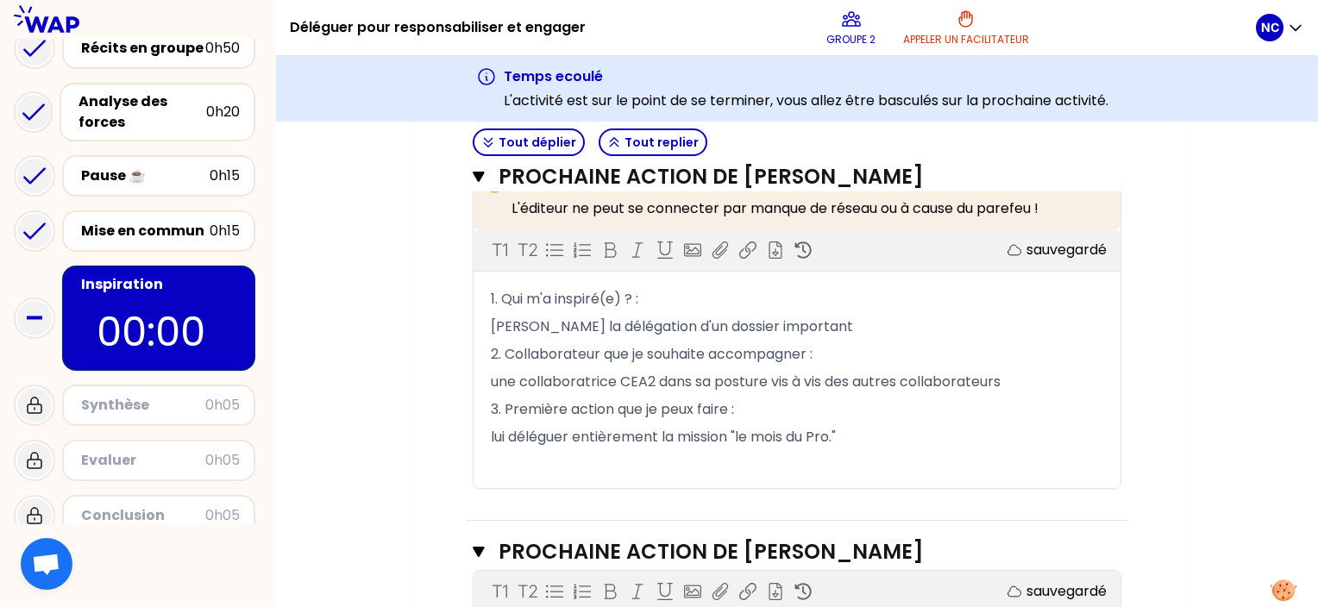
scroll to position [518, 0]
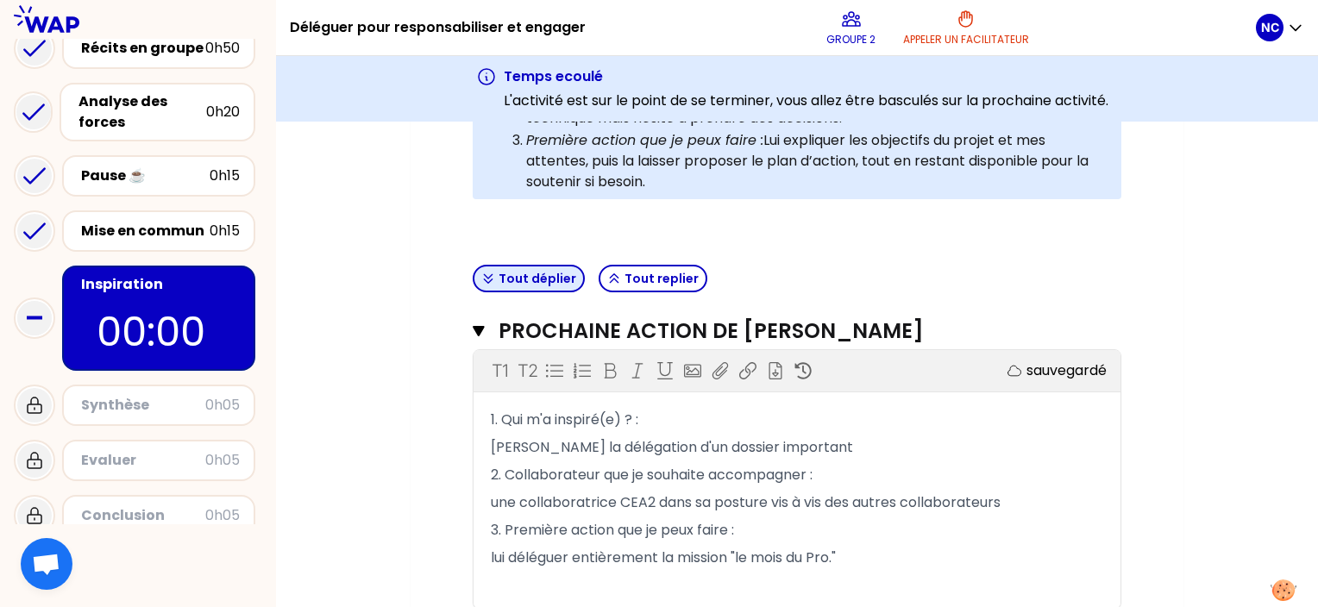
click at [531, 284] on button "Tout déplier" at bounding box center [529, 279] width 112 height 28
click at [486, 283] on button "Tout déplier" at bounding box center [529, 279] width 112 height 28
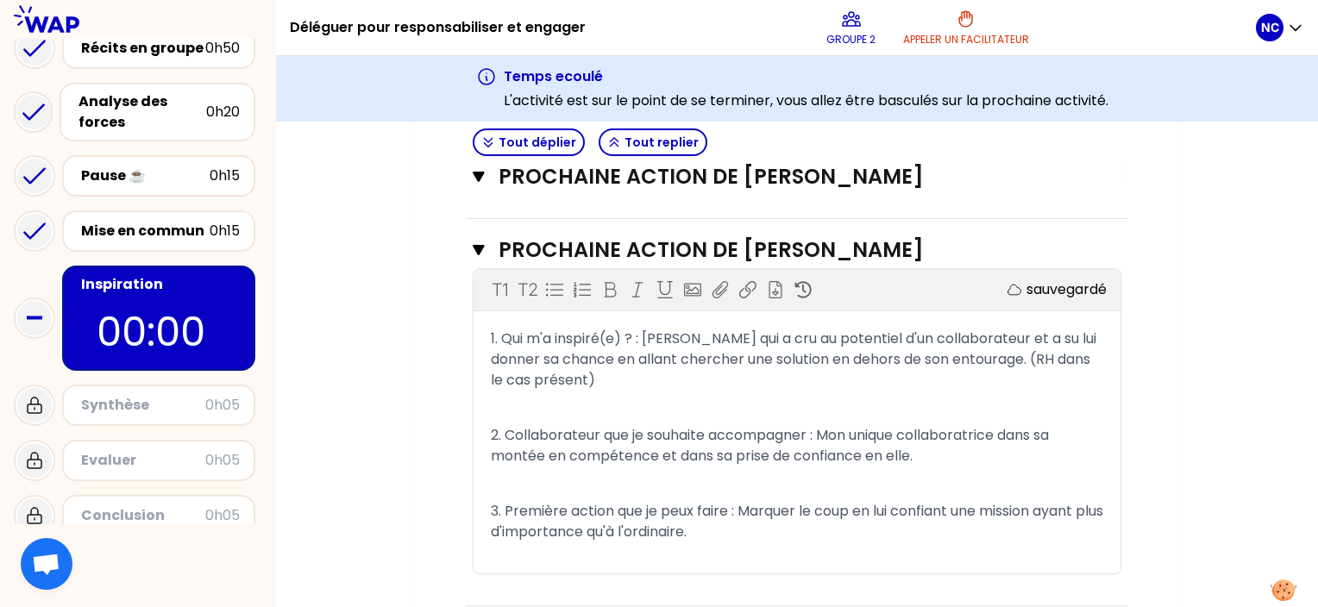
scroll to position [969, 0]
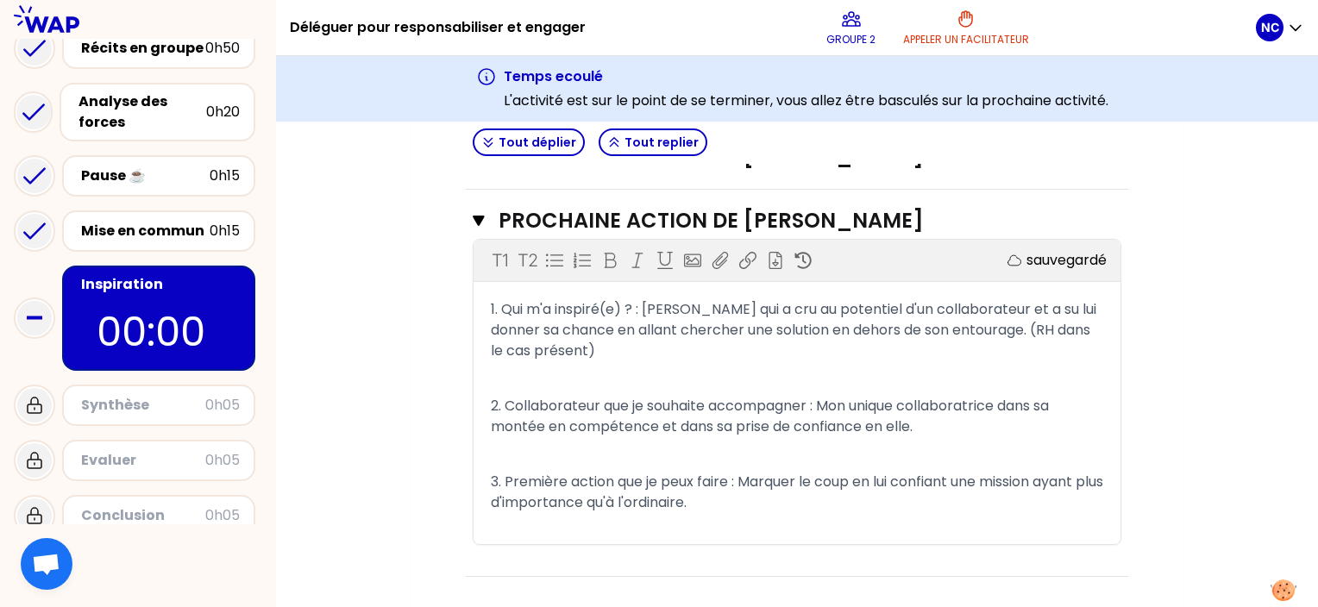
click at [137, 536] on div at bounding box center [138, 565] width 276 height 83
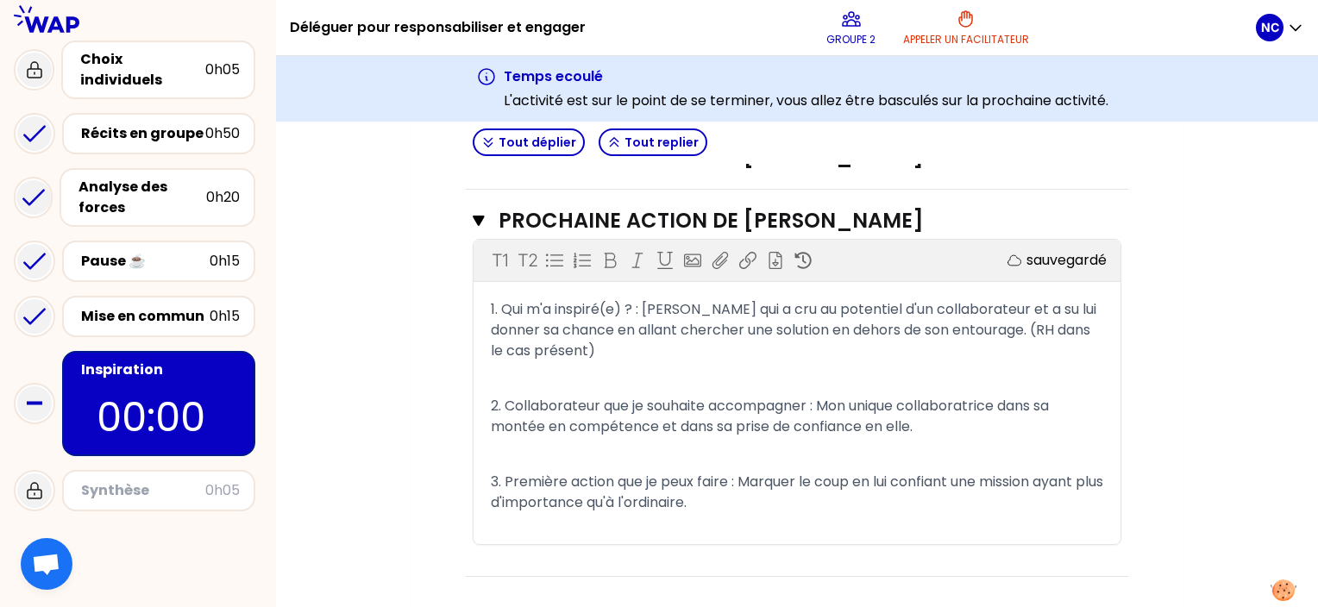
scroll to position [191, 0]
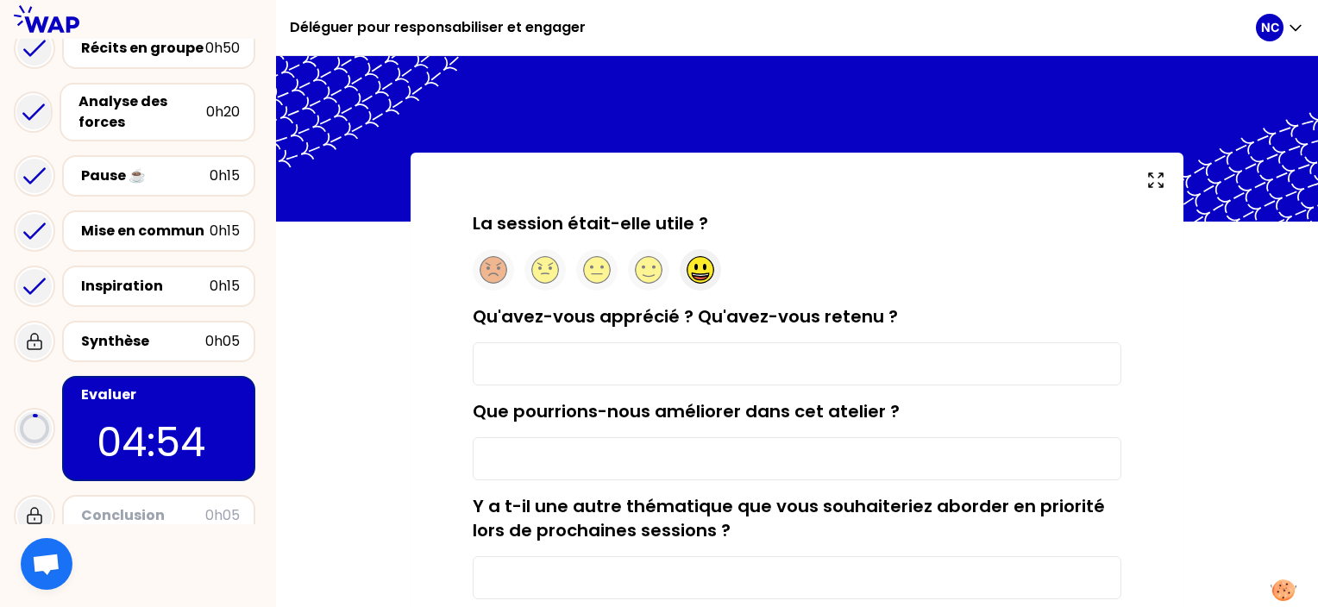
click at [711, 273] on circle at bounding box center [700, 270] width 27 height 27
click at [559, 366] on input "Qu'avez-vous apprécié ? Qu'avez-vous retenu ?" at bounding box center [797, 363] width 649 height 43
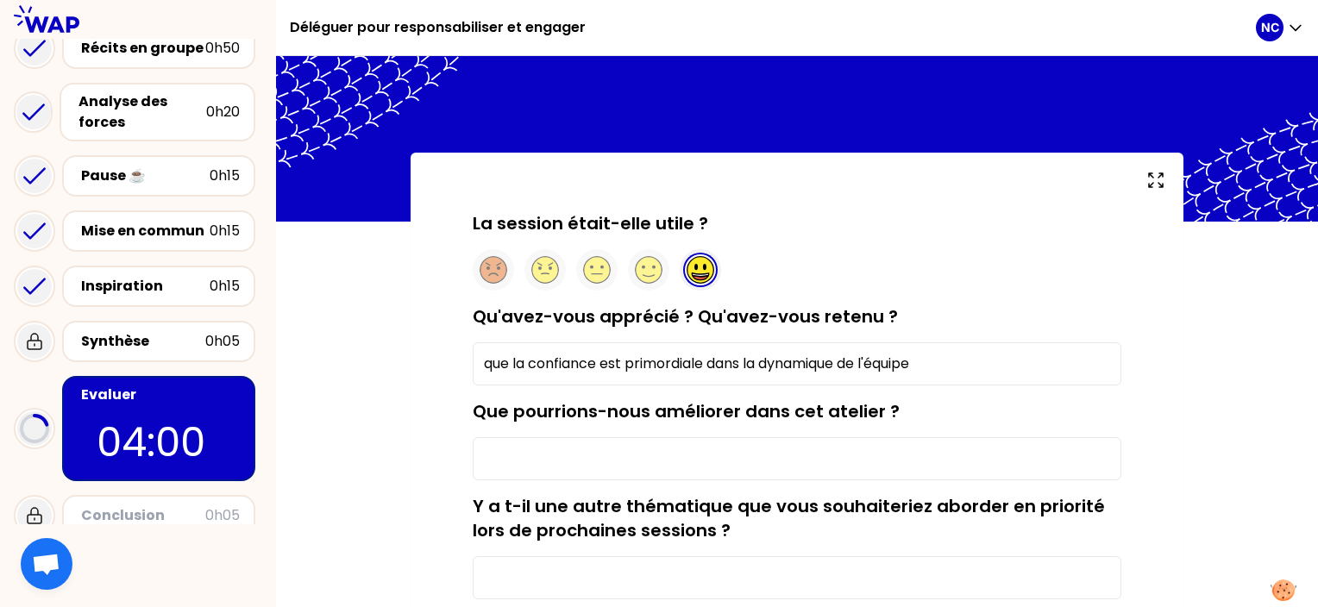
type input "que la confiance est primordiale dans la dynamique de l'équipe"
click at [555, 458] on input "Que pourrions-nous améliorer dans cet atelier ?" at bounding box center [797, 458] width 649 height 43
click at [484, 552] on div "Y a t-il une autre thématique que vous souhaiteriez aborder en priorité lors de…" at bounding box center [797, 546] width 649 height 105
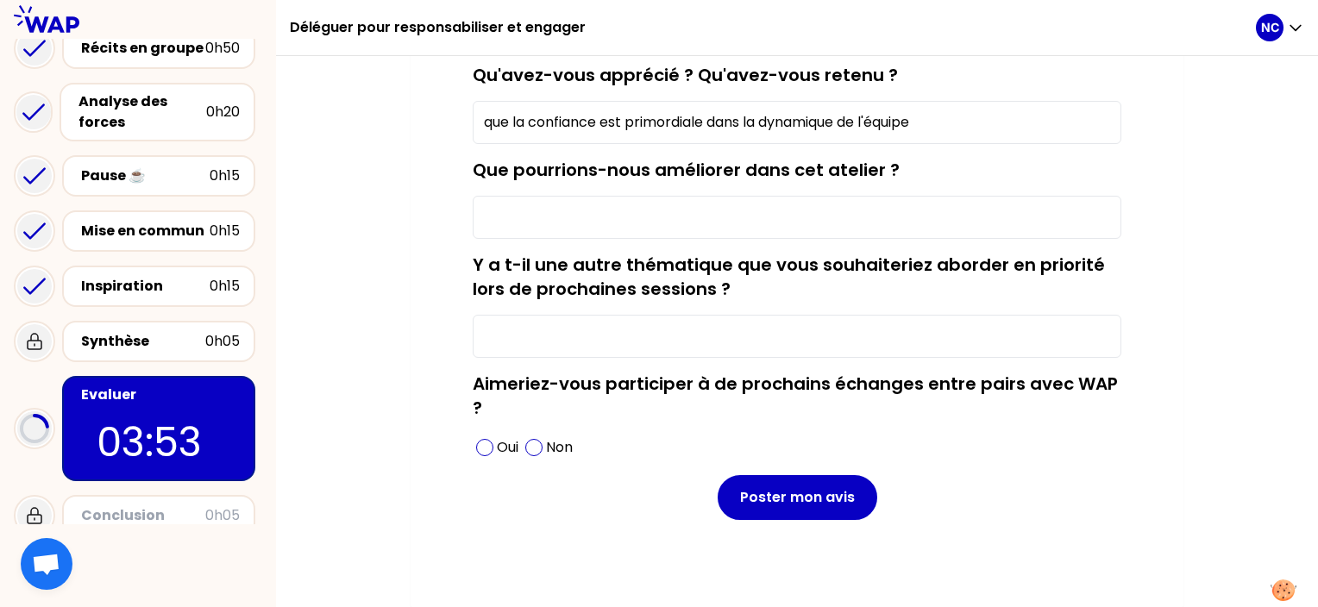
click at [529, 214] on input "Que pourrions-nous améliorer dans cet atelier ?" at bounding box center [797, 217] width 649 height 43
type input "le temps d'échange"
click at [521, 342] on input "Y a t-il une autre thématique que vous souhaiteriez aborder en priorité lors de…" at bounding box center [797, 336] width 649 height 43
click at [492, 449] on div "Oui" at bounding box center [497, 448] width 49 height 28
click at [540, 325] on input "Y a t-il une autre thématique que vous souhaiteriez aborder en priorité lors de…" at bounding box center [797, 336] width 649 height 43
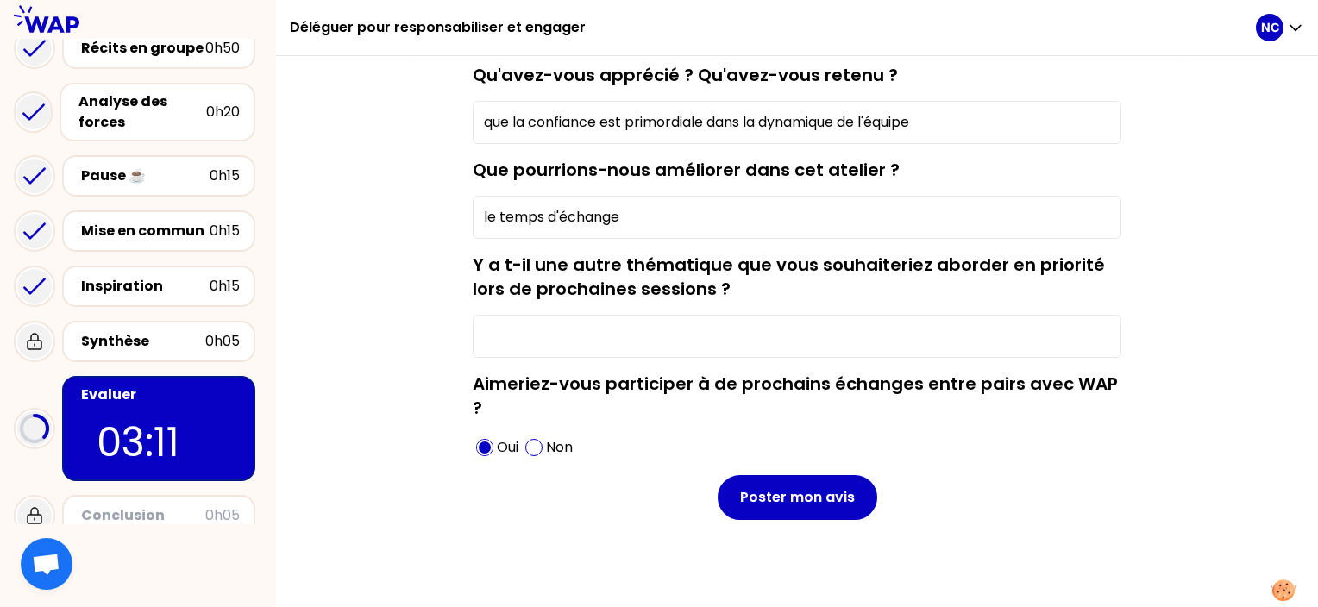
click at [540, 325] on input "Y a t-il une autre thématique que vous souhaiteriez aborder en priorité lors de…" at bounding box center [797, 336] width 649 height 43
drag, startPoint x: 507, startPoint y: 346, endPoint x: 499, endPoint y: 383, distance: 37.9
click at [499, 383] on form "La session était-elle utile ? Qu'avez-vous apprécié ? Qu'avez-vous retenu ? que…" at bounding box center [797, 245] width 649 height 550
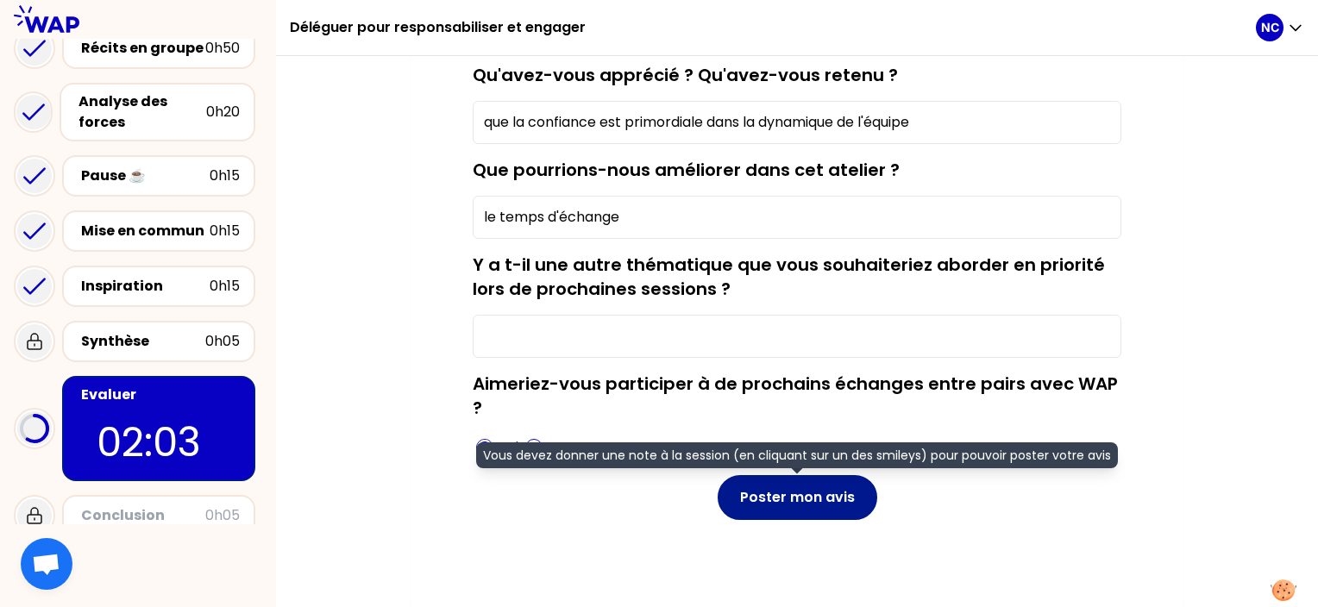
click at [759, 483] on button "Poster mon avis" at bounding box center [798, 497] width 160 height 45
click at [760, 493] on button "Poster mon avis" at bounding box center [798, 497] width 160 height 45
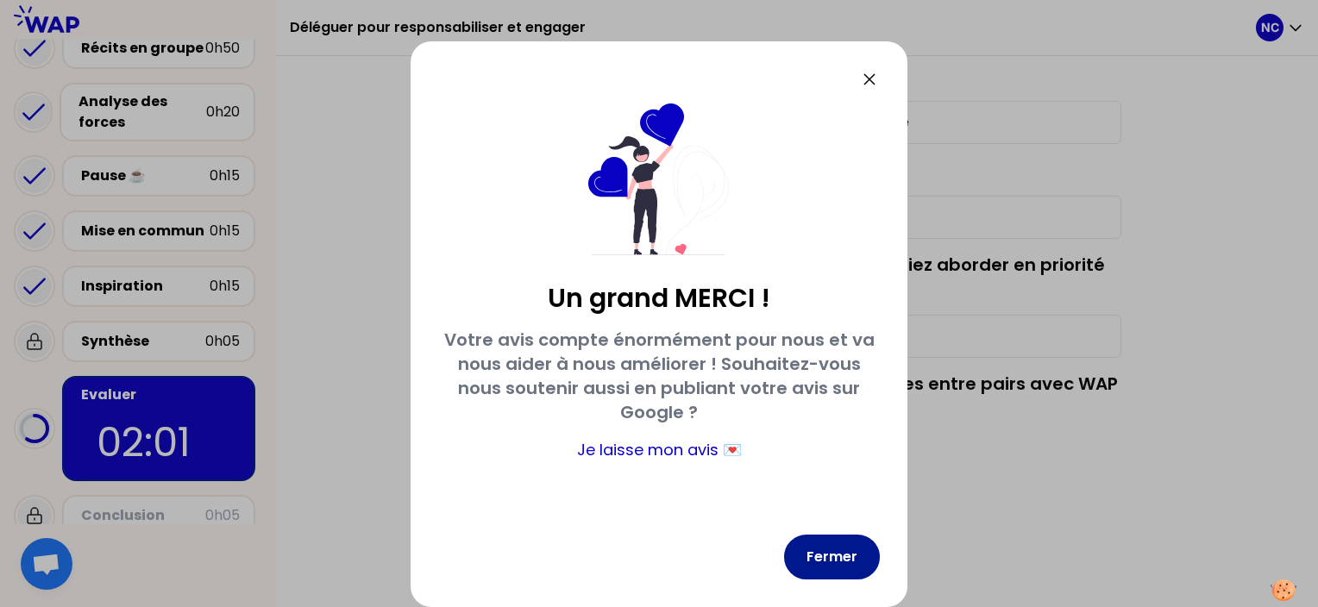
click at [839, 545] on button "Fermer" at bounding box center [832, 557] width 96 height 45
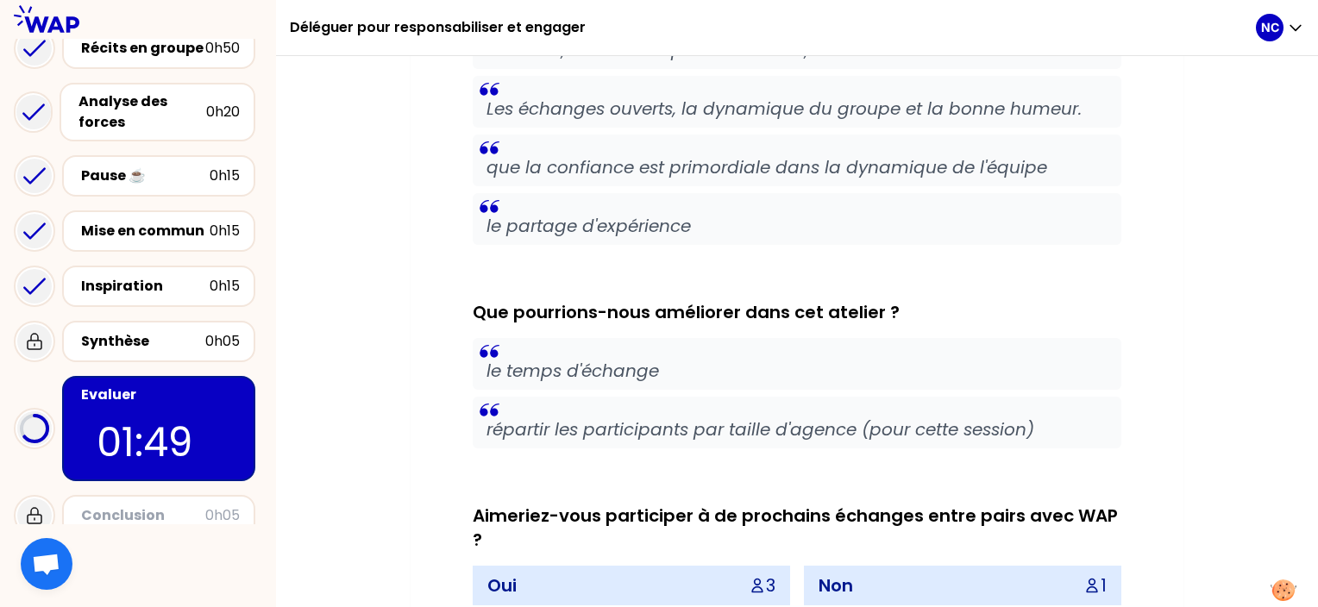
scroll to position [578, 0]
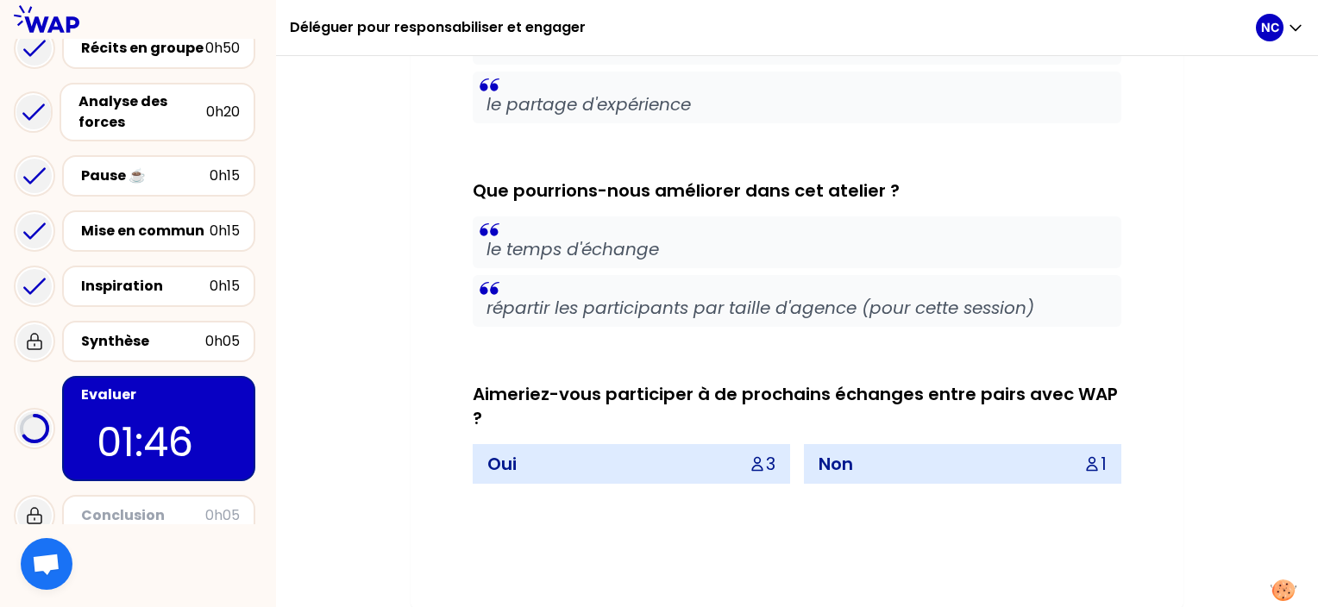
click at [530, 447] on div "Oui 3" at bounding box center [632, 464] width 316 height 38
click at [524, 466] on div "Oui 3" at bounding box center [632, 464] width 316 height 38
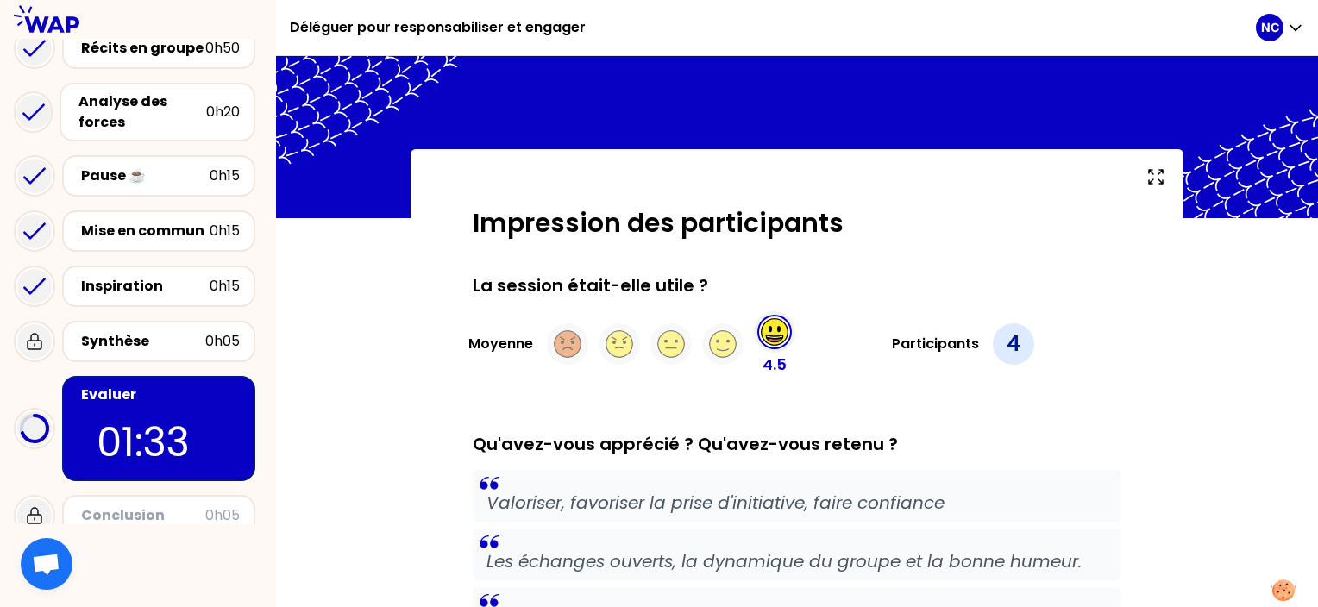
scroll to position [0, 0]
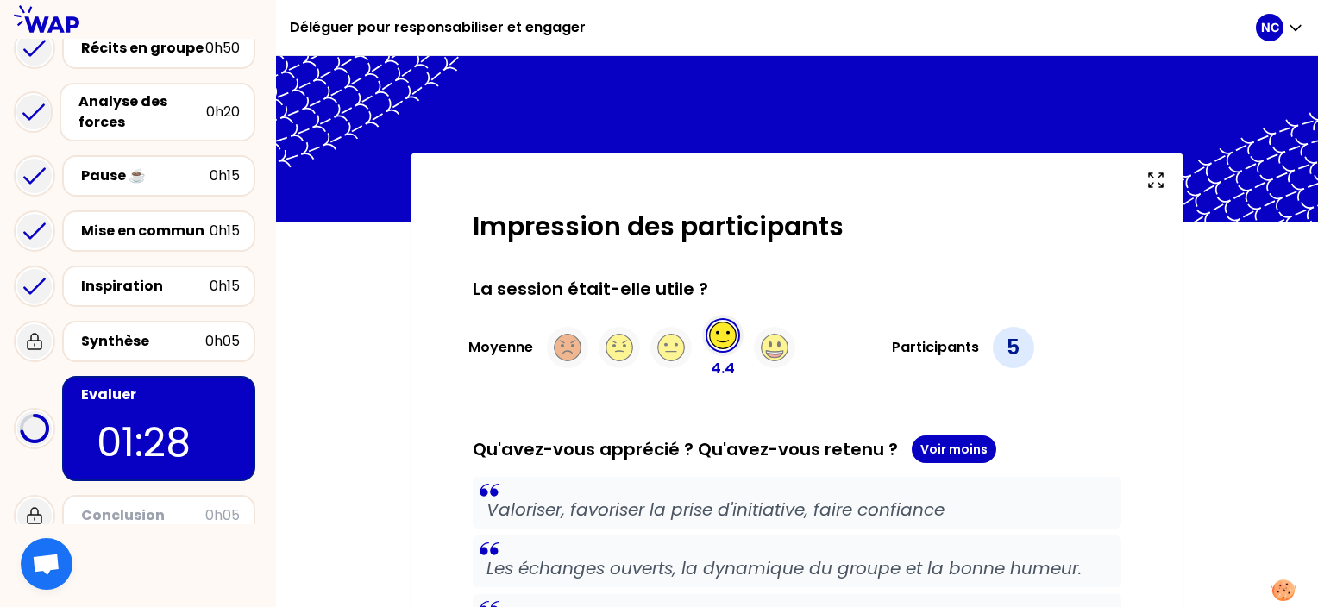
click at [776, 354] on icon at bounding box center [774, 356] width 16 height 4
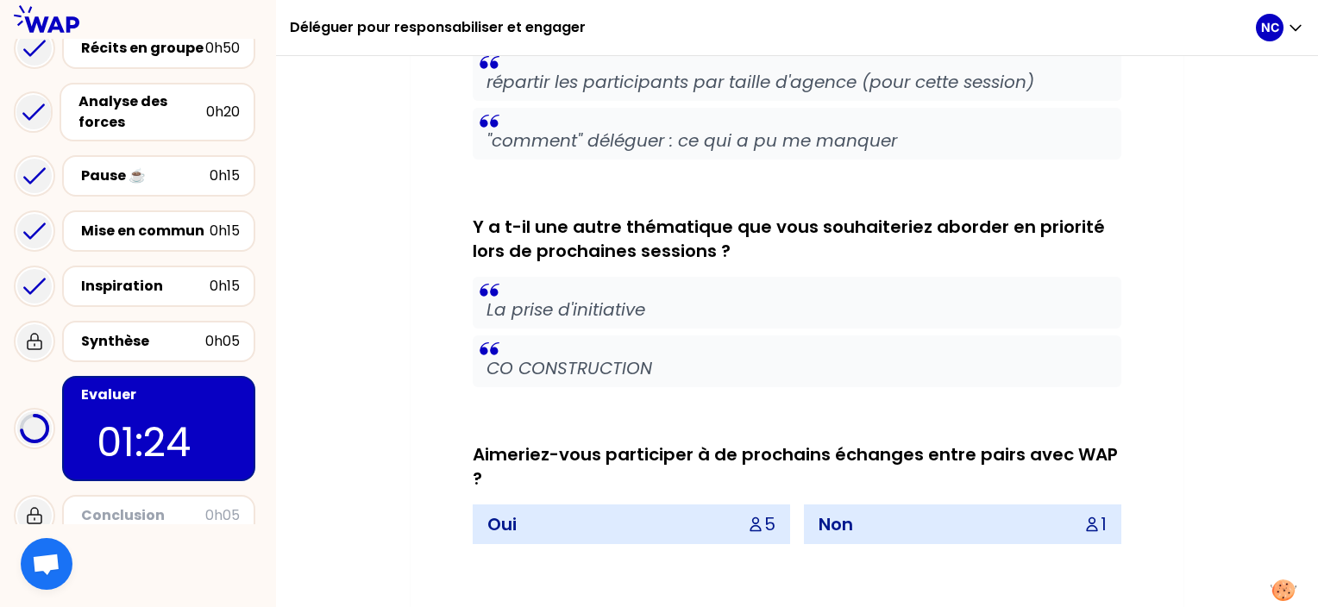
scroll to position [1067, 0]
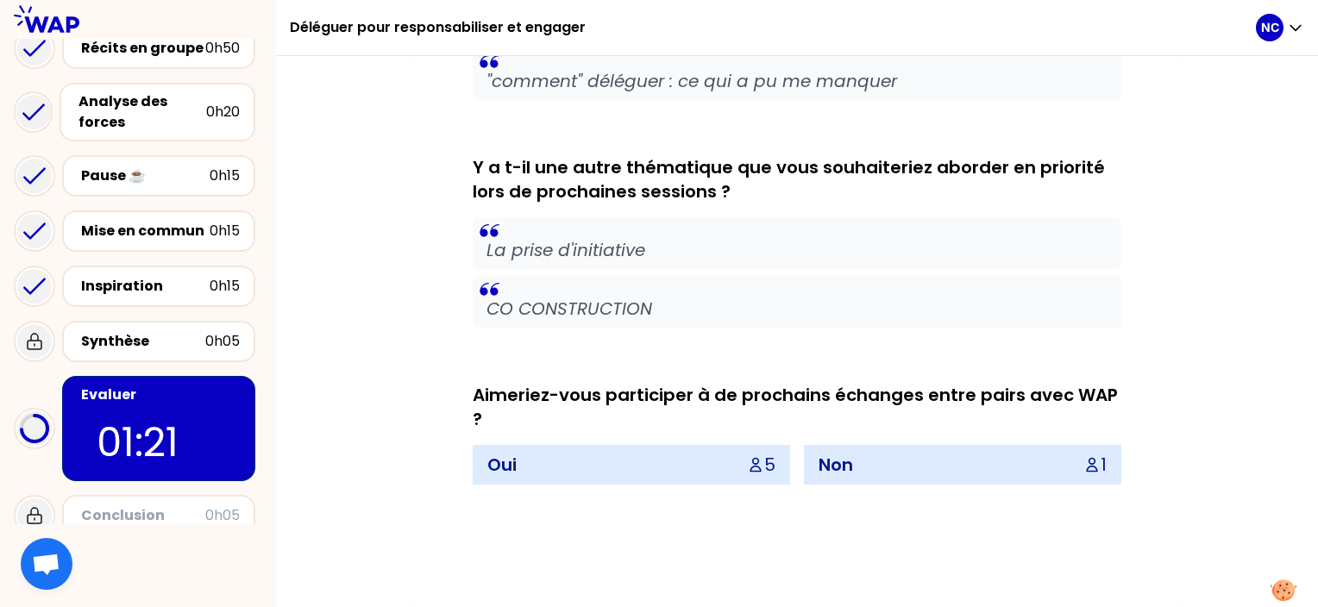
click at [505, 459] on p "Oui" at bounding box center [501, 465] width 29 height 24
click at [504, 464] on p "Oui" at bounding box center [501, 465] width 29 height 24
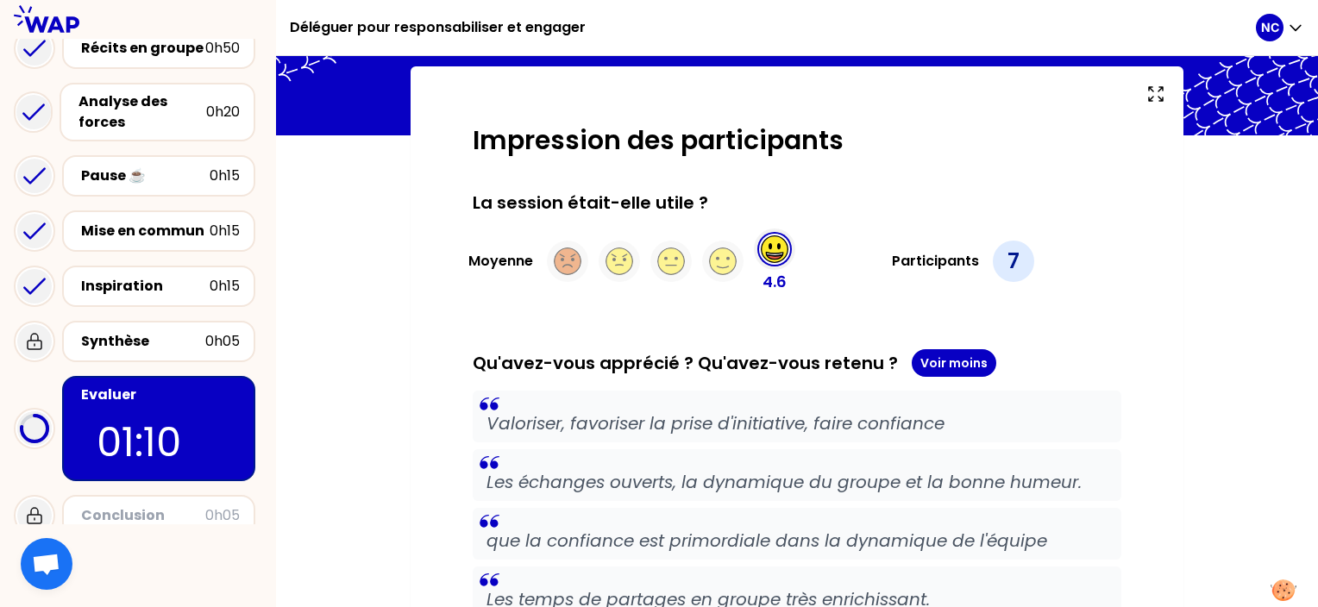
scroll to position [431, 0]
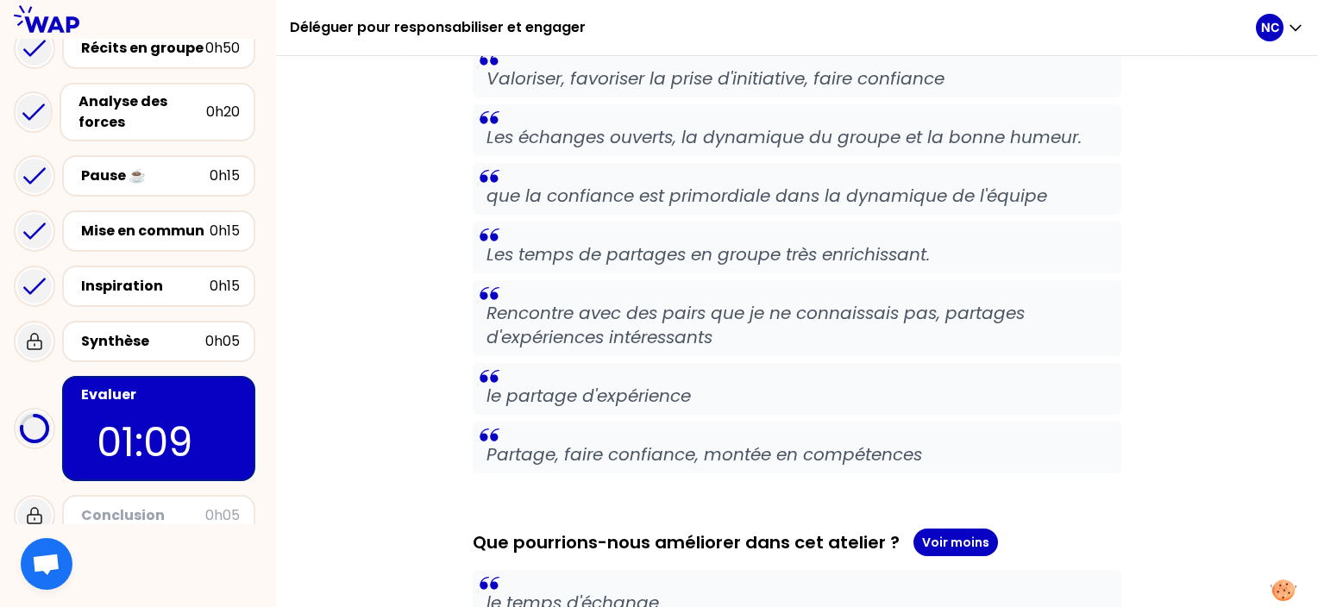
click at [618, 494] on div "La session était-elle utile ? Moyenne 4.6 Participants 7 Qu'avez-vous apprécié …" at bounding box center [797, 602] width 649 height 1513
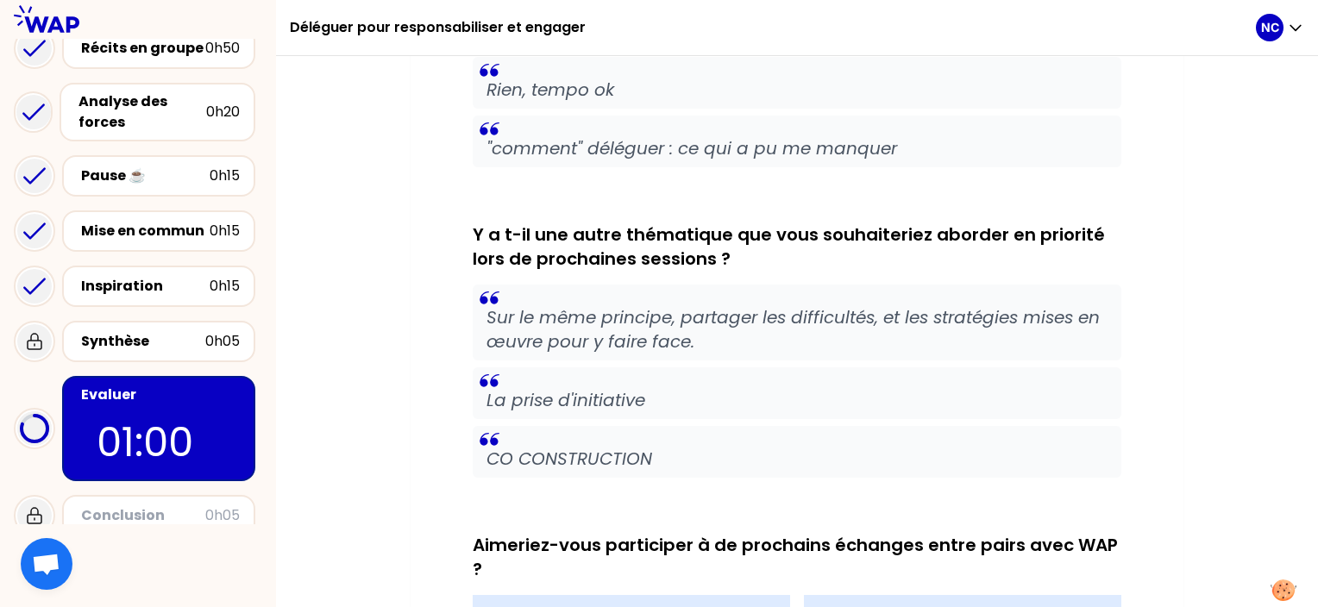
scroll to position [1270, 0]
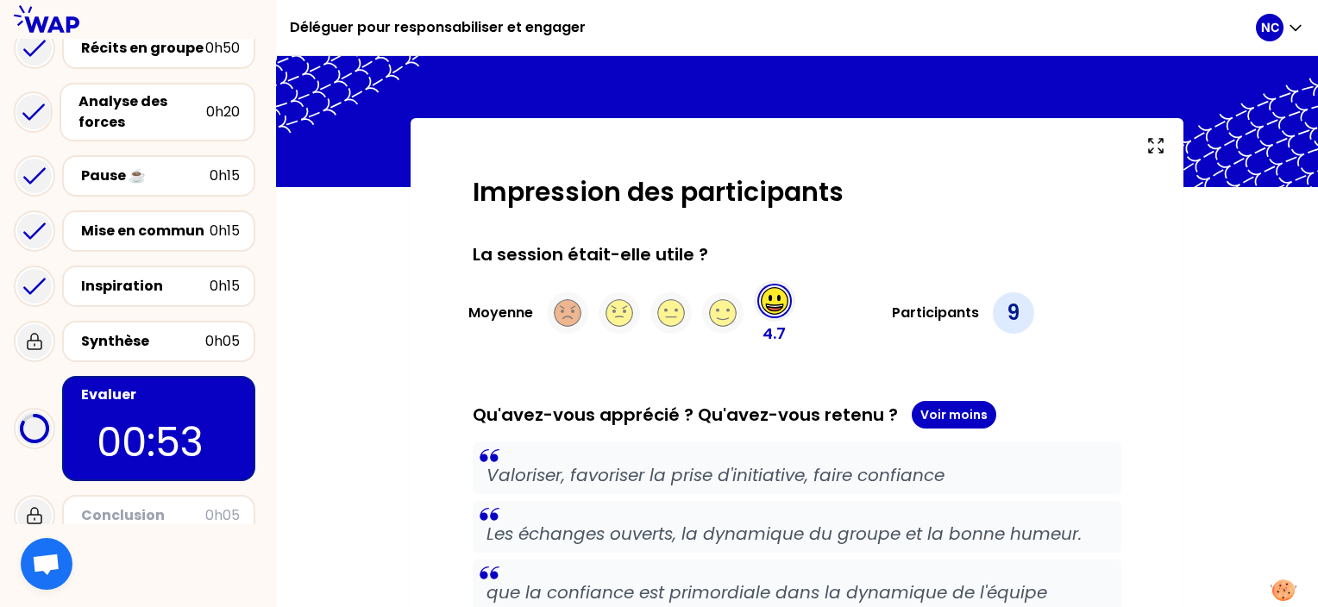
scroll to position [0, 0]
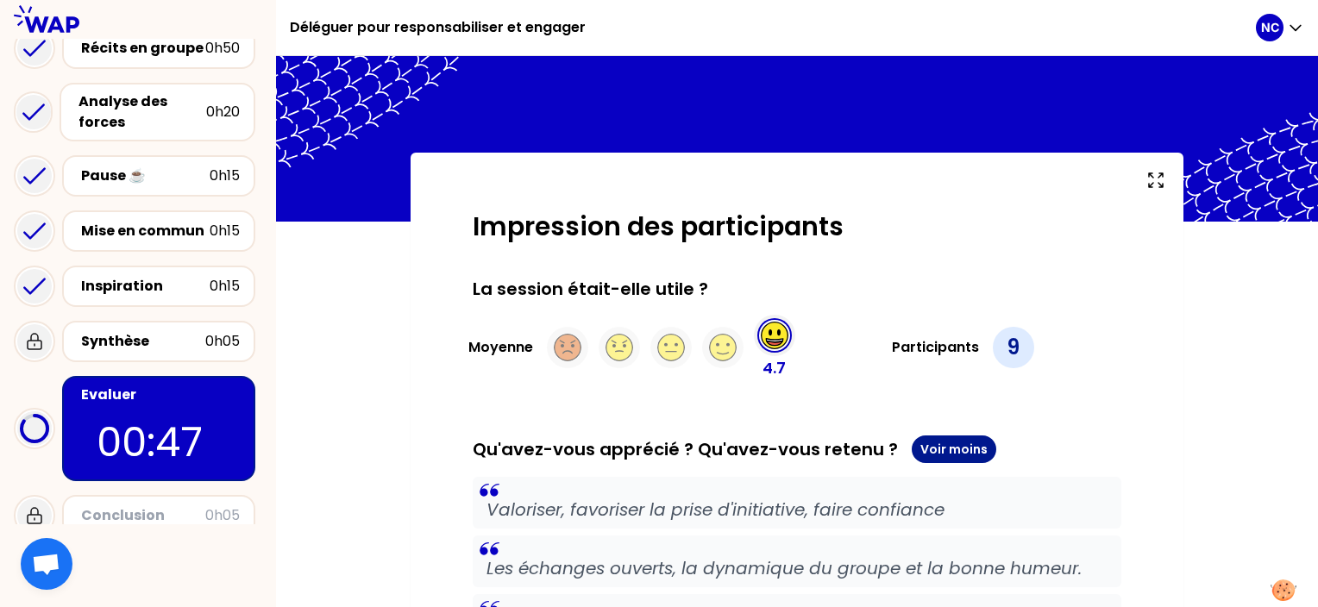
click at [923, 453] on button "Voir moins" at bounding box center [954, 450] width 85 height 28
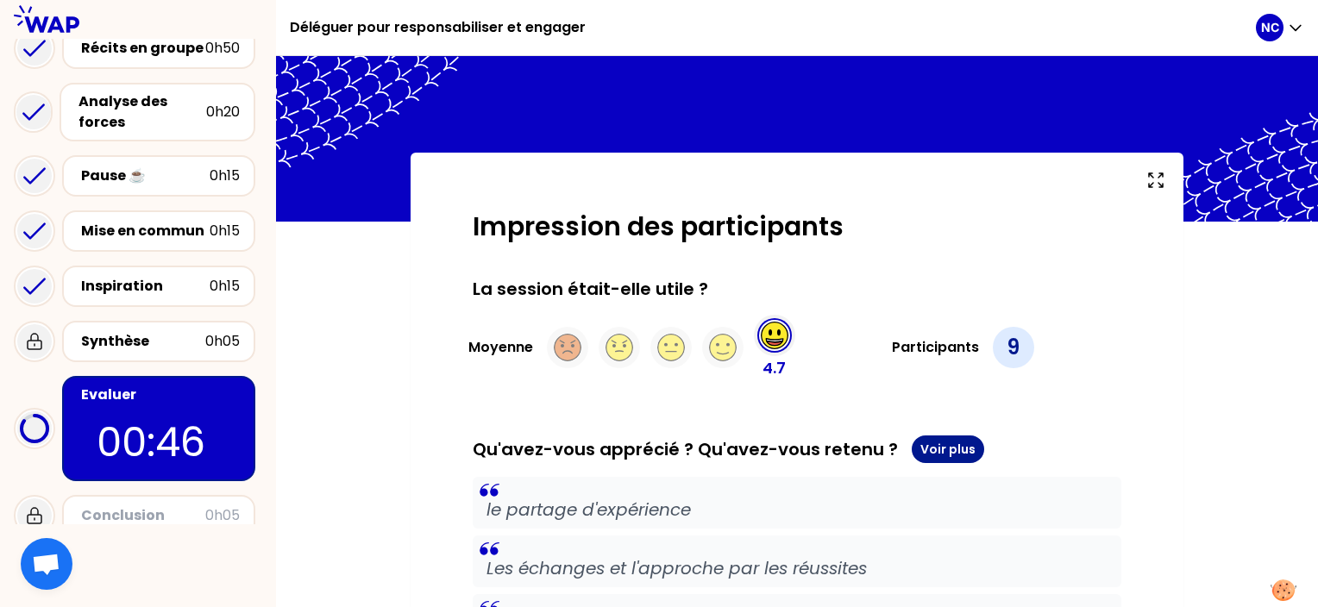
click at [923, 453] on button "Voir plus" at bounding box center [948, 450] width 72 height 28
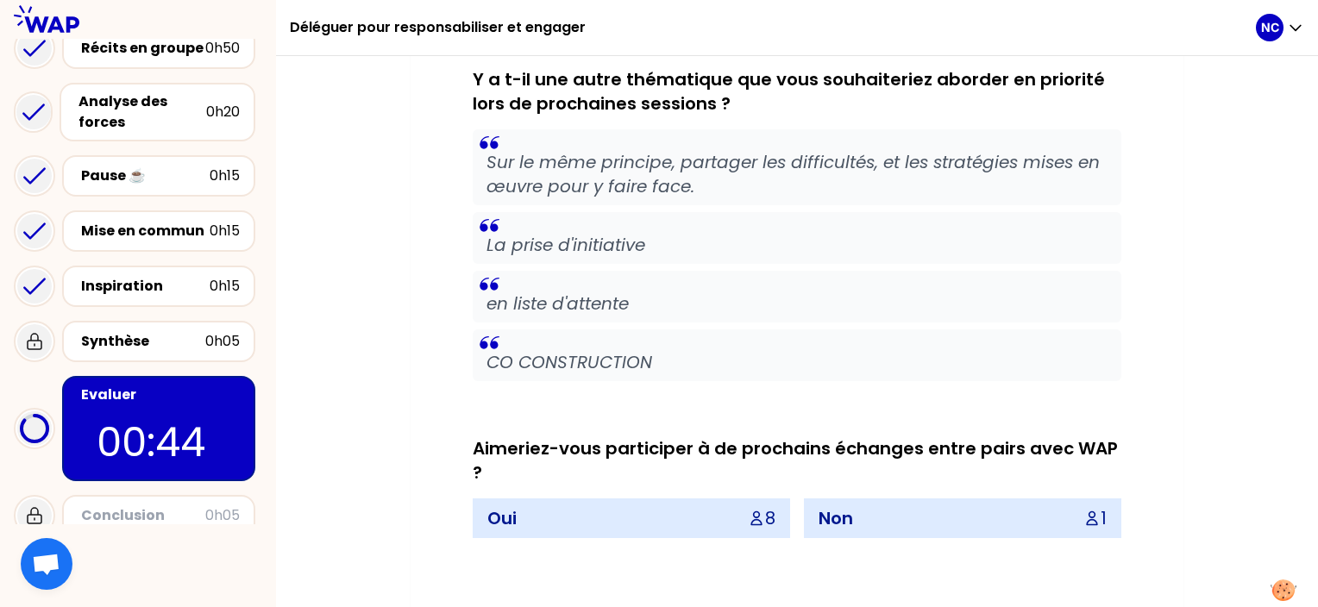
scroll to position [1587, 0]
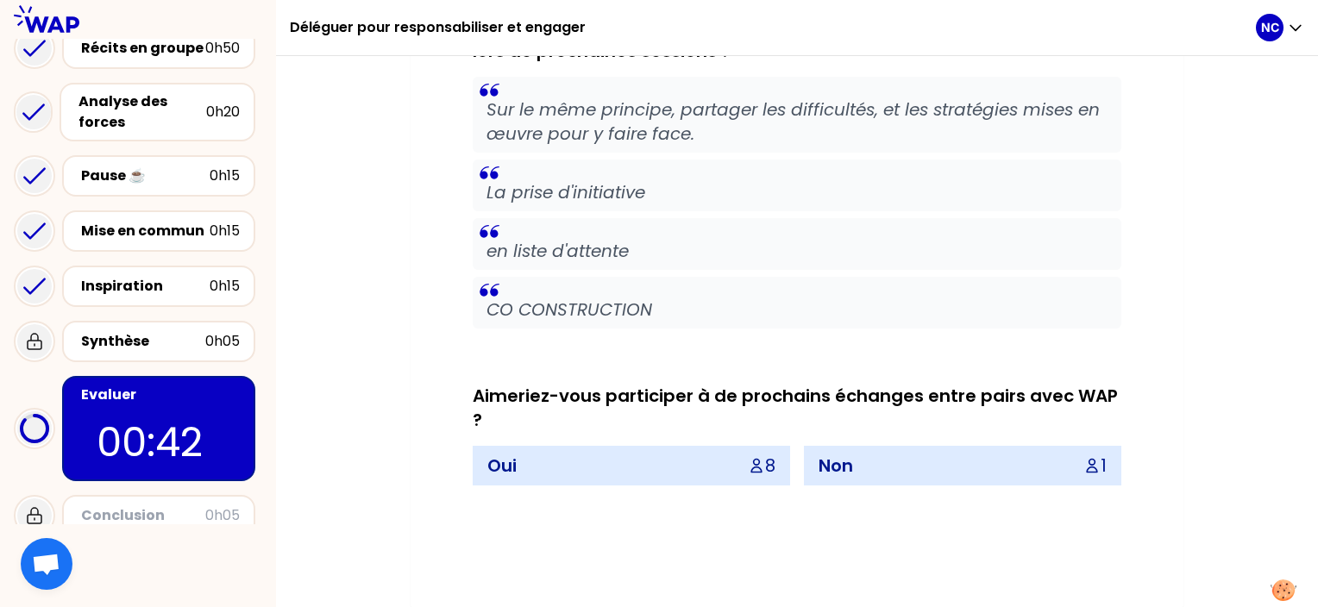
click at [580, 447] on div "Oui 8" at bounding box center [632, 466] width 316 height 38
click at [561, 433] on div "Aimeriez-vous participer à de prochains échanges entre pairs avec WAP ? Oui 8 N…" at bounding box center [797, 435] width 649 height 102
click at [553, 422] on div "Aimeriez-vous participer à de prochains échanges entre pairs avec WAP ?" at bounding box center [797, 408] width 649 height 48
click at [680, 477] on div "Oui 8" at bounding box center [632, 466] width 316 height 38
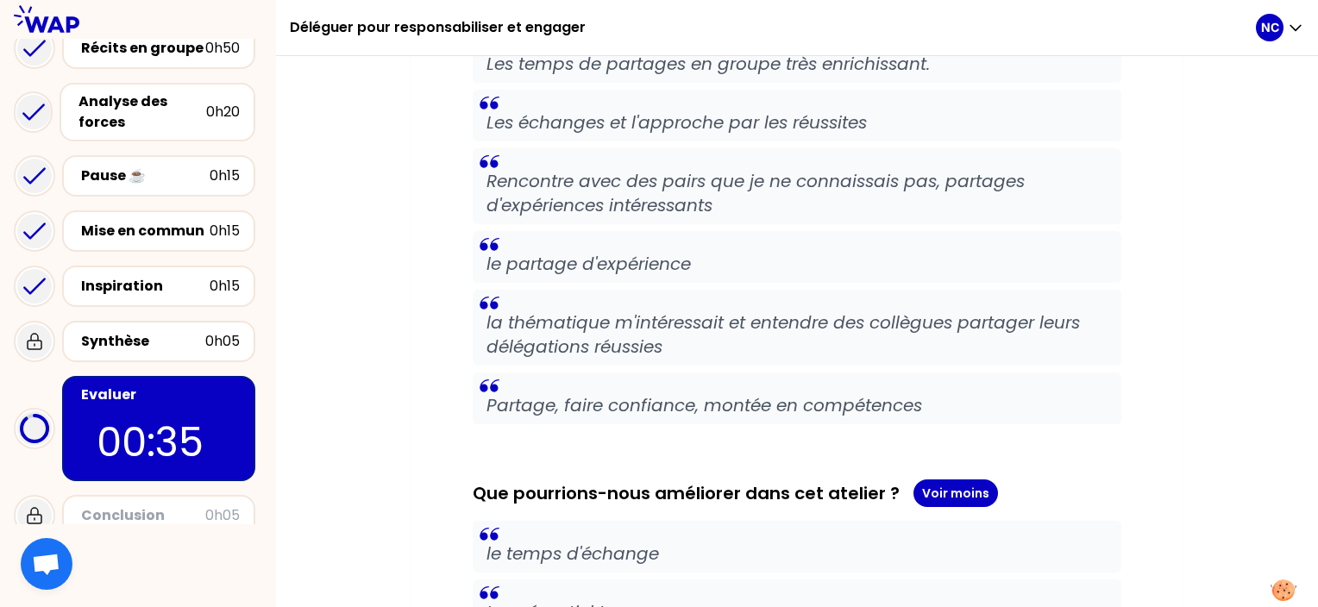
scroll to position [490, 0]
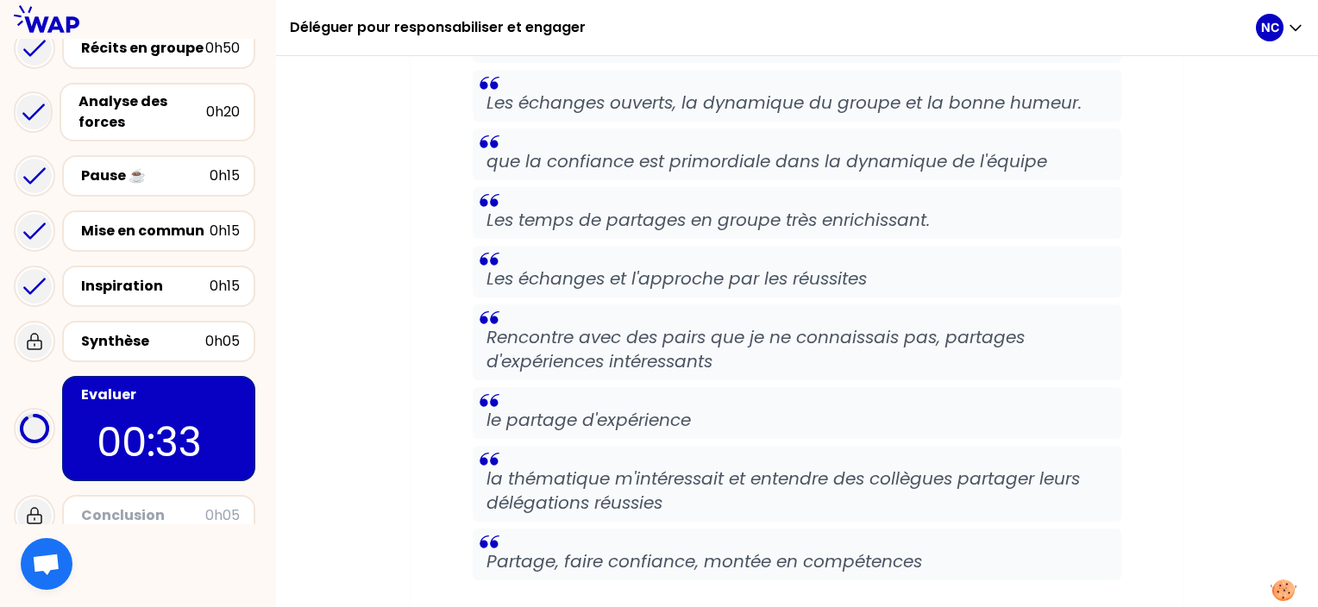
click at [193, 505] on div "Conclusion" at bounding box center [143, 515] width 124 height 21
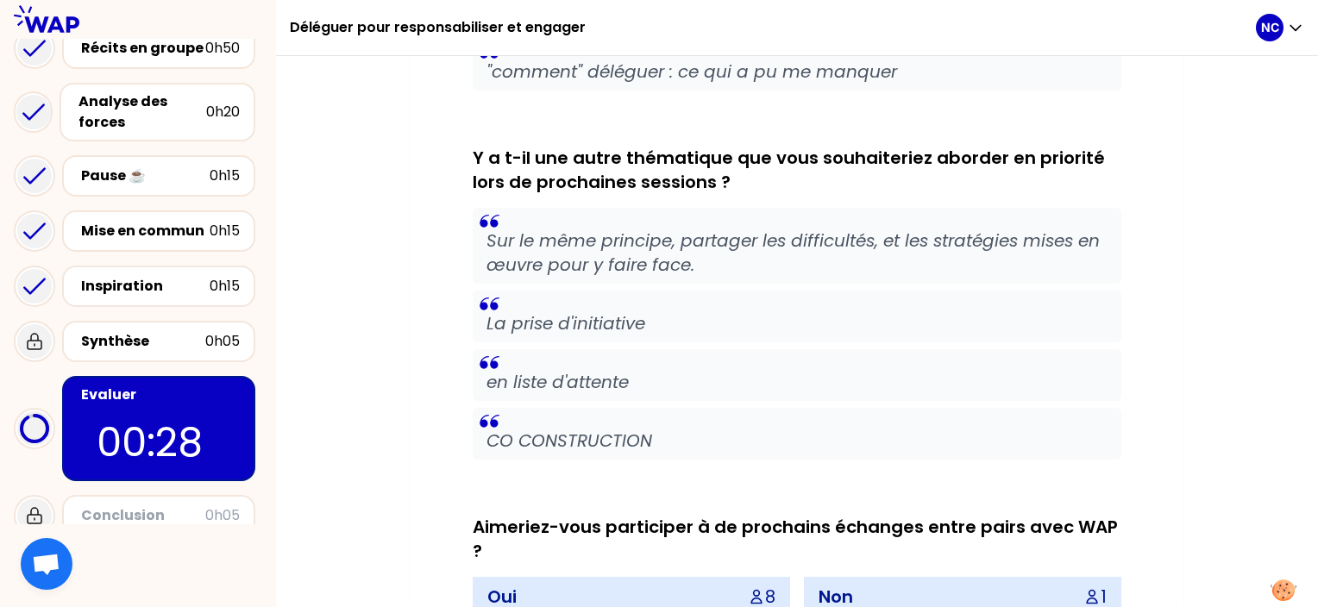
scroll to position [1439, 0]
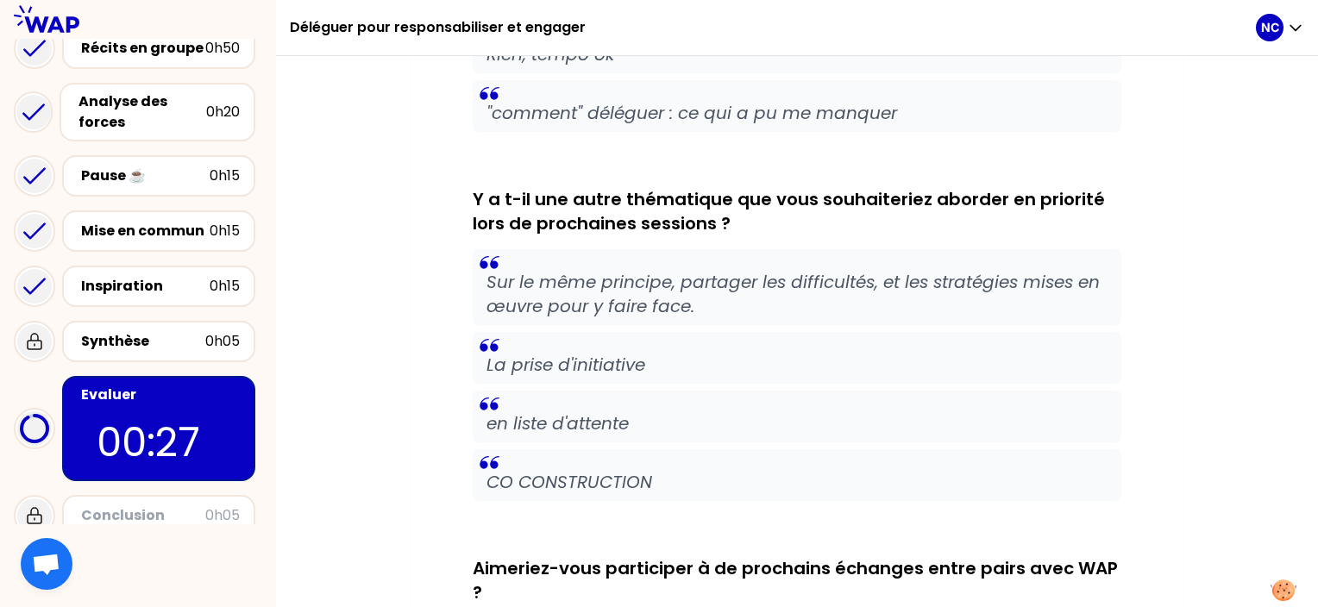
click at [554, 265] on blockquote "Sur le même principe, partager les difficultés, et les stratégies mises en œuvr…" at bounding box center [797, 287] width 649 height 76
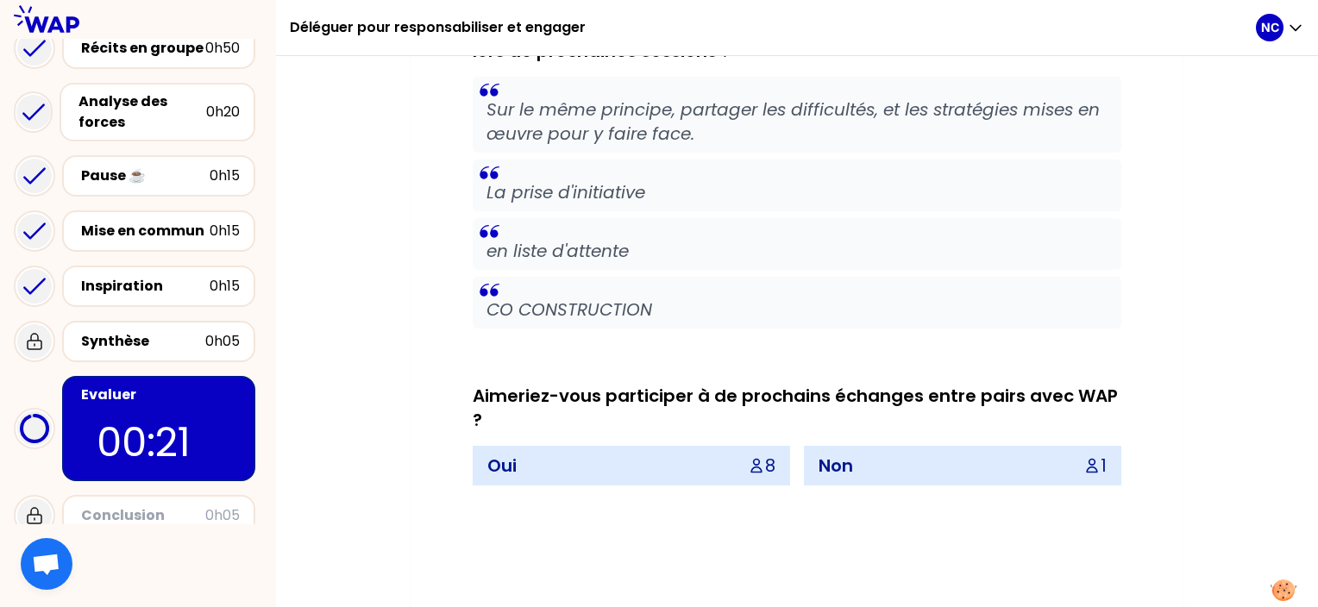
scroll to position [1753, 0]
